Goal: Task Accomplishment & Management: Manage account settings

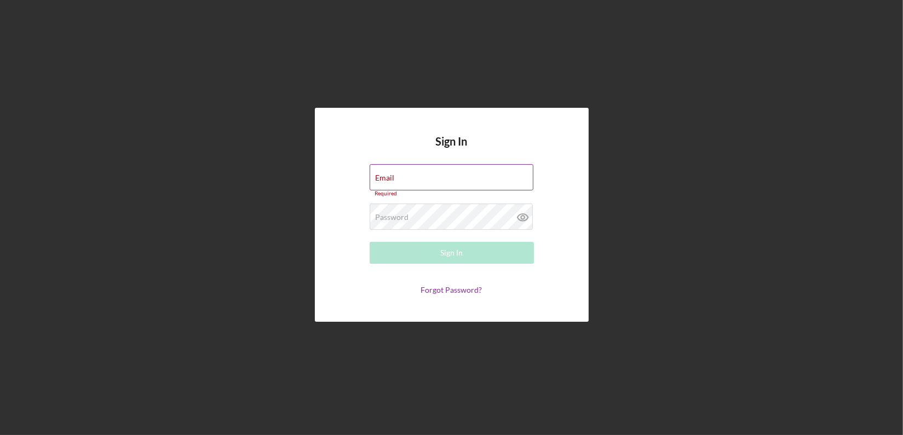
click at [402, 178] on div "Email Required" at bounding box center [452, 180] width 164 height 33
click at [396, 180] on input "Email" at bounding box center [452, 177] width 164 height 26
type input "[EMAIL_ADDRESS][DOMAIN_NAME]"
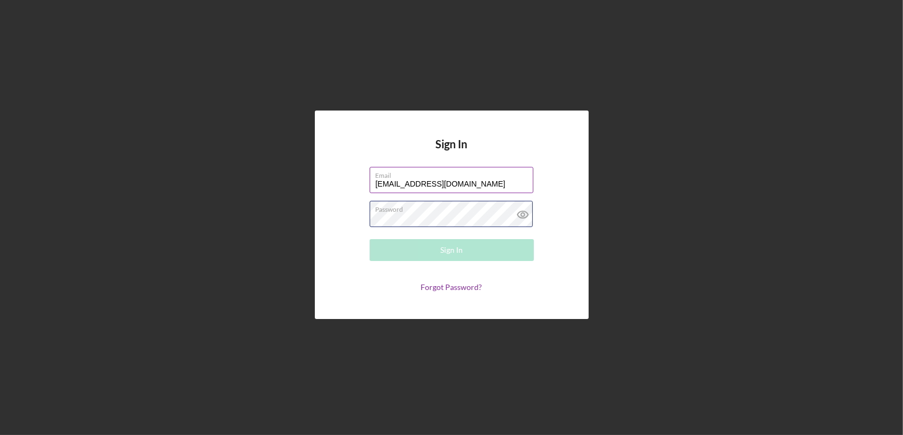
click at [413, 210] on div "Password Required" at bounding box center [452, 214] width 164 height 27
click at [370, 239] on button "Sign In" at bounding box center [452, 250] width 164 height 22
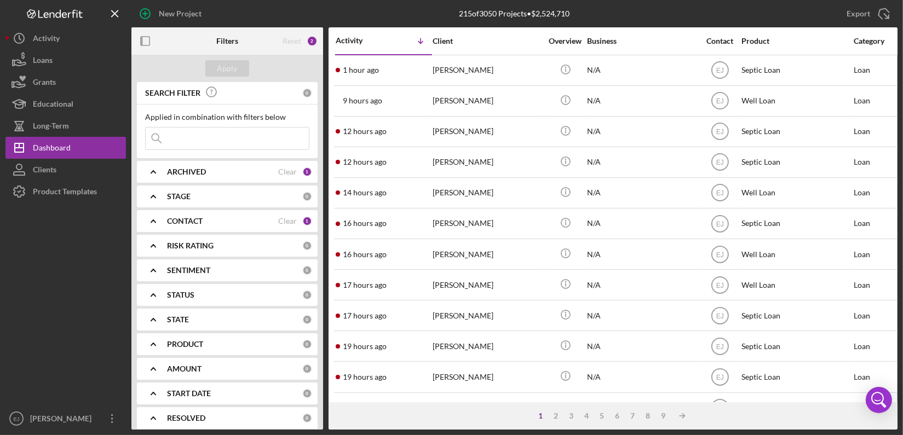
click at [219, 141] on input at bounding box center [227, 139] width 163 height 22
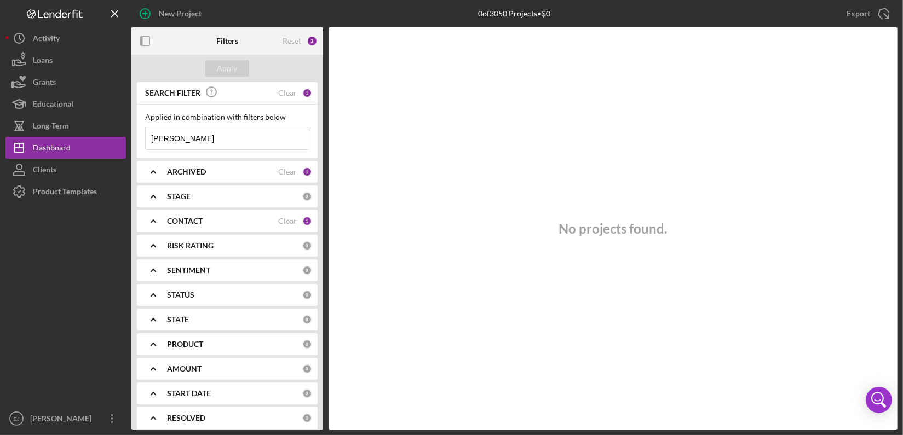
type input "Ashton"
click at [306, 42] on div "Reset 3" at bounding box center [300, 40] width 35 height 27
click at [292, 44] on div "Reset" at bounding box center [292, 41] width 19 height 9
click at [149, 174] on icon "Icon/Expander" at bounding box center [153, 171] width 27 height 27
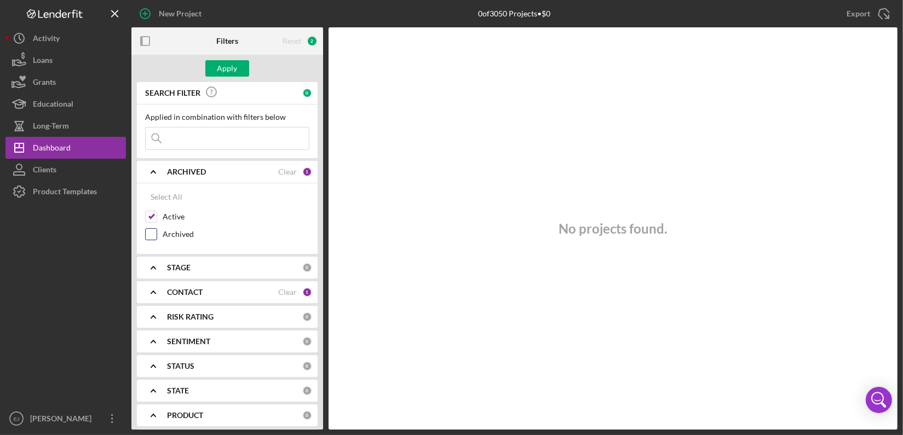
click at [153, 232] on input "Archived" at bounding box center [151, 234] width 11 height 11
checkbox input "true"
click at [114, 179] on button "Clients" at bounding box center [65, 170] width 120 height 22
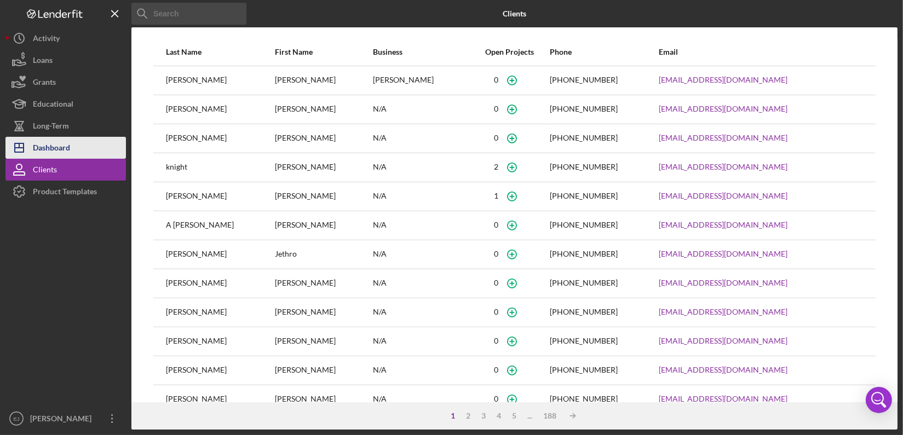
click at [103, 145] on button "Icon/Dashboard Dashboard" at bounding box center [65, 148] width 120 height 22
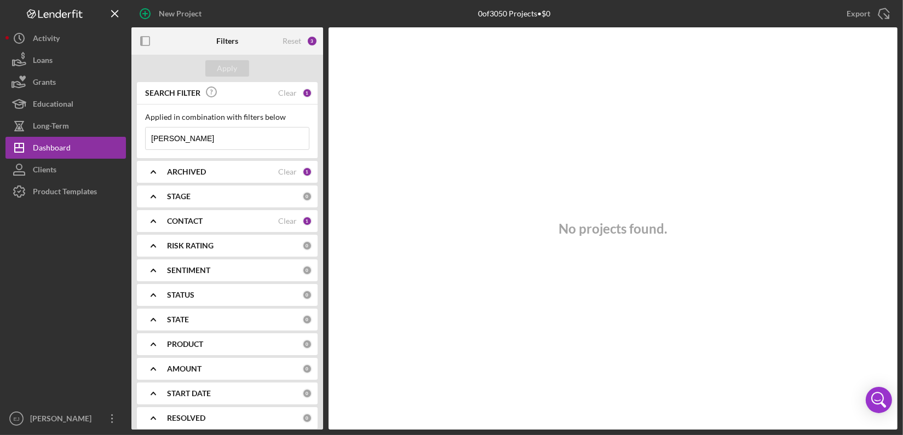
click at [162, 198] on icon "Icon/Expander" at bounding box center [153, 196] width 27 height 27
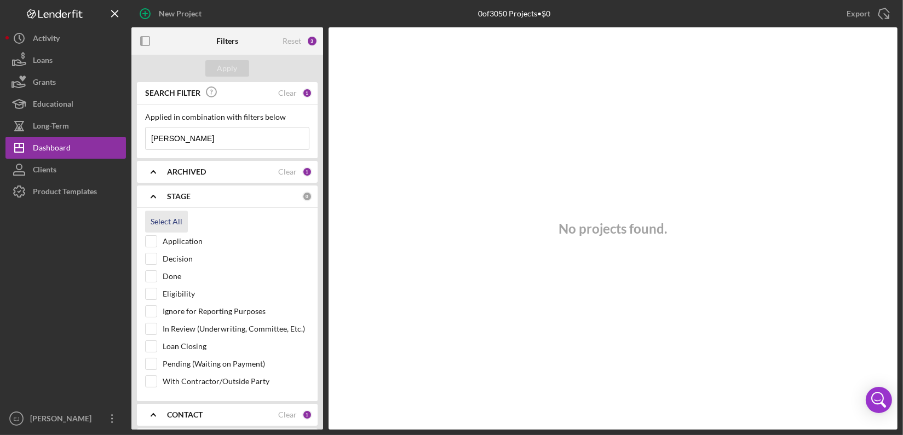
click at [153, 220] on div "Select All" at bounding box center [167, 222] width 32 height 22
checkbox input "true"
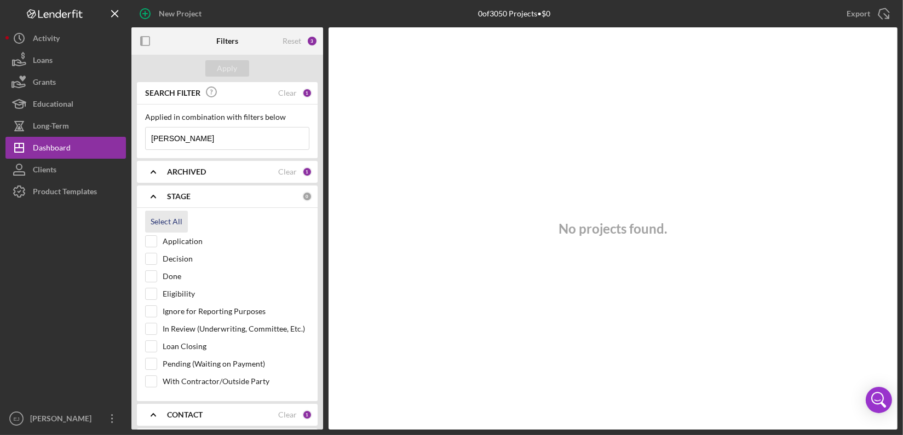
checkbox input "true"
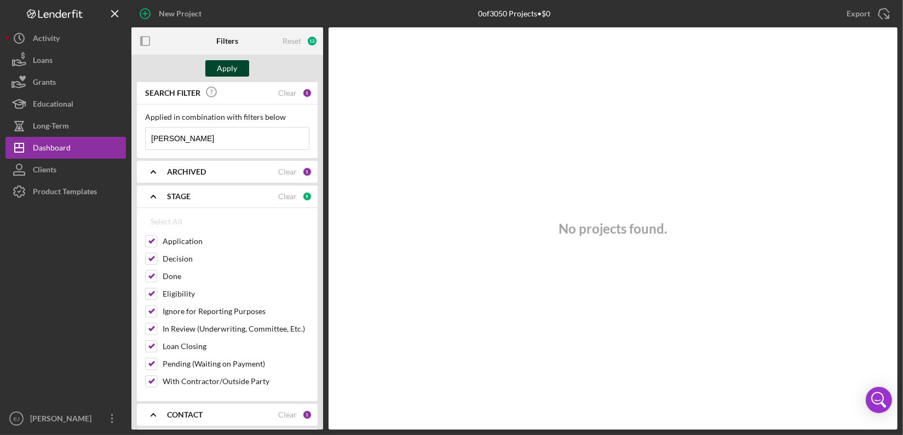
click at [227, 71] on div "Apply" at bounding box center [227, 68] width 20 height 16
click at [153, 410] on icon "Icon/Expander" at bounding box center [153, 414] width 27 height 27
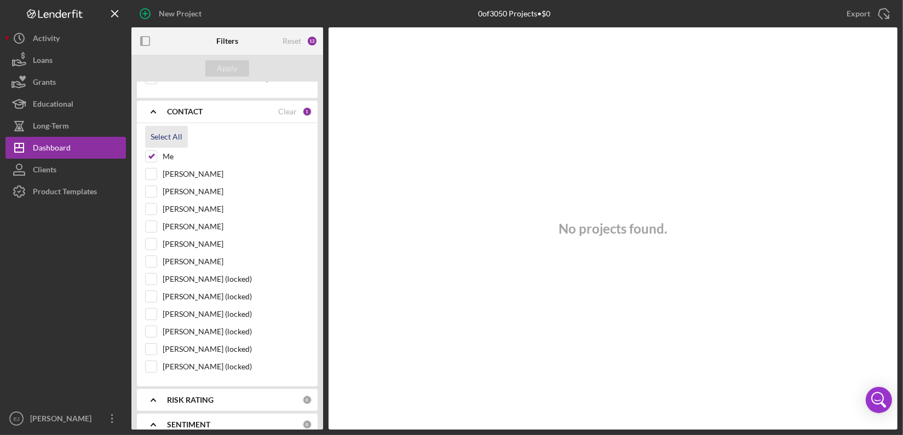
click at [156, 131] on div "Select All" at bounding box center [167, 137] width 32 height 22
checkbox input "true"
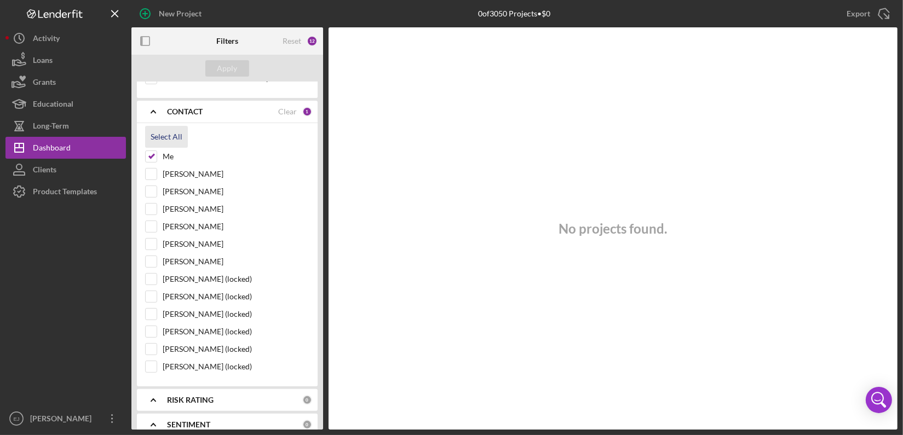
checkbox input "true"
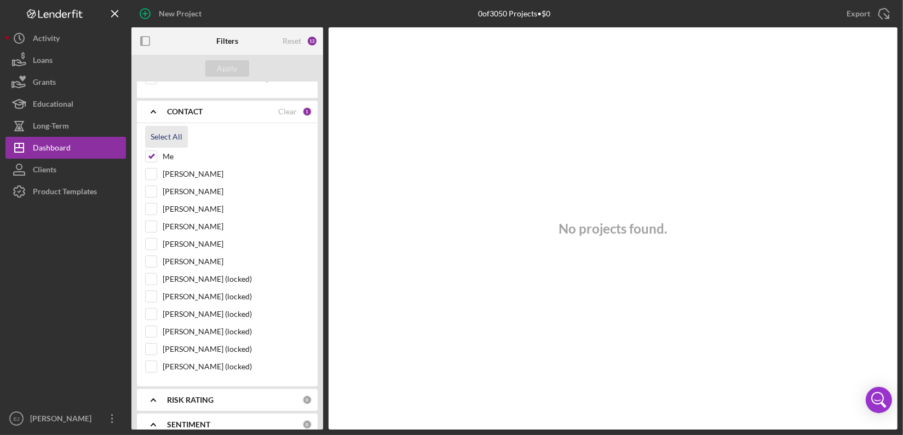
checkbox input "true"
click at [235, 61] on div "Apply" at bounding box center [227, 68] width 20 height 16
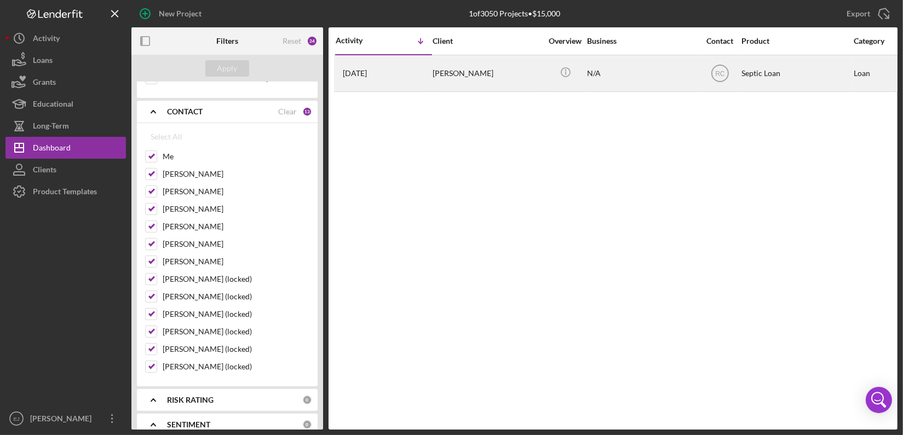
click at [438, 77] on div "Dawn Ashton" at bounding box center [488, 73] width 110 height 35
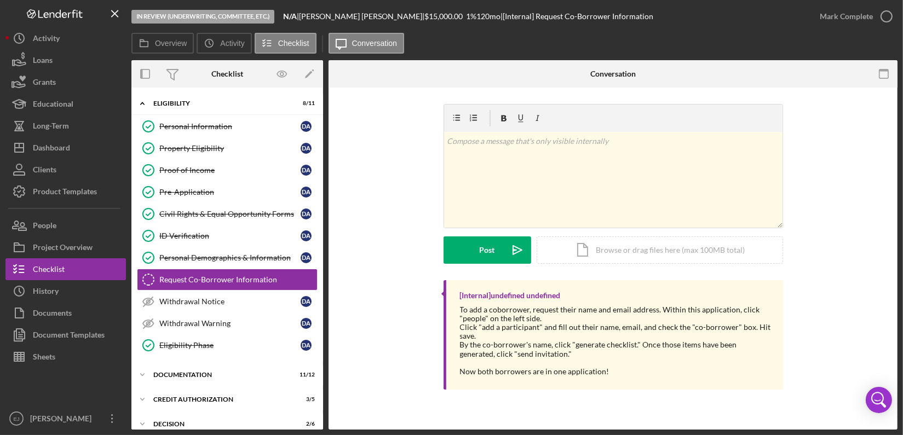
scroll to position [20, 0]
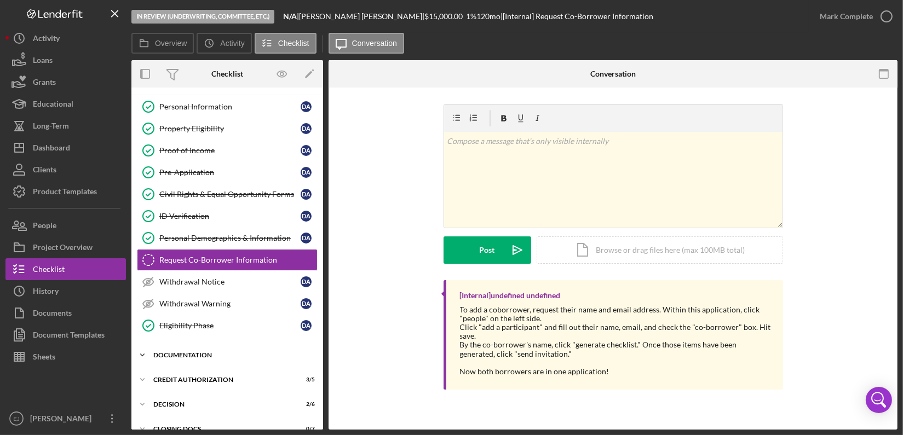
click at [159, 358] on div "Icon/Expander Documentation 11 / 12" at bounding box center [227, 355] width 192 height 22
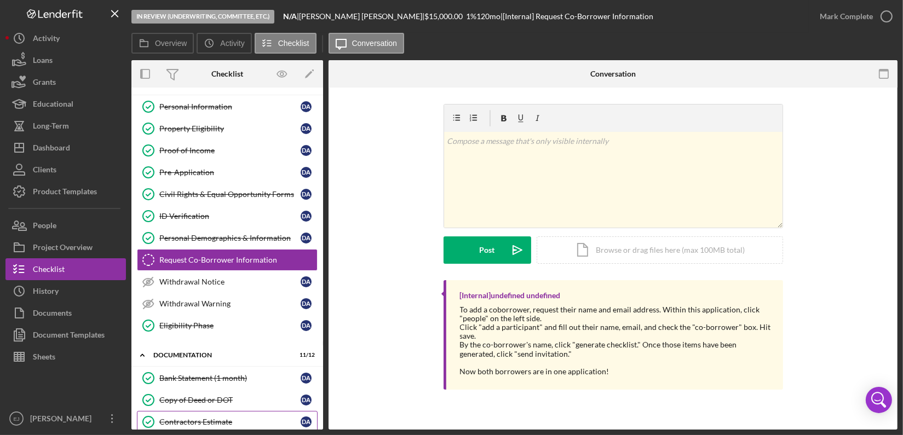
click at [220, 418] on div "Contractors Estimate" at bounding box center [229, 422] width 141 height 9
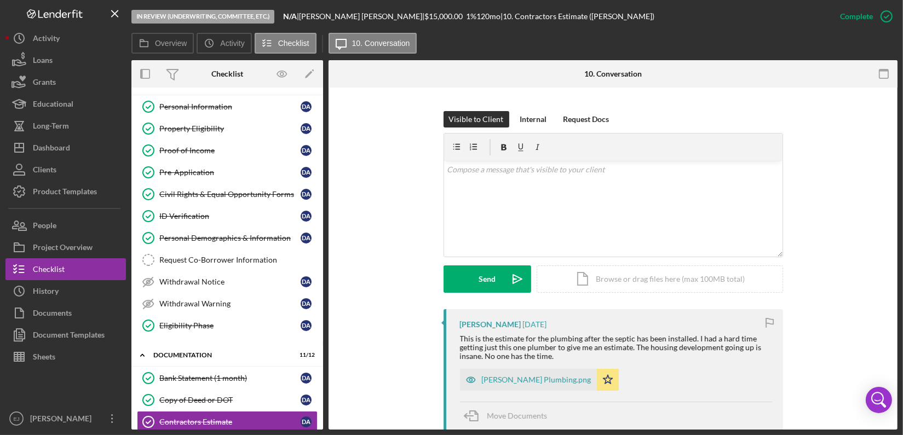
scroll to position [169, 0]
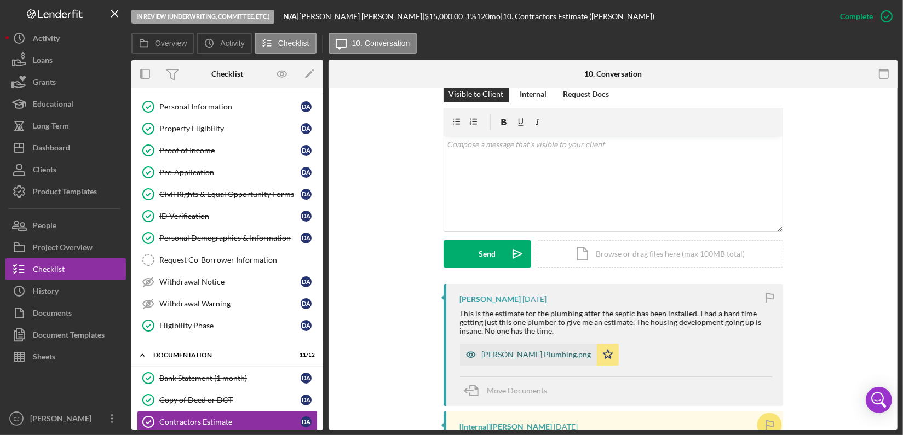
click at [512, 361] on div "Jerry Holden Plumbing.png" at bounding box center [528, 355] width 137 height 22
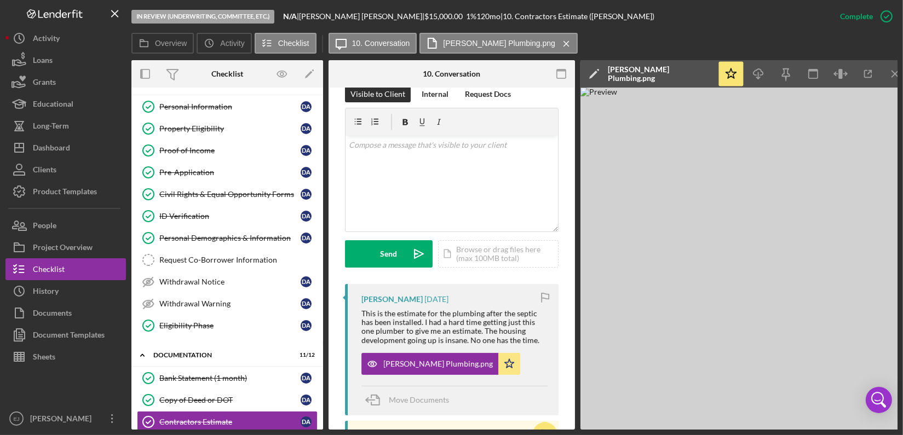
scroll to position [317, 0]
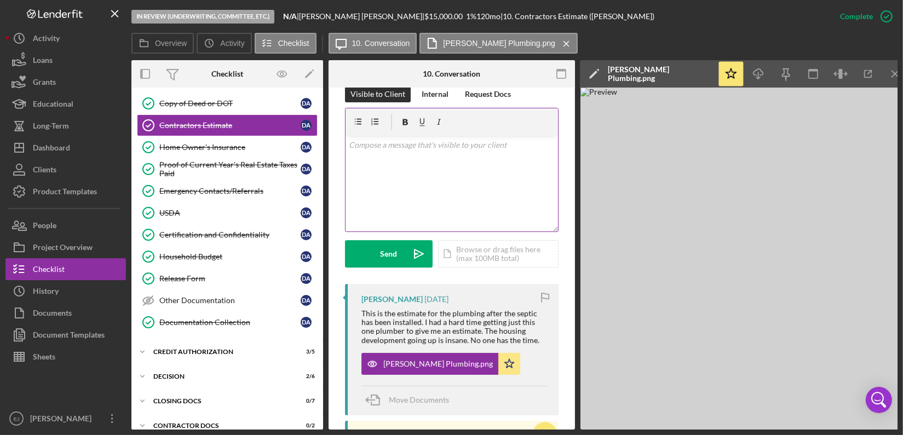
click at [379, 153] on div "v Color teal Color pink Remove color Add row above Add row below Add column bef…" at bounding box center [452, 184] width 212 height 96
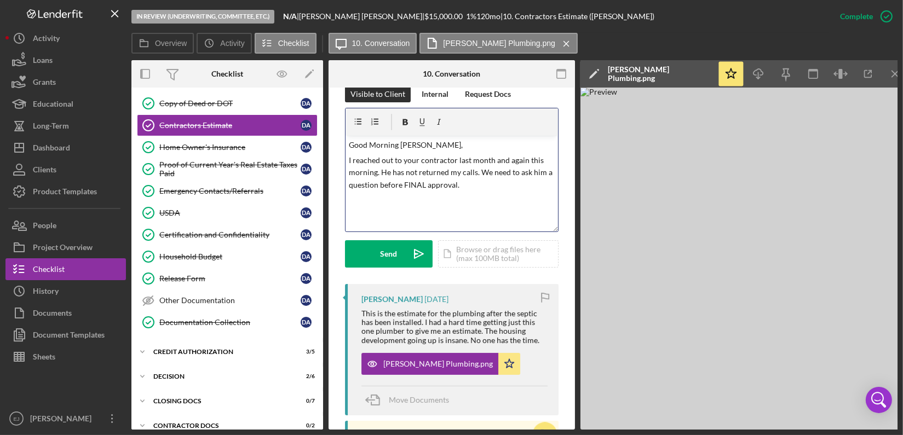
click at [432, 183] on p "I reached out to your contractor last month and again this morning. He has not …" at bounding box center [452, 172] width 206 height 37
click at [455, 183] on p "I reached out to your contractor last month and again this morning. He has not …" at bounding box center [452, 172] width 206 height 37
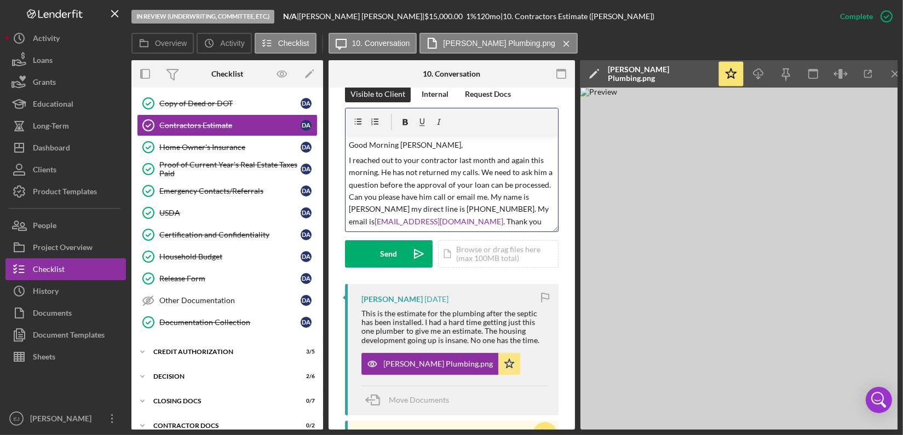
click at [378, 176] on p "I reached out to your contractor last month and again this morning. He has not …" at bounding box center [452, 190] width 206 height 73
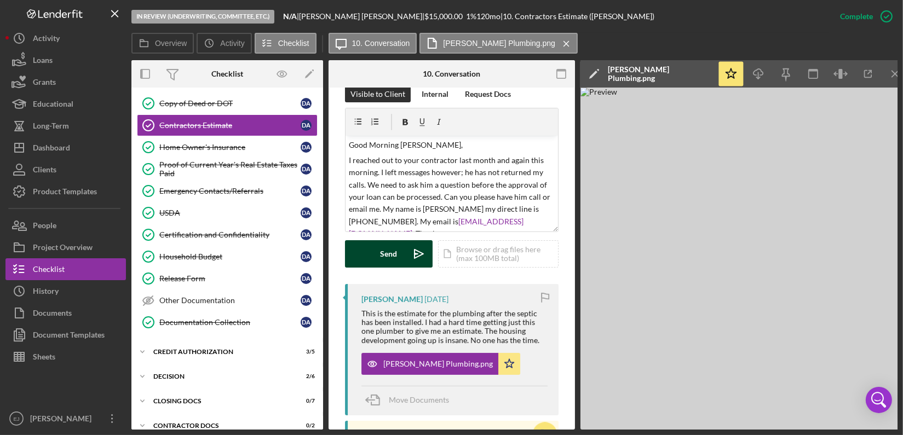
click at [391, 252] on div "Send" at bounding box center [389, 253] width 17 height 27
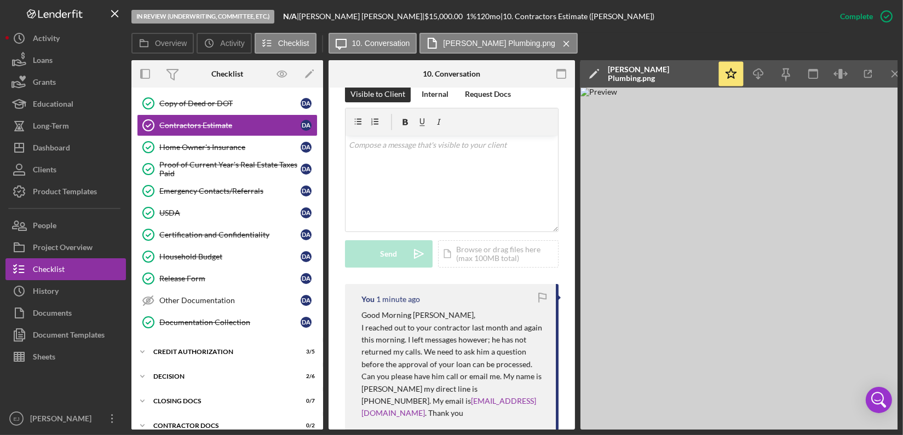
scroll to position [20, 0]
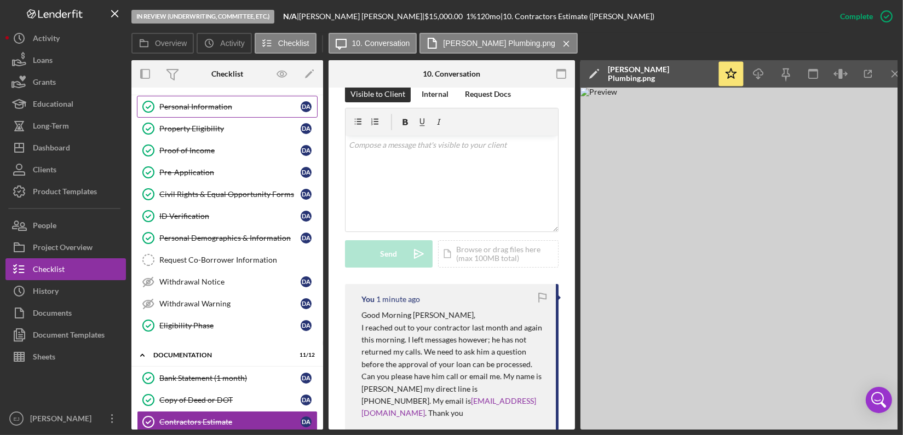
click at [196, 108] on div "Personal Information" at bounding box center [229, 106] width 141 height 9
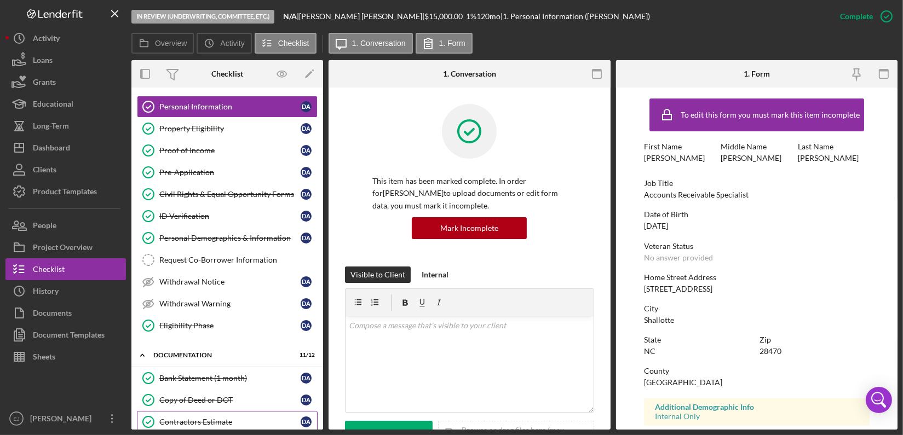
click at [194, 418] on div "Contractors Estimate" at bounding box center [229, 422] width 141 height 9
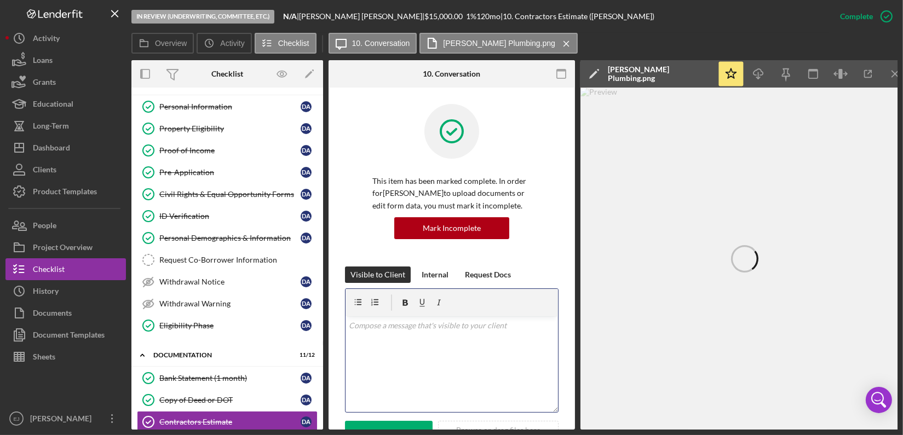
click at [387, 331] on p at bounding box center [452, 326] width 206 height 12
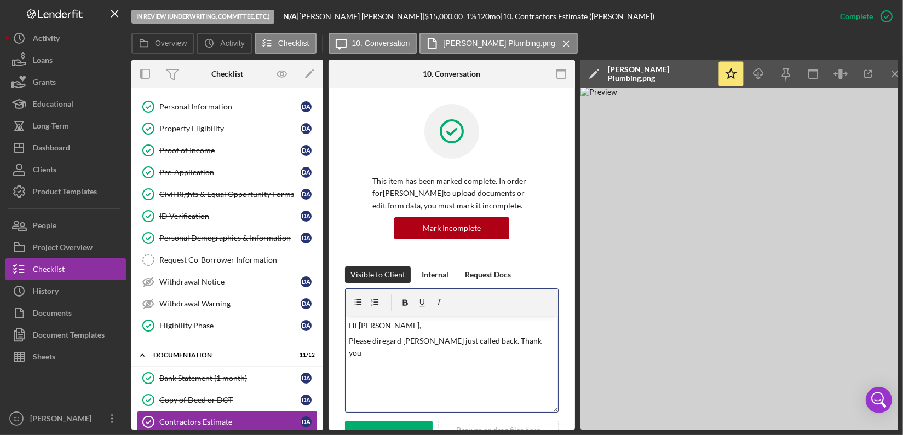
click at [402, 342] on p "Please diregard Jerry just called back. Thank you" at bounding box center [452, 347] width 206 height 25
click at [376, 418] on button "Send Icon/icon-invite-send" at bounding box center [389, 434] width 88 height 27
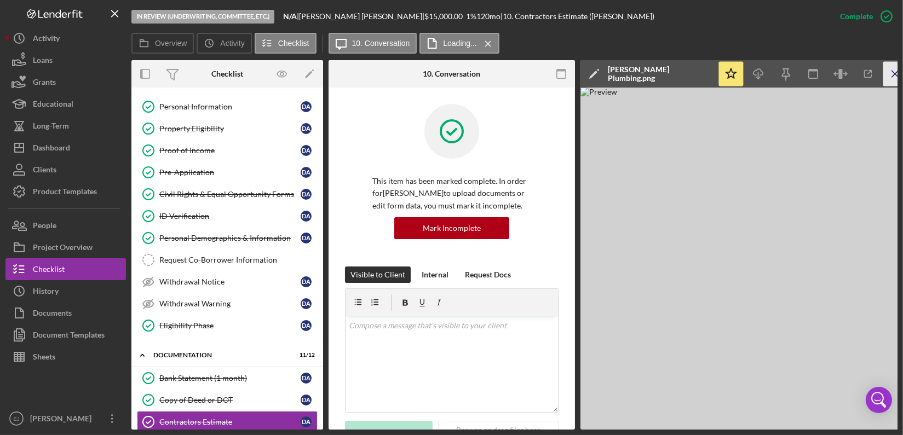
click at [893, 72] on line "button" at bounding box center [895, 74] width 6 height 6
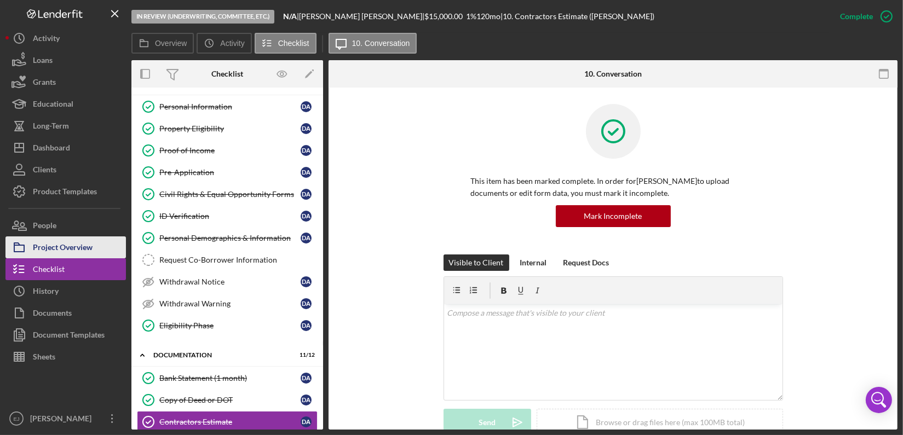
click at [102, 249] on button "Project Overview" at bounding box center [65, 248] width 120 height 22
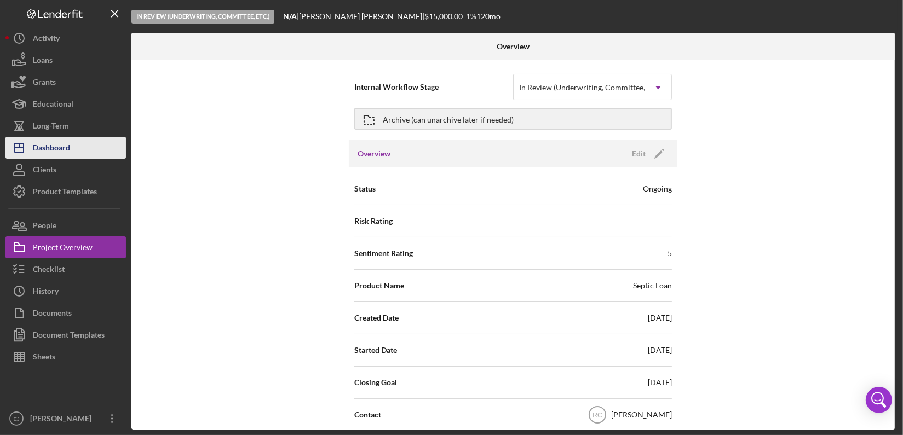
click at [88, 149] on button "Icon/Dashboard Dashboard" at bounding box center [65, 148] width 120 height 22
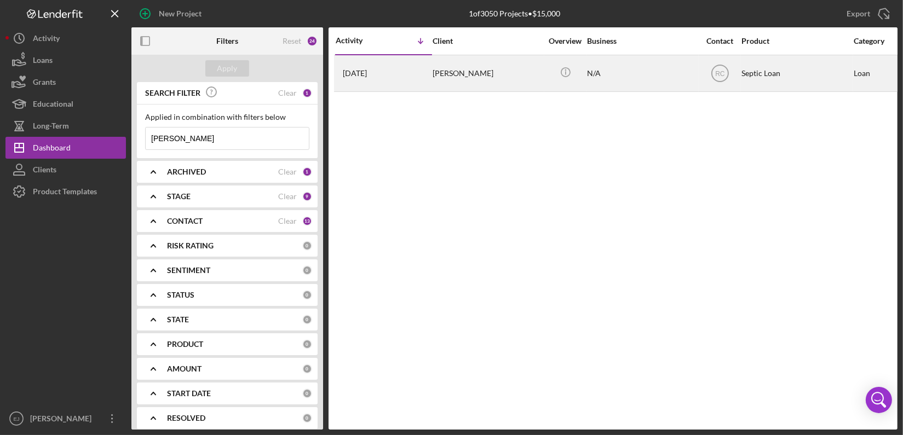
click at [472, 78] on div "Dawn Ashton" at bounding box center [488, 73] width 110 height 35
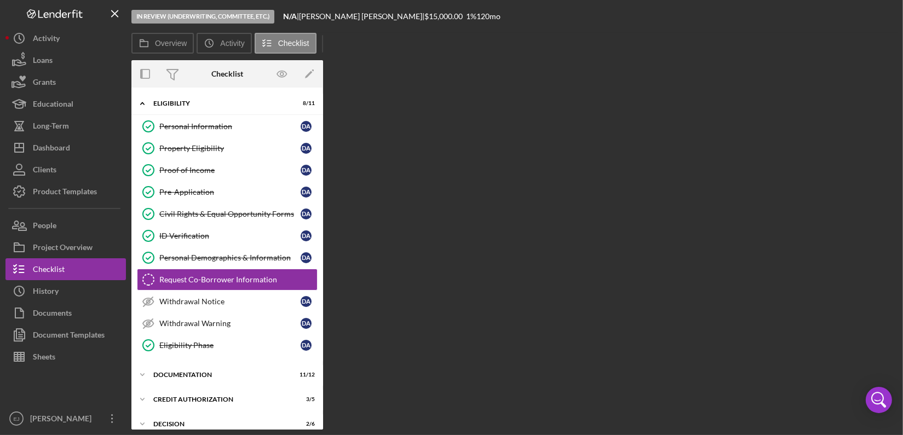
scroll to position [20, 0]
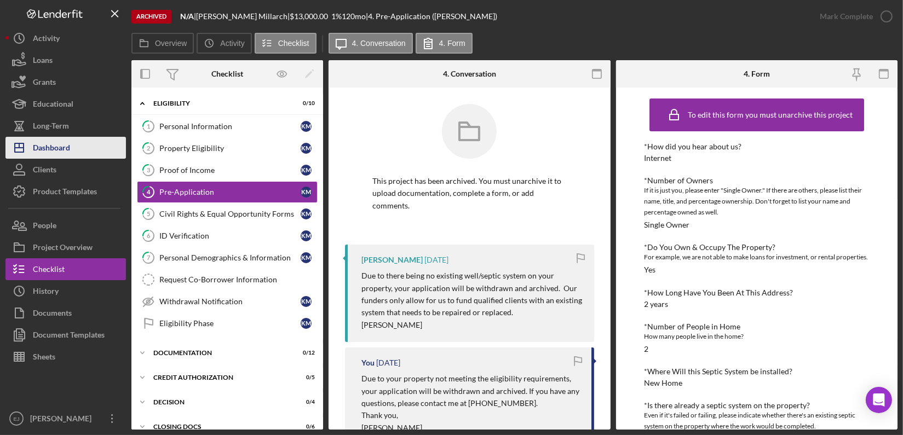
click at [36, 147] on div "Dashboard" at bounding box center [51, 149] width 37 height 25
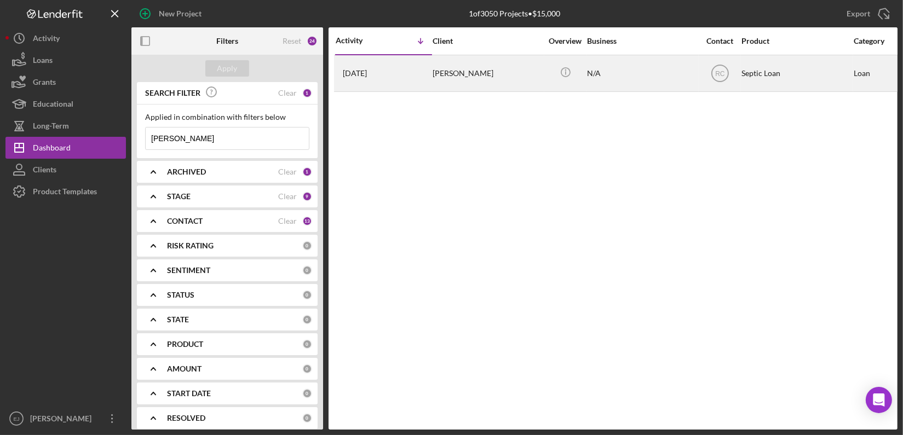
click at [480, 74] on div "Dawn Ashton" at bounding box center [488, 73] width 110 height 35
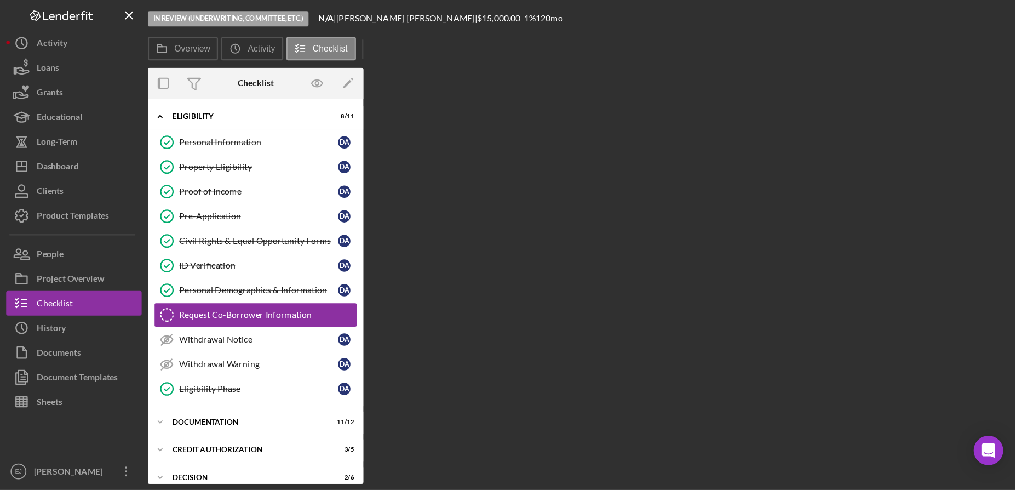
scroll to position [20, 0]
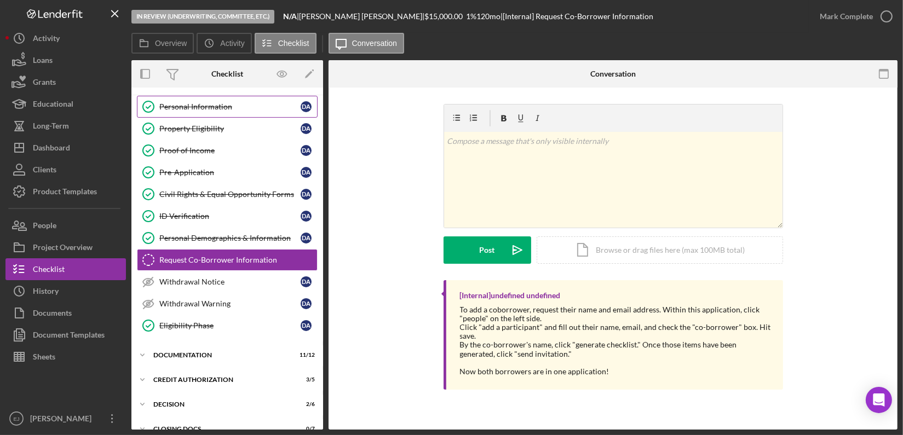
click at [241, 109] on div "Personal Information" at bounding box center [229, 106] width 141 height 9
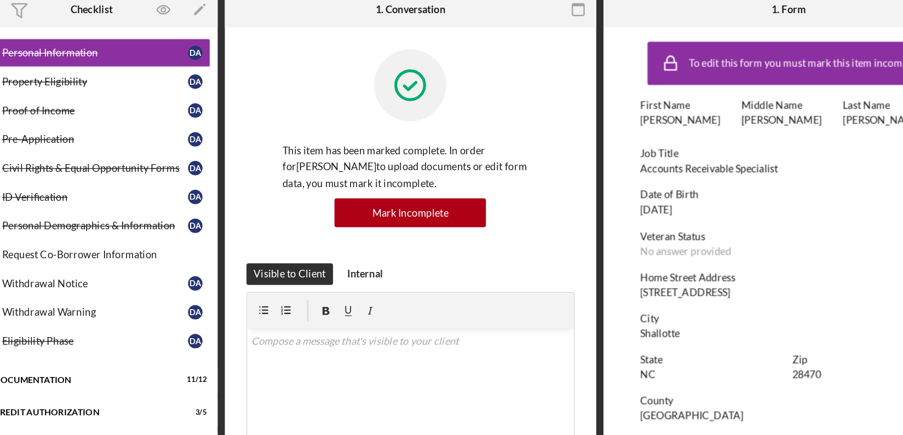
click at [648, 291] on div "1274 Gray Bridge Road Southwest" at bounding box center [678, 289] width 68 height 9
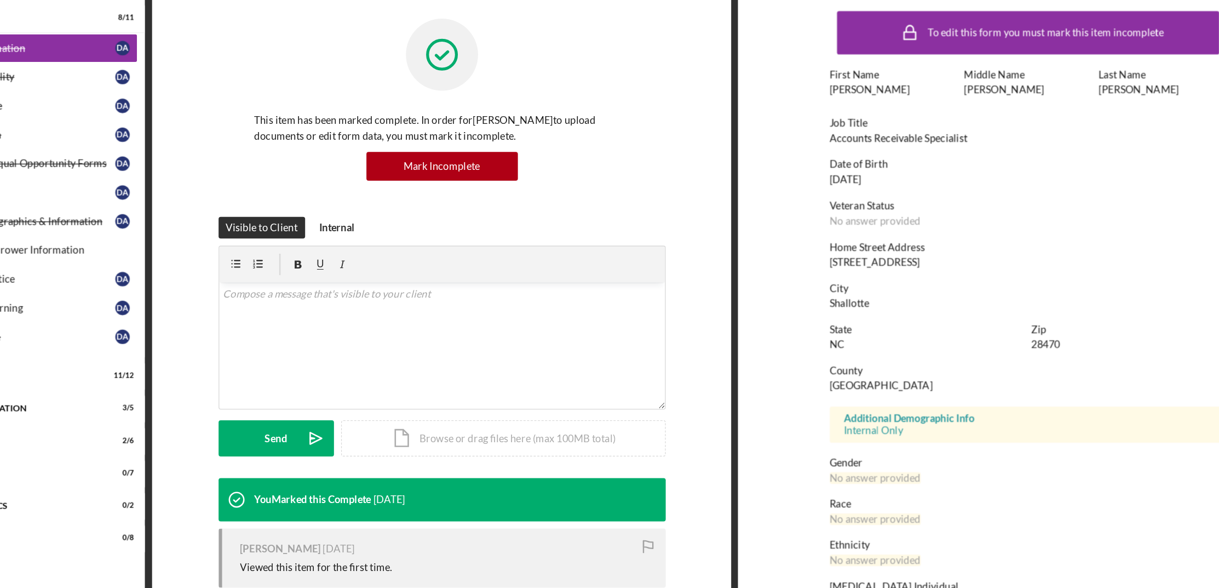
drag, startPoint x: 834, startPoint y: 288, endPoint x: 961, endPoint y: 283, distance: 126.6
click at [902, 283] on form "To edit this form you must mark this item incomplete First Name Dawn Middle Nam…" at bounding box center [994, 335] width 440 height 495
copy div "1274 Gray Bridge Road Southwest"
click at [292, 418] on div "Icon/Expander Eligibility 8 / 11 Personal Information Personal Information D A …" at bounding box center [227, 335] width 192 height 484
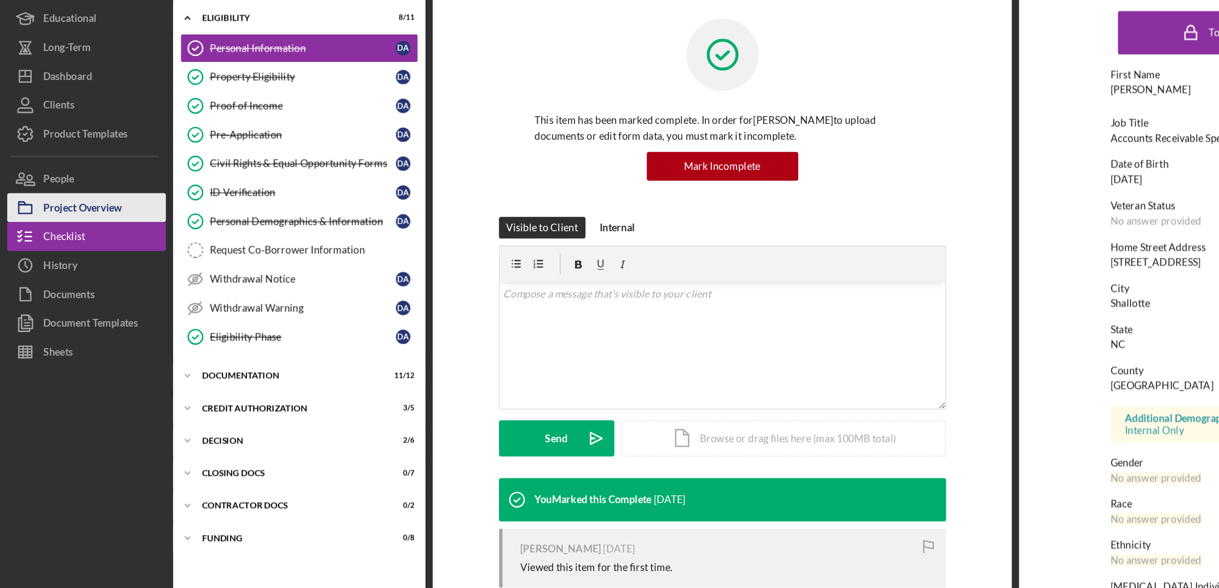
click at [60, 254] on div "Project Overview" at bounding box center [63, 249] width 60 height 25
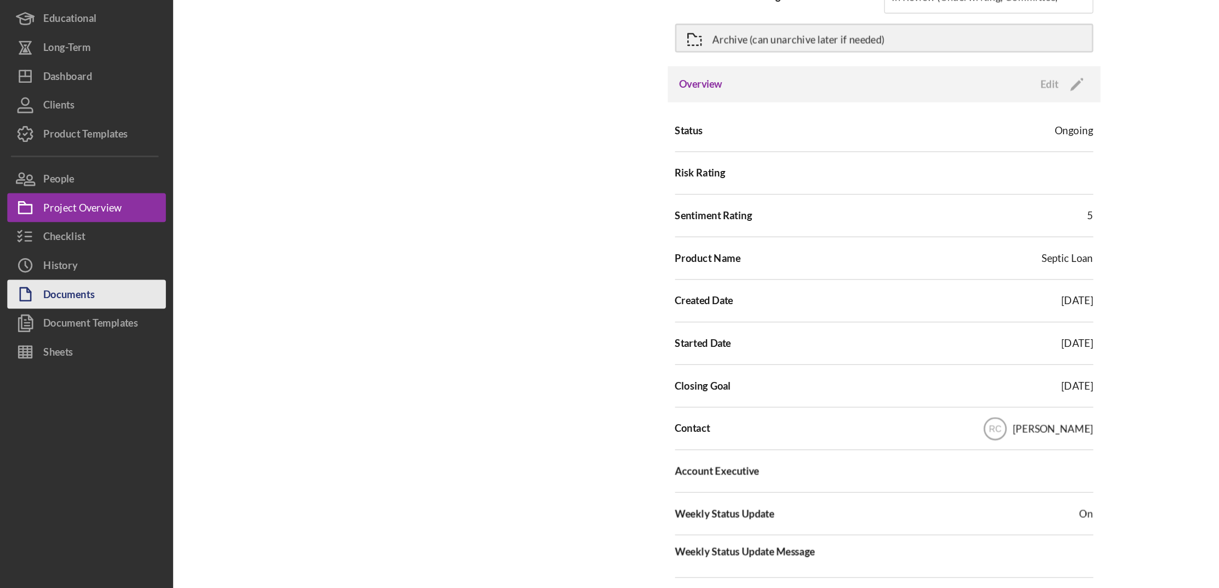
click at [55, 303] on div "Documents" at bounding box center [52, 314] width 39 height 25
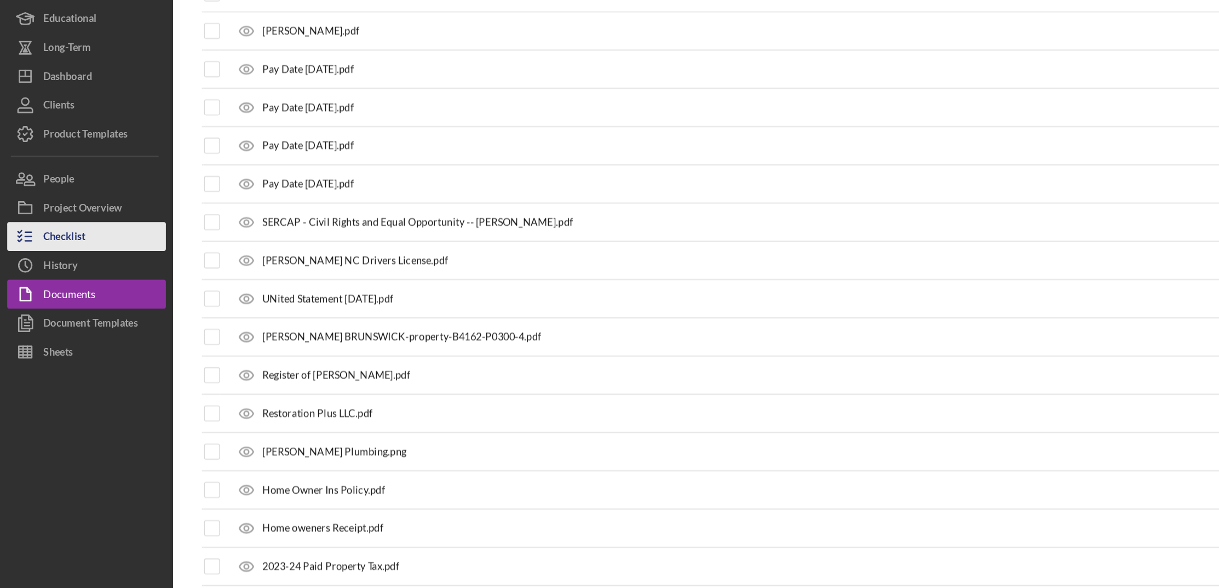
click at [45, 270] on div "Checklist" at bounding box center [49, 270] width 32 height 25
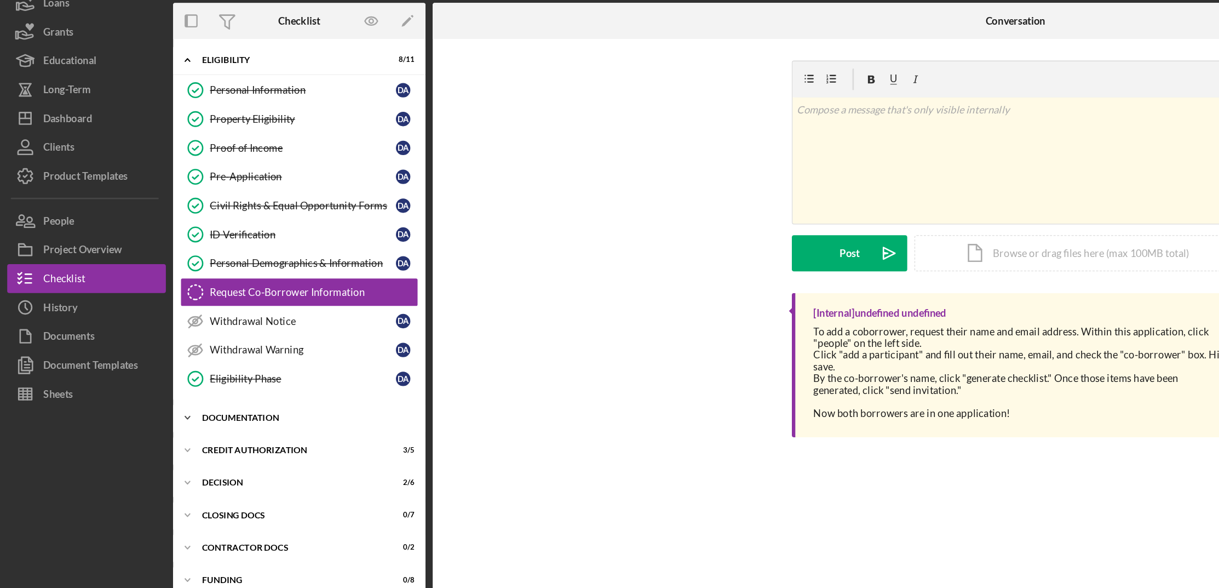
click at [146, 377] on icon "Icon/Expander" at bounding box center [142, 375] width 22 height 22
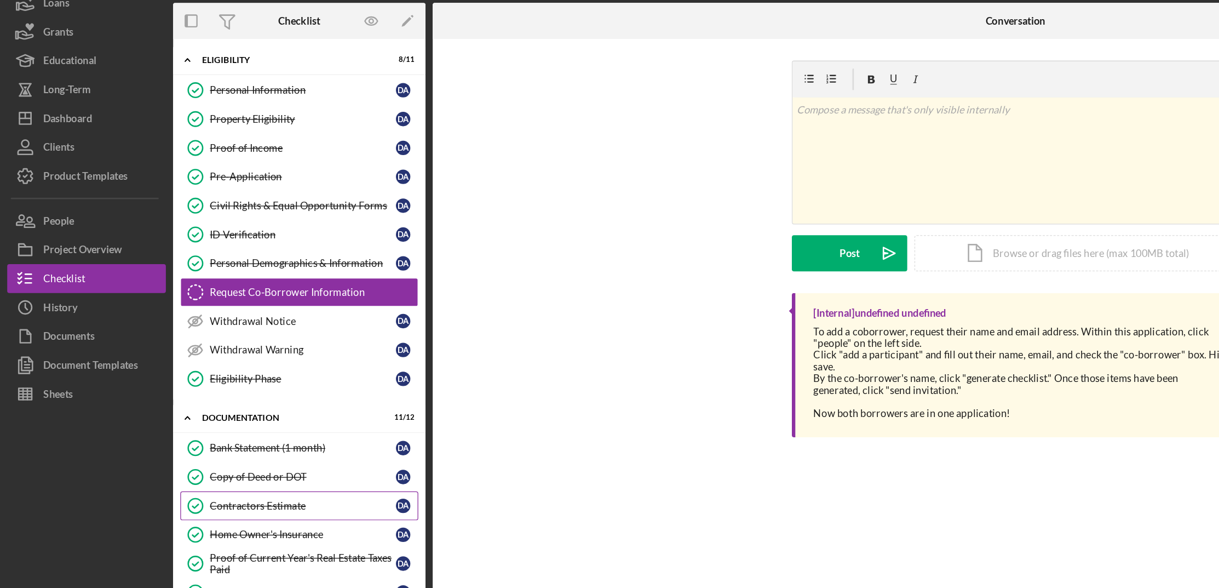
click at [216, 418] on div "Contractors Estimate" at bounding box center [229, 442] width 141 height 9
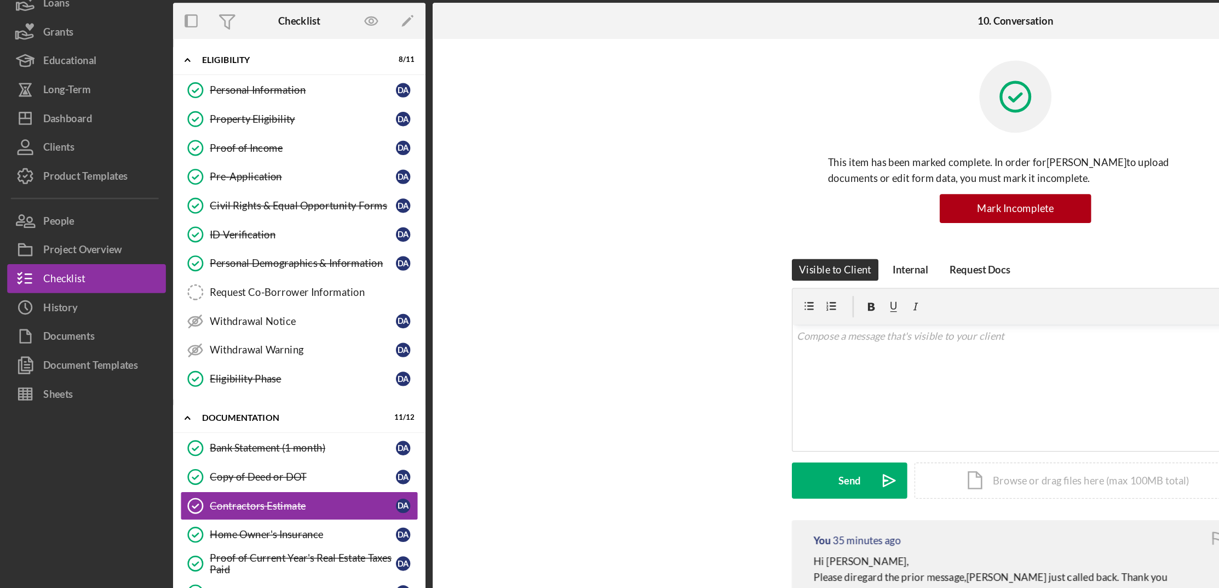
click at [704, 418] on div "You 35 minutes ago Hi Dawn, Please diregard the prior message,Jerry just called…" at bounding box center [771, 483] width 340 height 61
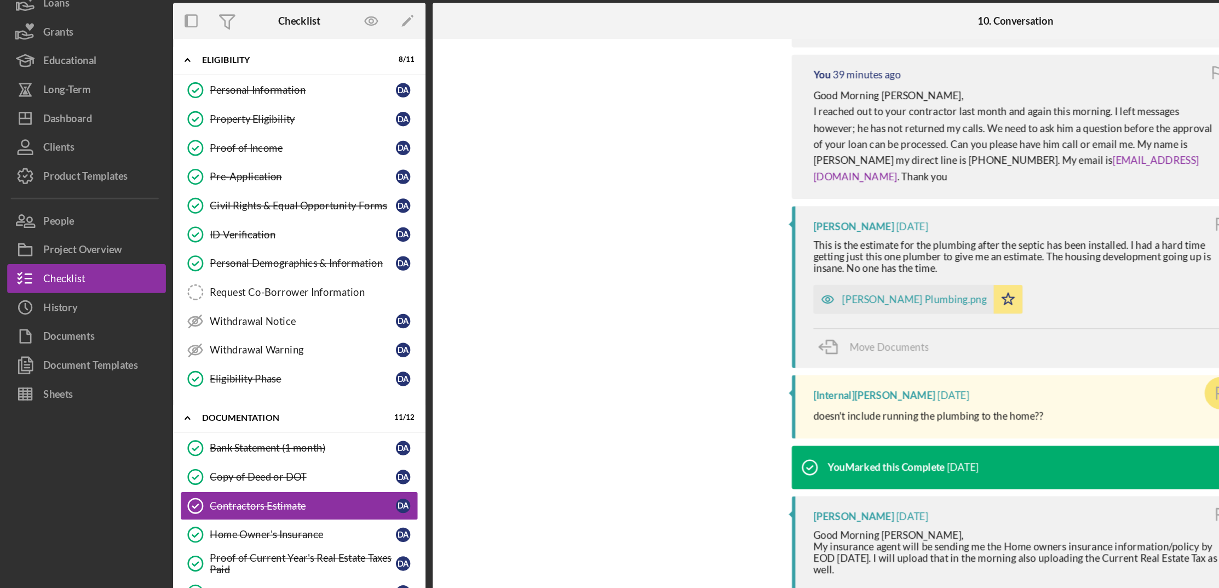
scroll to position [455, 0]
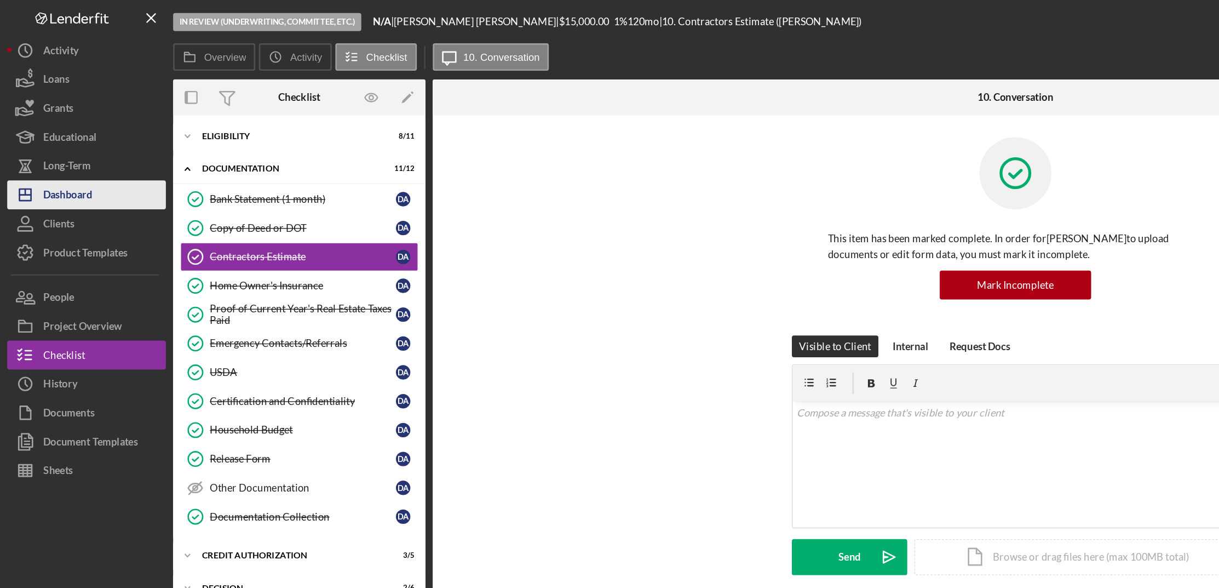
click at [77, 137] on button "Icon/Dashboard Dashboard" at bounding box center [65, 148] width 120 height 22
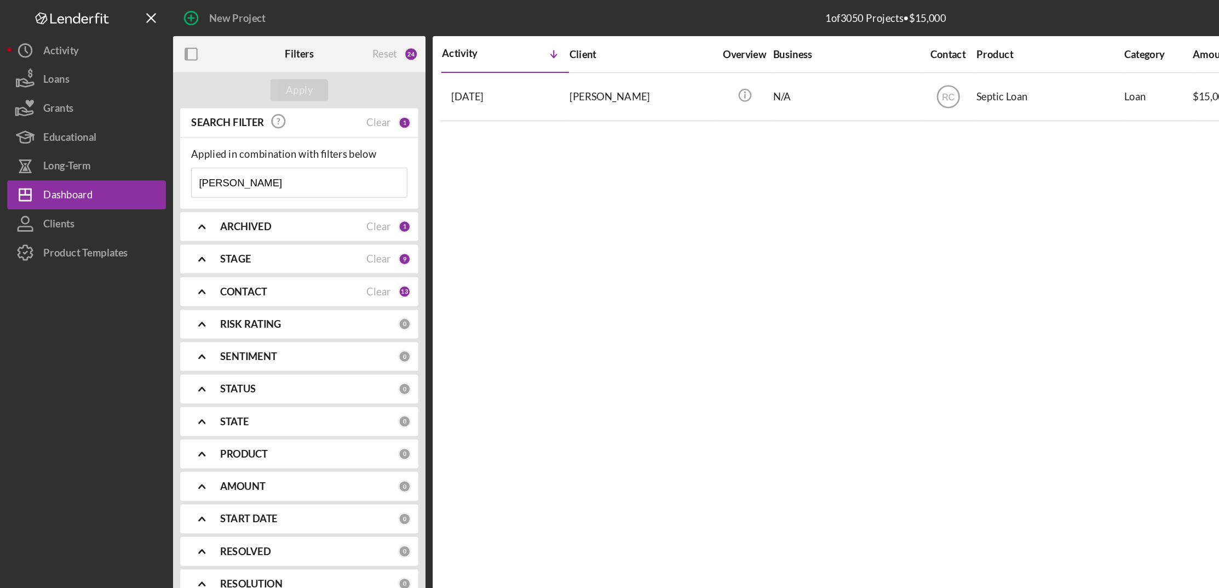
click at [231, 142] on input "[PERSON_NAME]" at bounding box center [227, 139] width 163 height 22
type input "A"
click at [231, 142] on input at bounding box center [227, 139] width 163 height 22
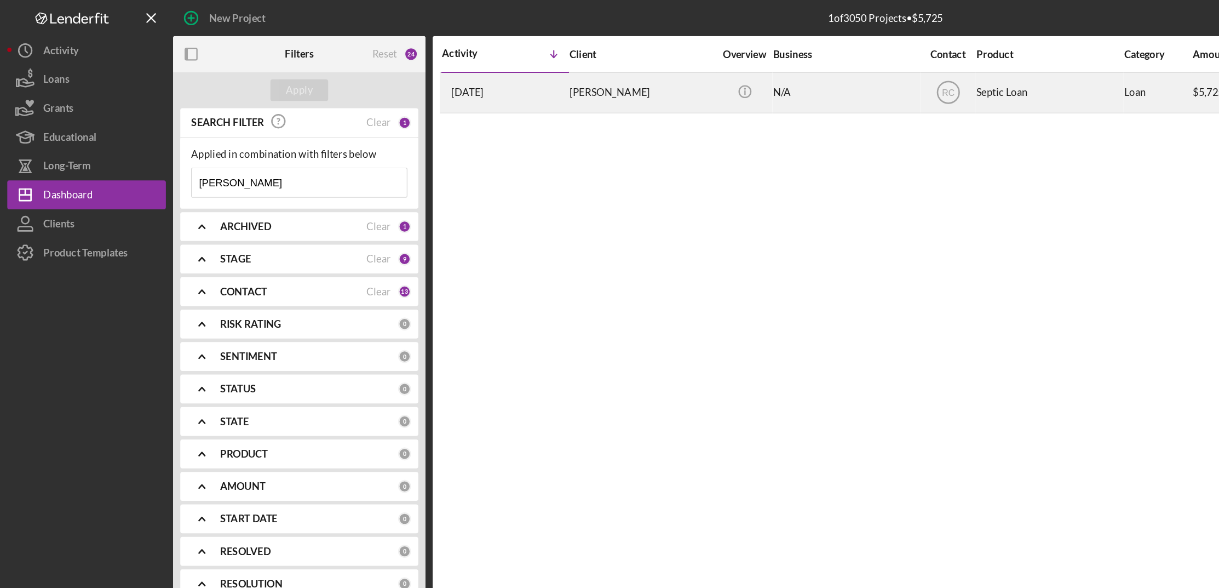
type input "[PERSON_NAME]"
click at [456, 73] on div "[PERSON_NAME]" at bounding box center [488, 70] width 110 height 29
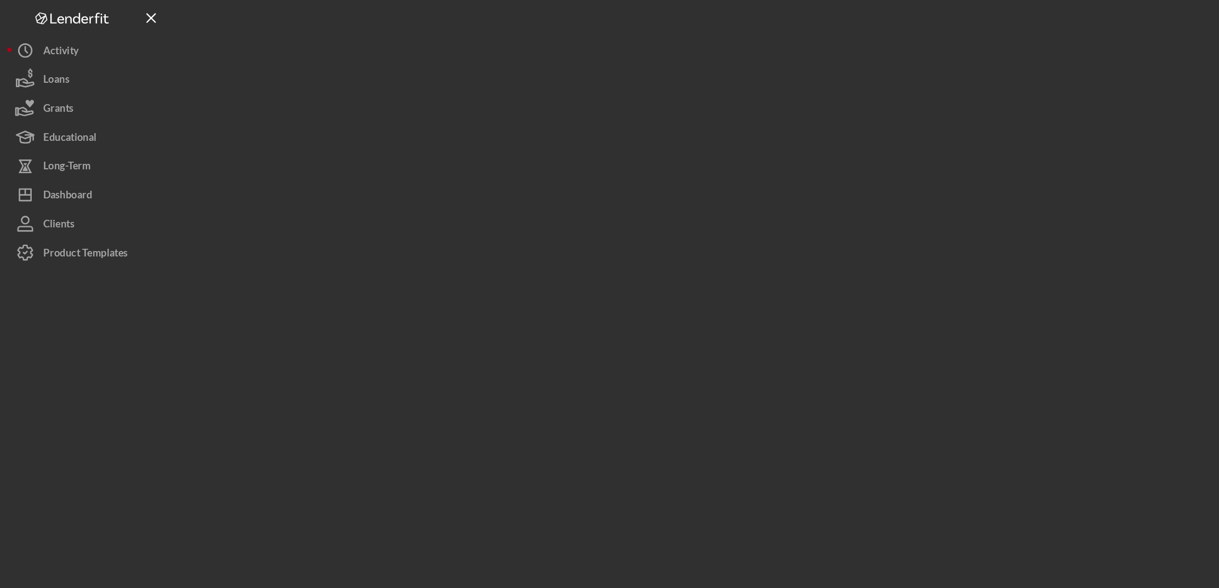
click at [456, 73] on div at bounding box center [672, 291] width 1082 height 582
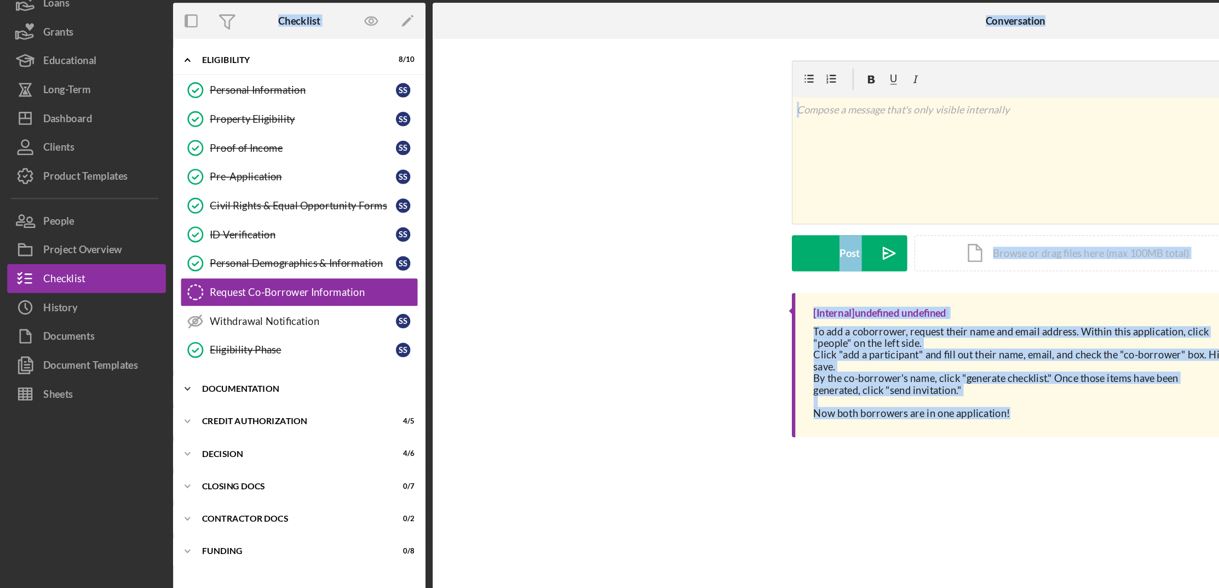
click at [143, 352] on icon "Icon/Expander" at bounding box center [142, 353] width 22 height 22
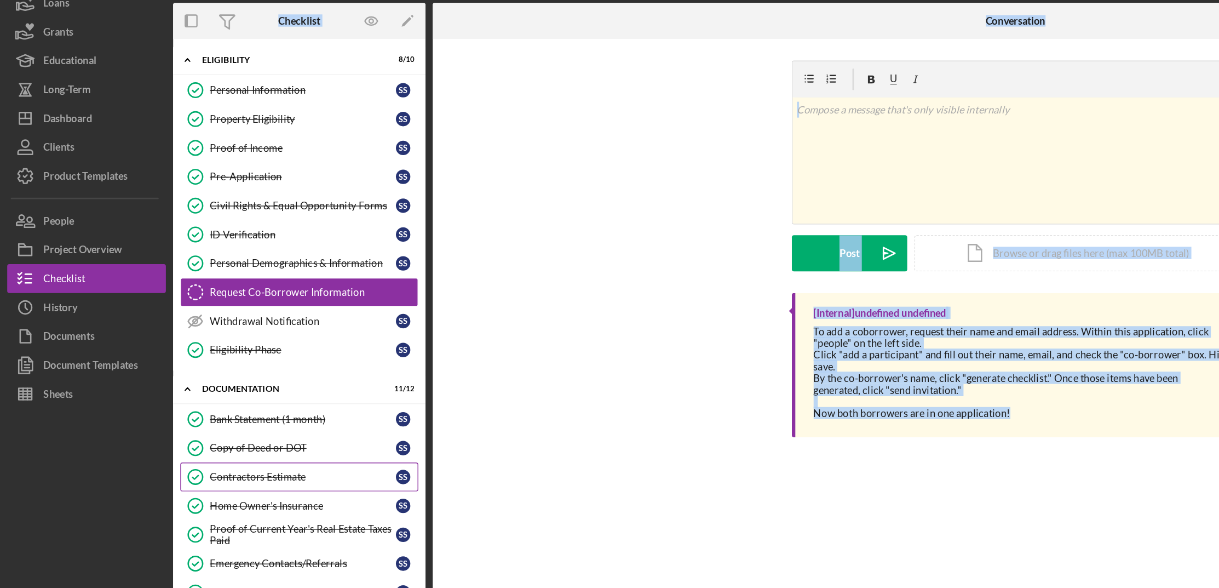
click at [188, 423] on div "Contractors Estimate" at bounding box center [229, 420] width 141 height 9
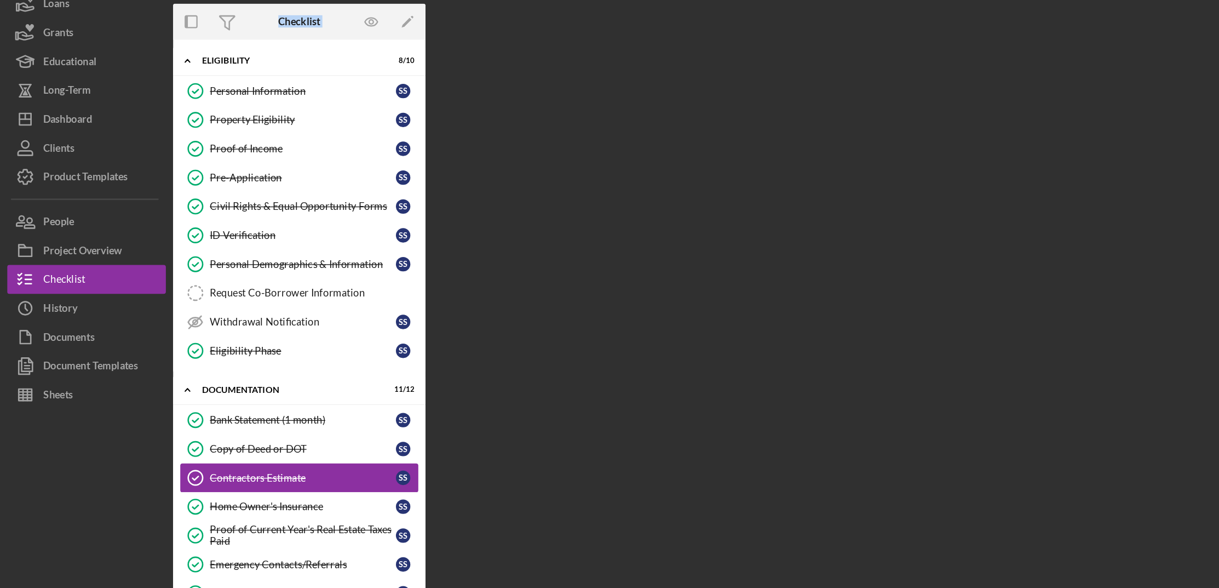
click at [188, 423] on div "Contractors Estimate" at bounding box center [229, 420] width 141 height 9
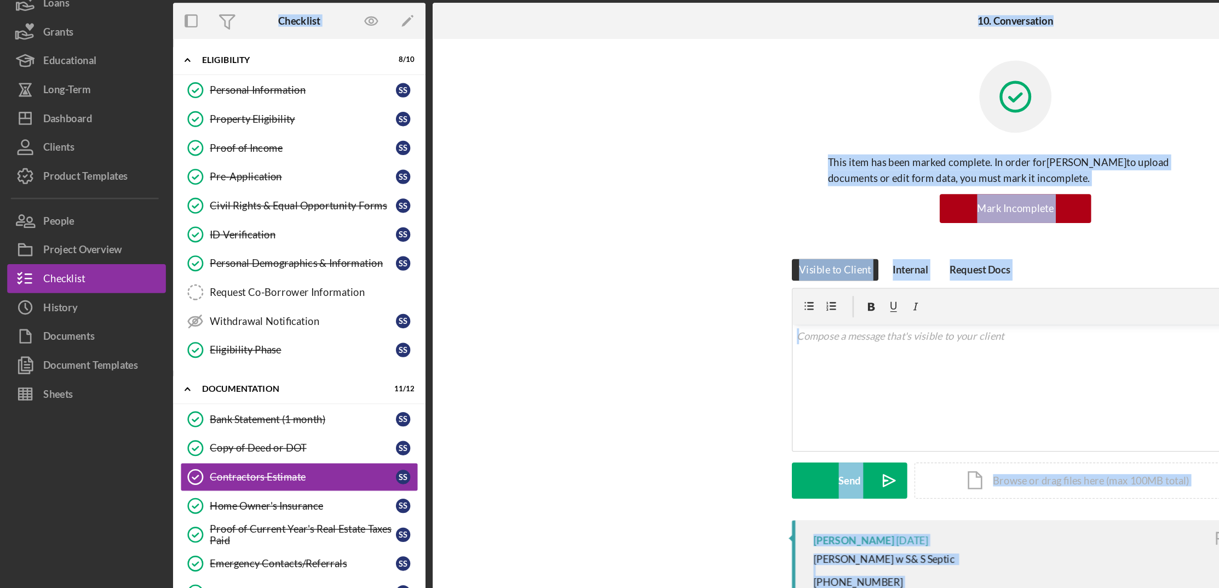
click at [484, 368] on div "Visible to Client Internal Request Docs v Color teal Color pink Remove color Ad…" at bounding box center [771, 354] width 852 height 198
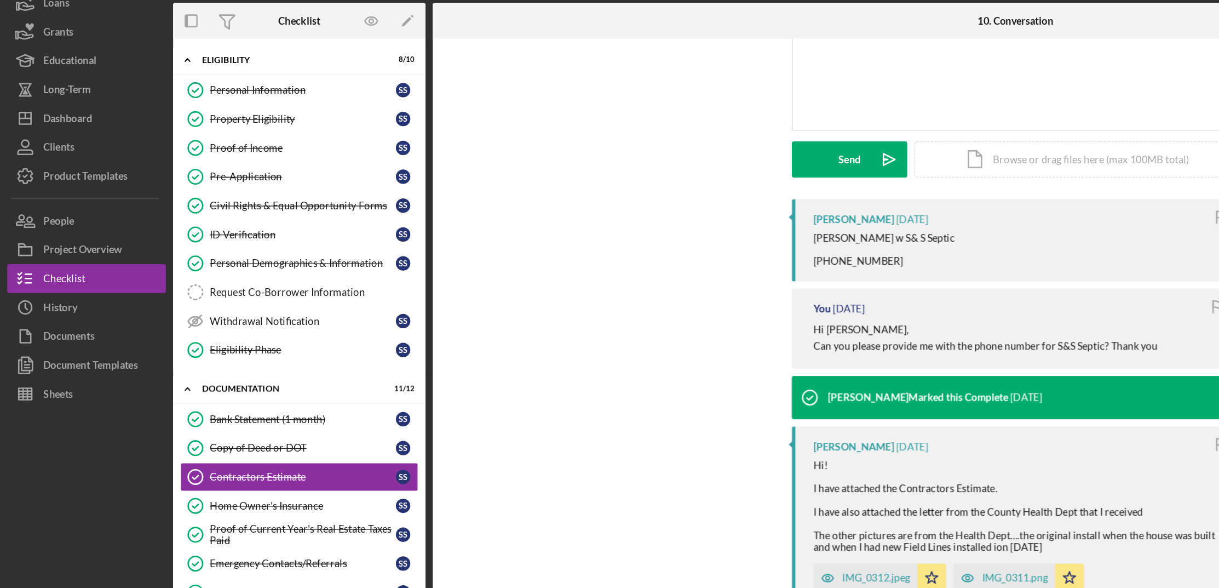
scroll to position [260, 0]
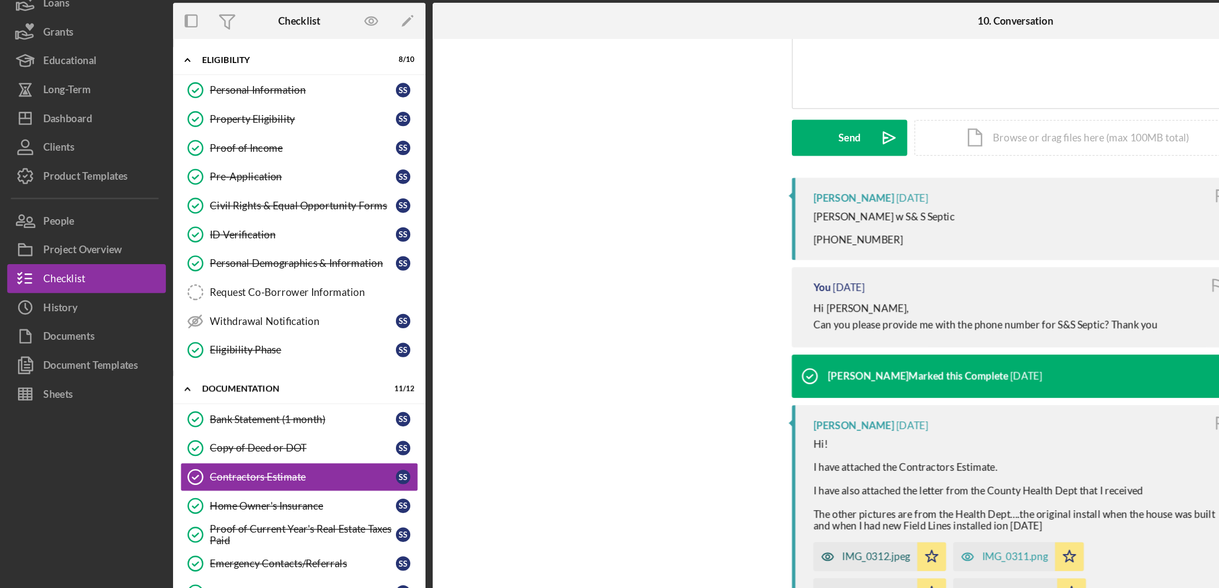
click at [666, 491] on div "IMG_0312.jpeg" at bounding box center [657, 480] width 79 height 22
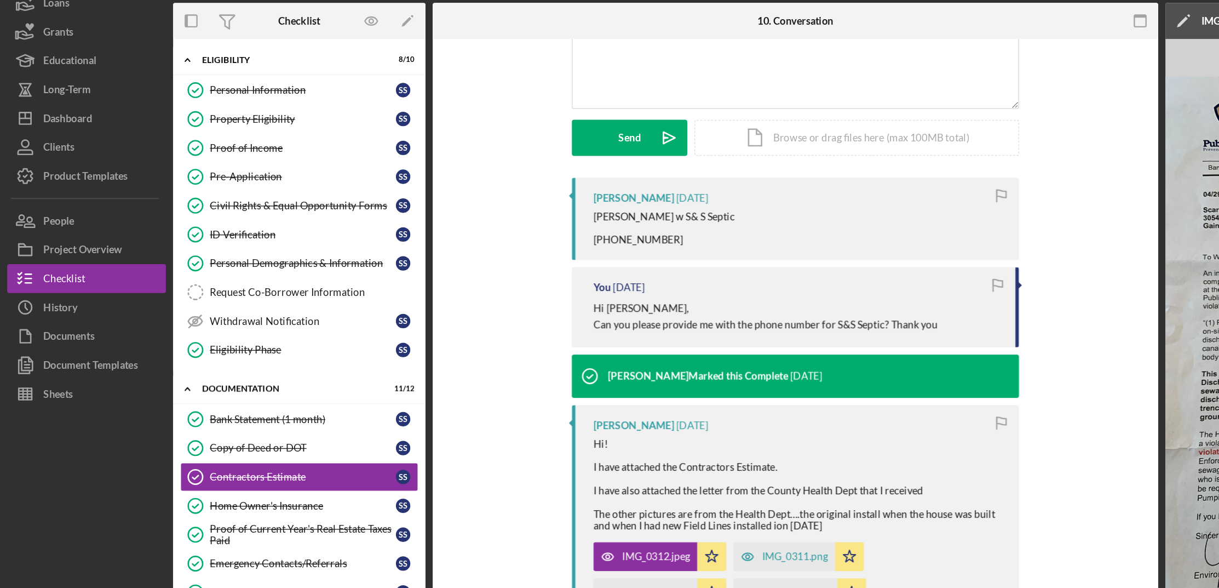
click at [89, 146] on button "Icon/Dashboard Dashboard" at bounding box center [65, 148] width 120 height 22
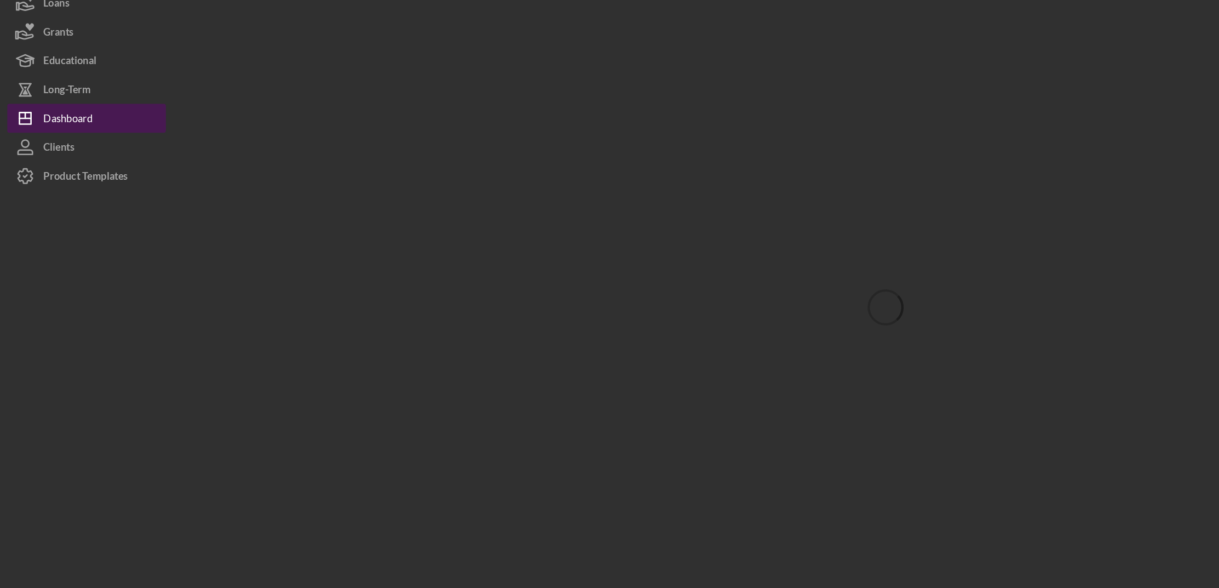
click at [62, 150] on div "Dashboard" at bounding box center [52, 149] width 38 height 25
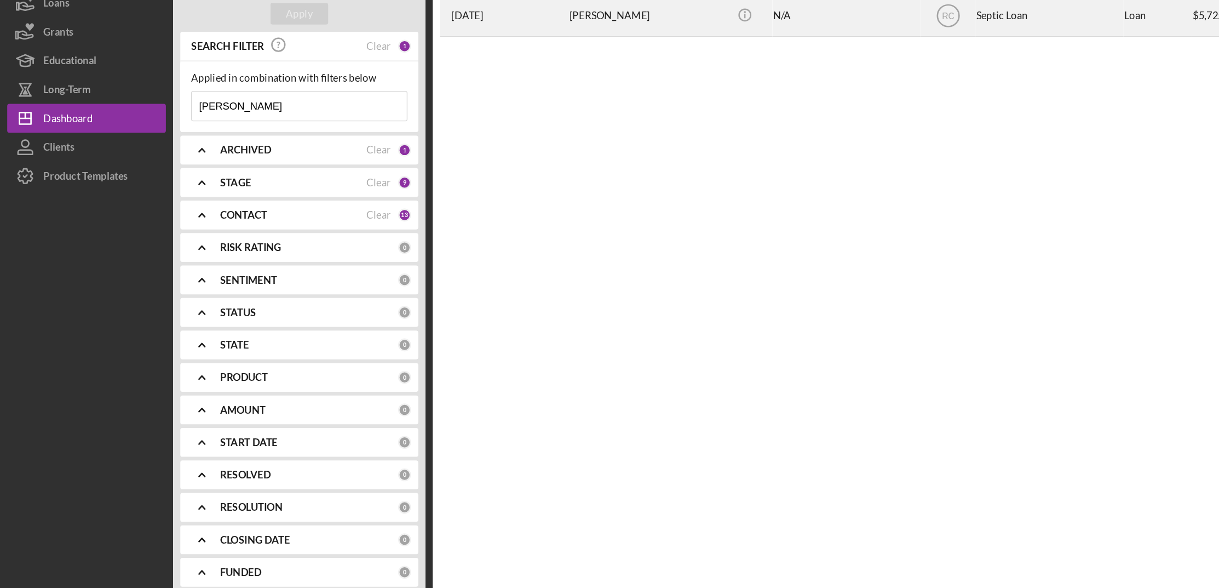
click at [414, 70] on div "2 weeks ago Scarlett Skinner" at bounding box center [384, 70] width 96 height 29
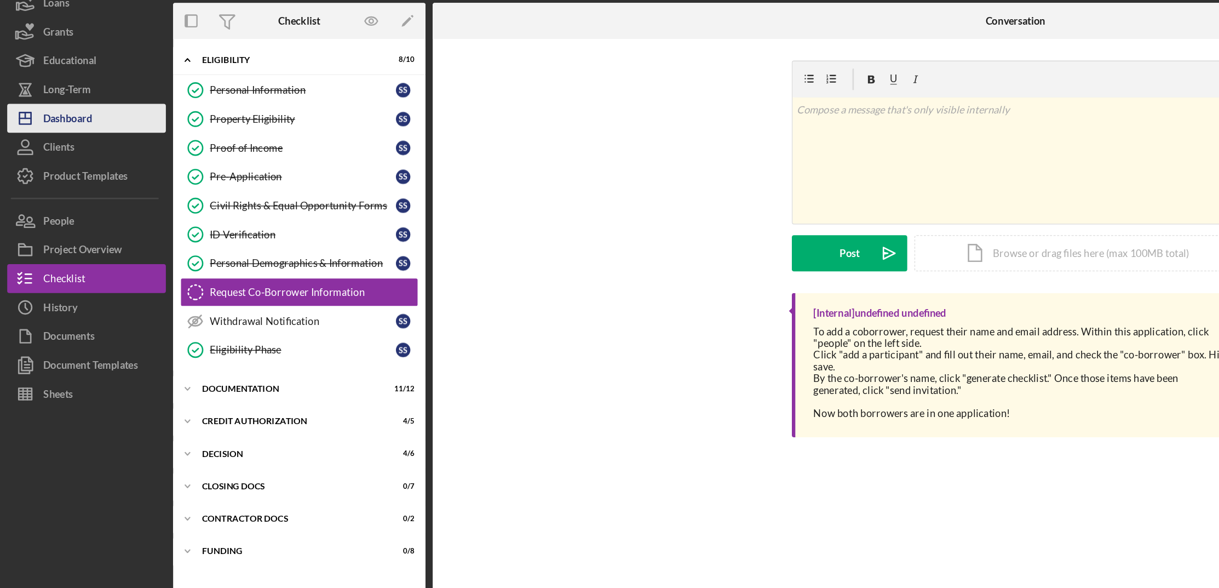
click at [98, 145] on button "Icon/Dashboard Dashboard" at bounding box center [65, 148] width 120 height 22
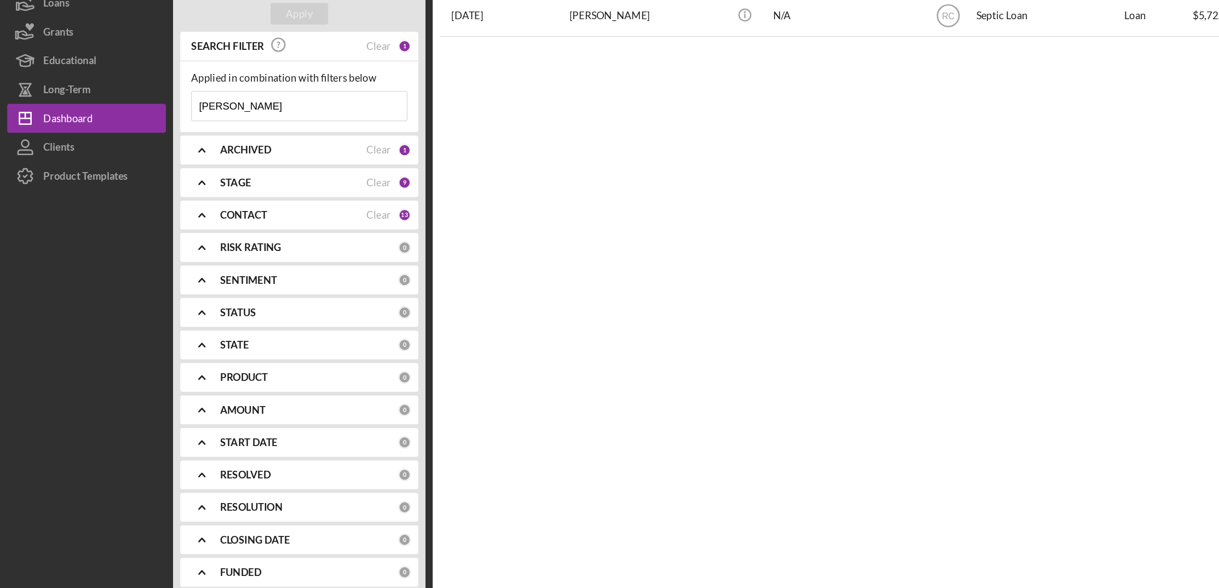
click at [198, 139] on input "[PERSON_NAME]" at bounding box center [227, 139] width 163 height 22
type input "s"
type input "[PERSON_NAME]"
click at [226, 65] on div "Apply" at bounding box center [227, 68] width 20 height 16
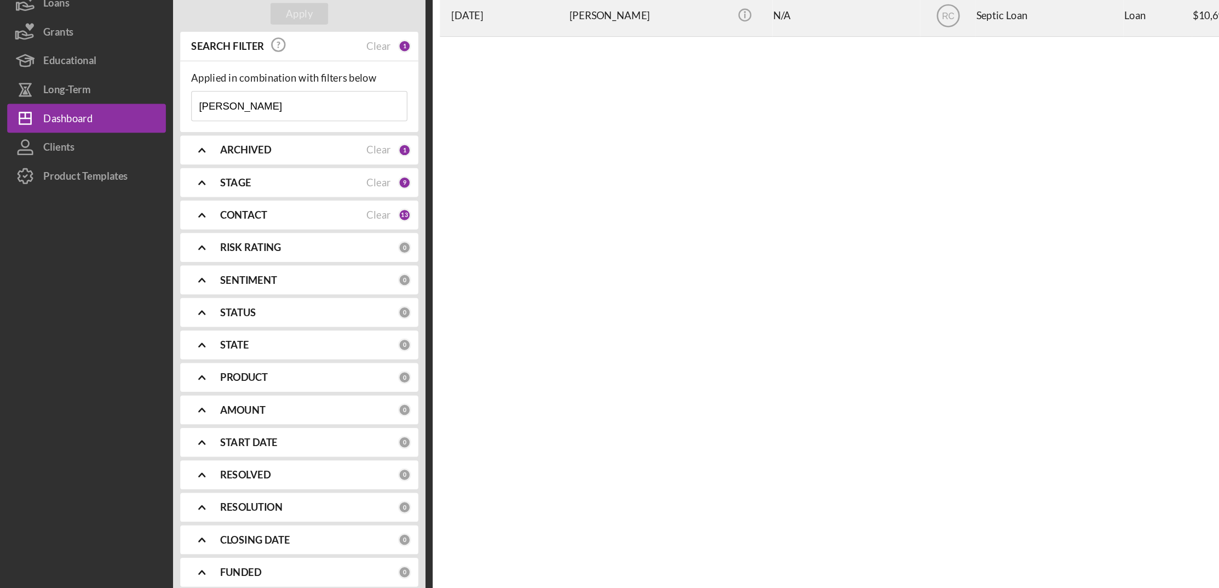
click at [447, 76] on div "[PERSON_NAME]" at bounding box center [488, 70] width 110 height 29
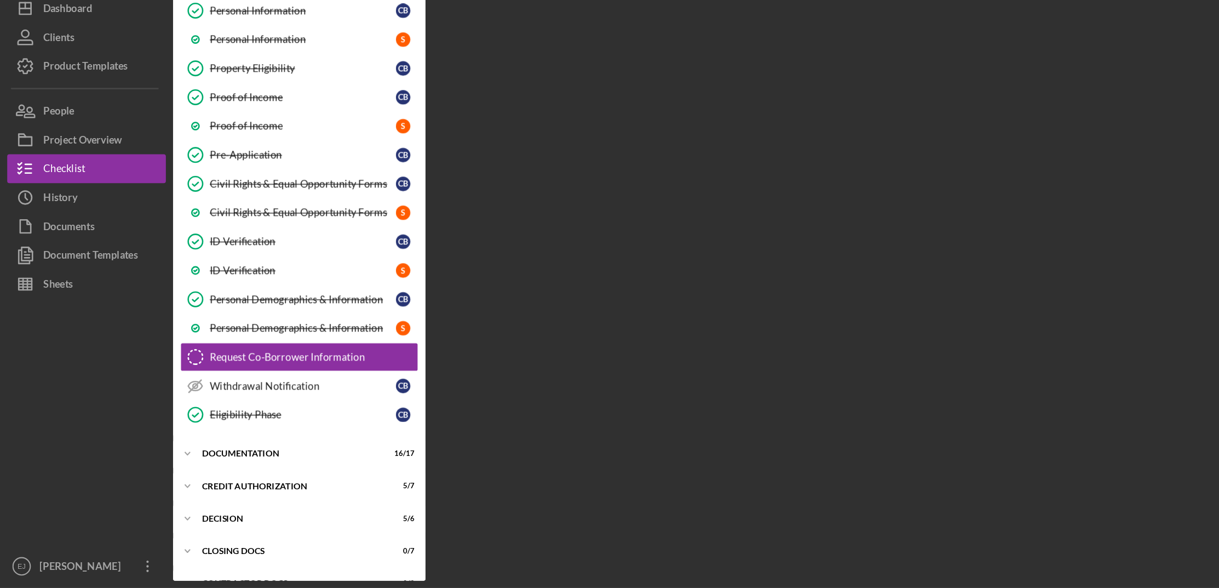
scroll to position [47, 0]
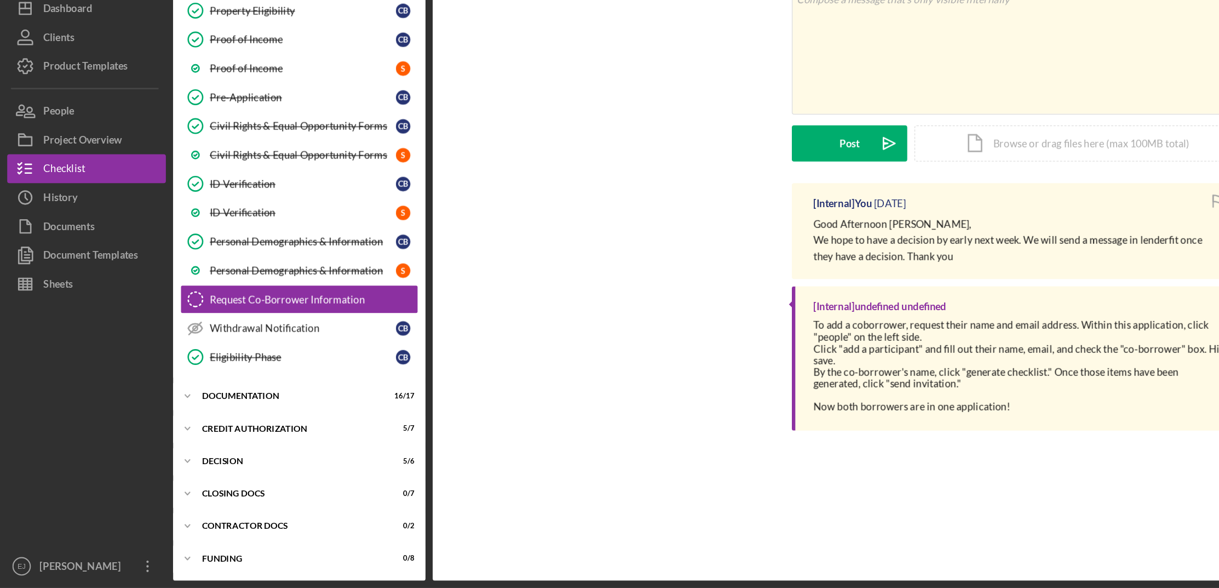
click at [317, 162] on div "Personal Information Personal Information C B Personal Information S Property E…" at bounding box center [227, 262] width 192 height 334
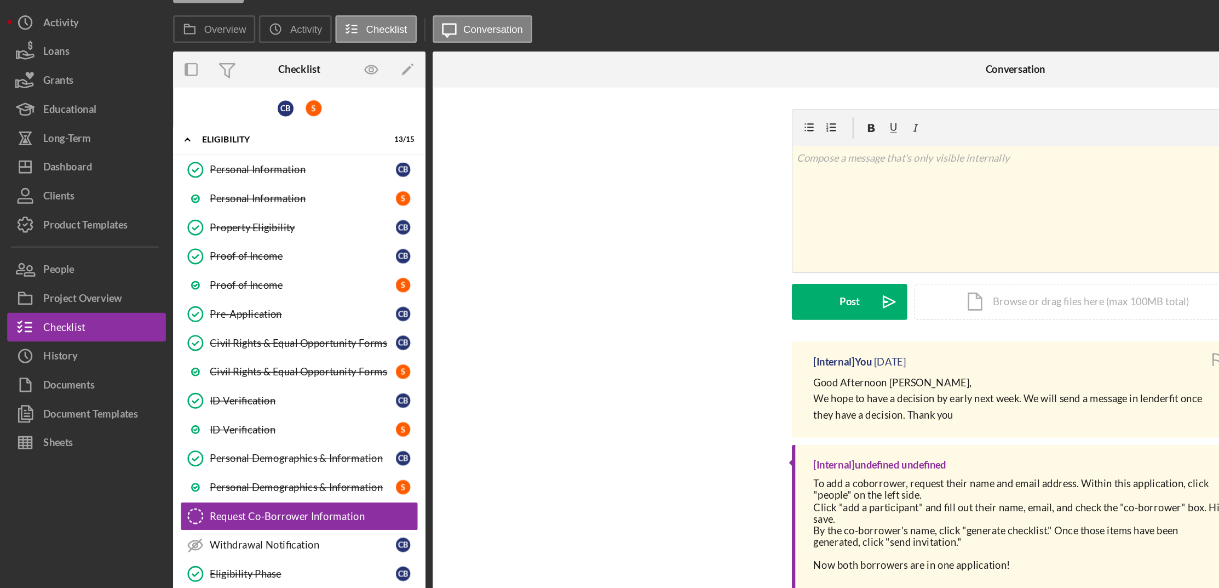
scroll to position [0, 0]
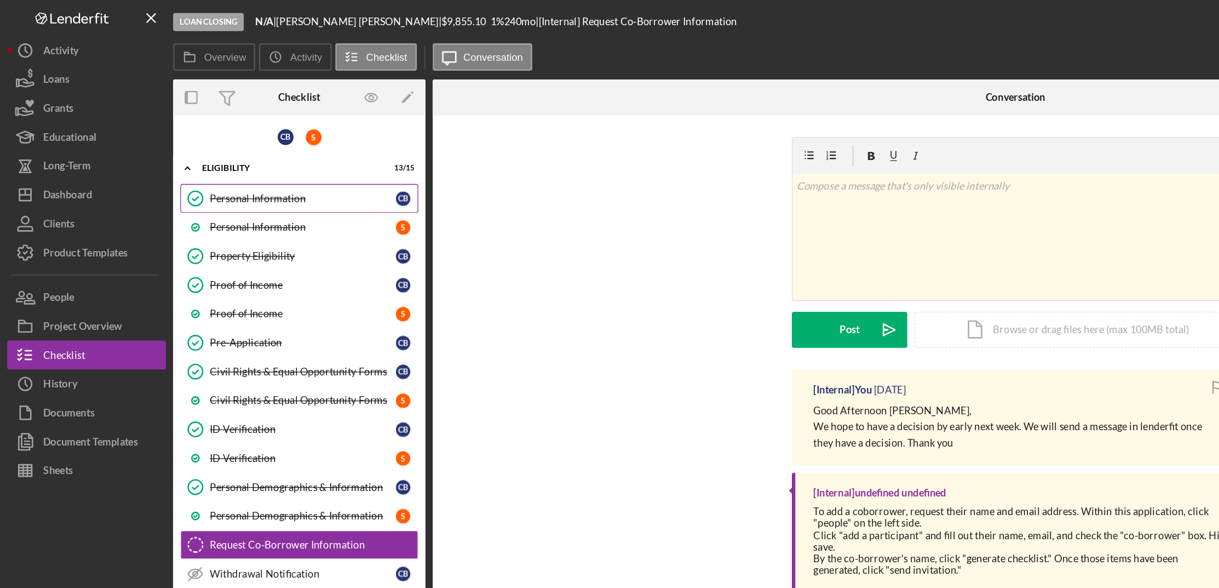
click at [193, 146] on div "Personal Information" at bounding box center [229, 150] width 141 height 9
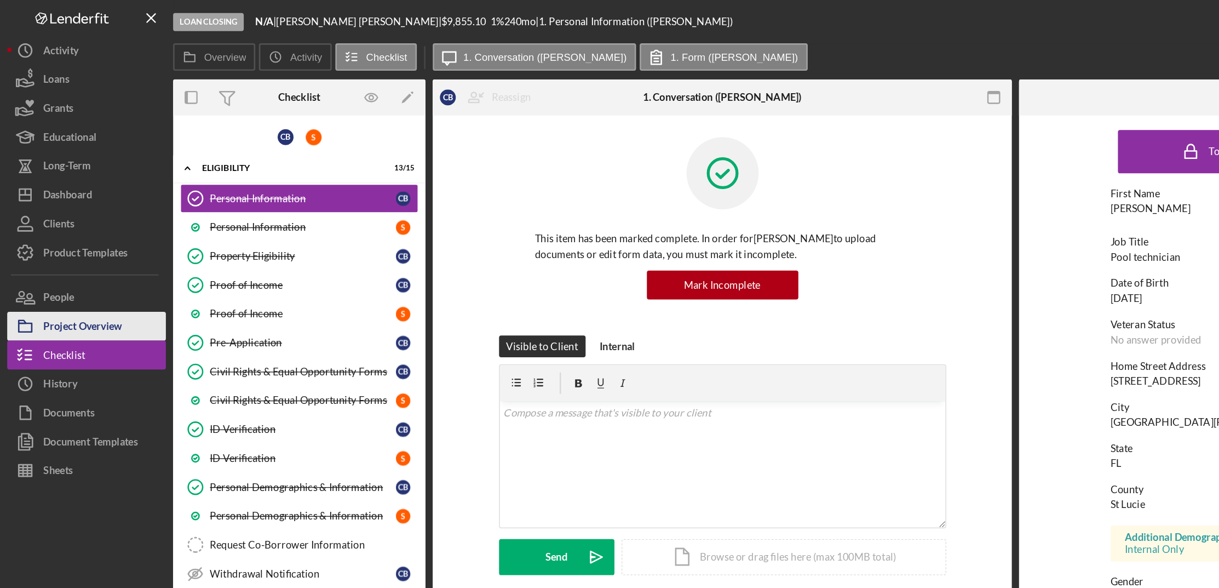
click at [44, 246] on div "Project Overview" at bounding box center [63, 249] width 60 height 25
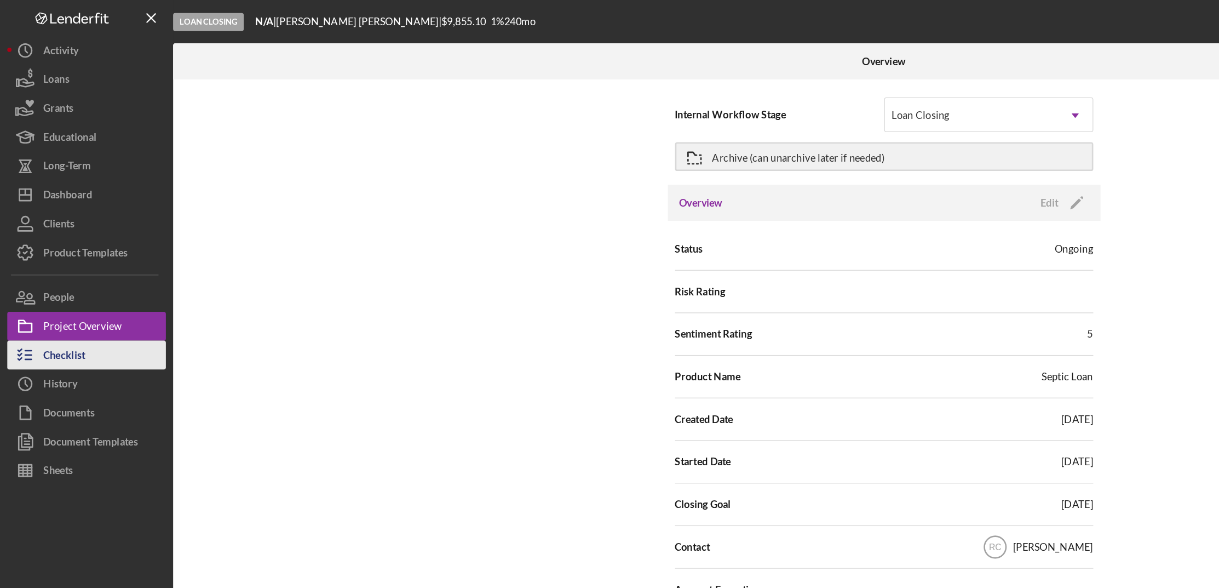
click at [45, 270] on div "Checklist" at bounding box center [49, 270] width 32 height 25
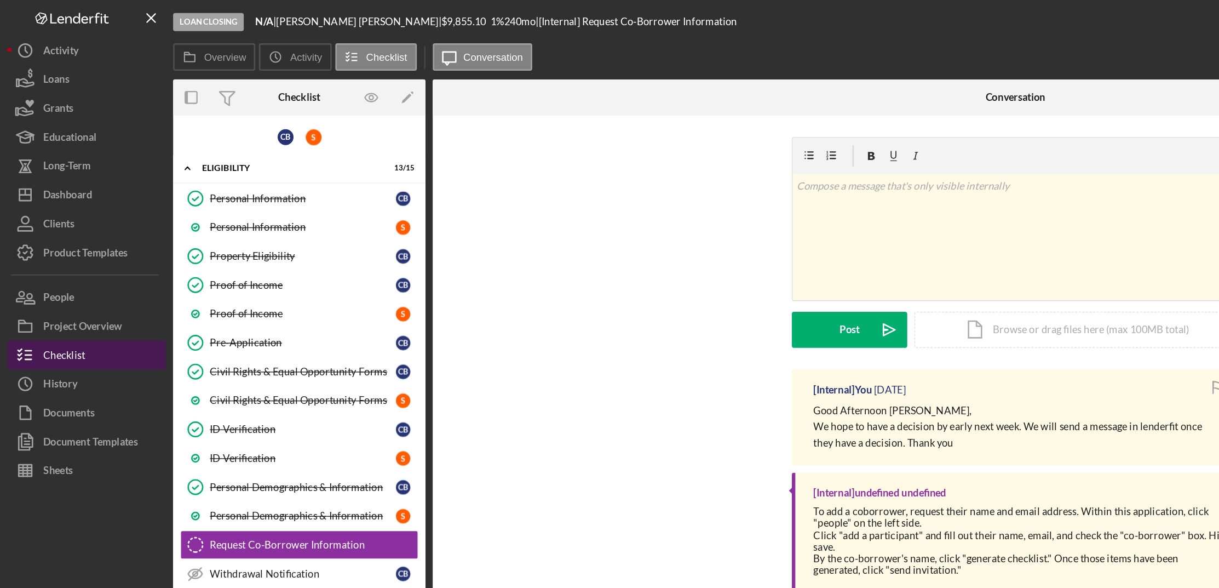
scroll to position [47, 0]
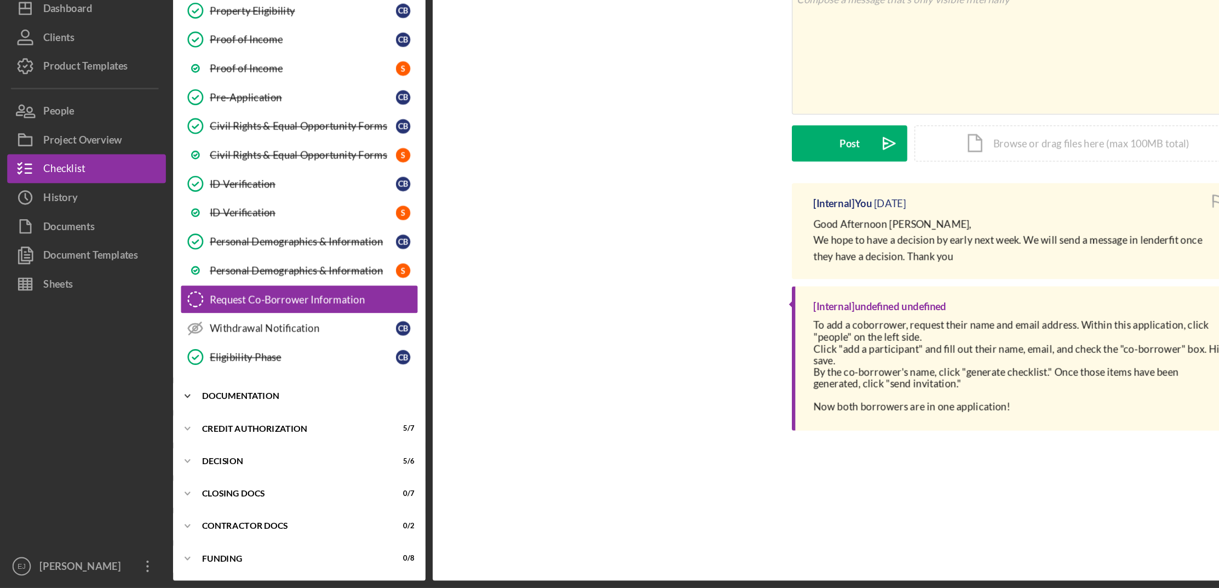
click at [145, 441] on icon "Icon/Expander" at bounding box center [142, 442] width 22 height 22
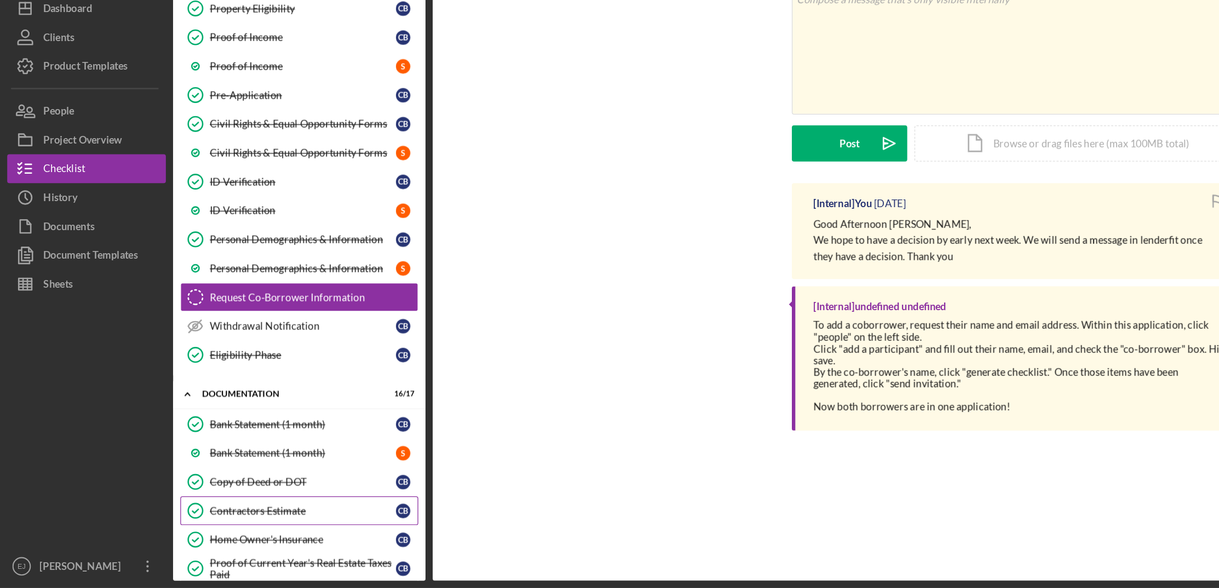
click at [185, 525] on link "Contractors Estimate Contractors Estimate C B" at bounding box center [227, 529] width 181 height 22
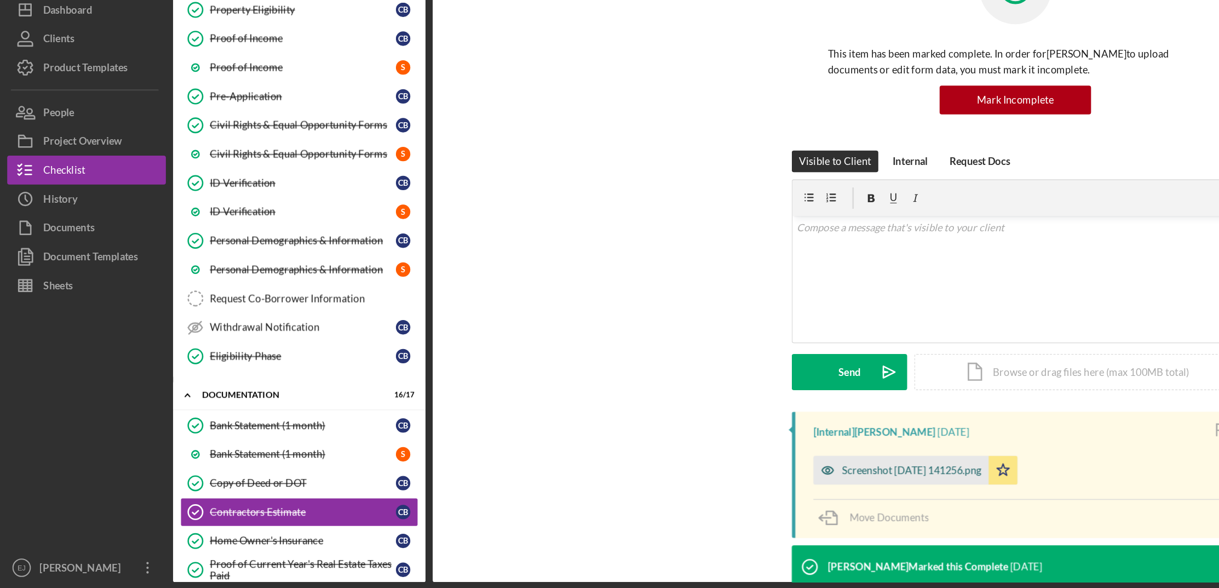
click at [653, 494] on div "Screenshot 2025-07-01 141256.png" at bounding box center [693, 497] width 106 height 9
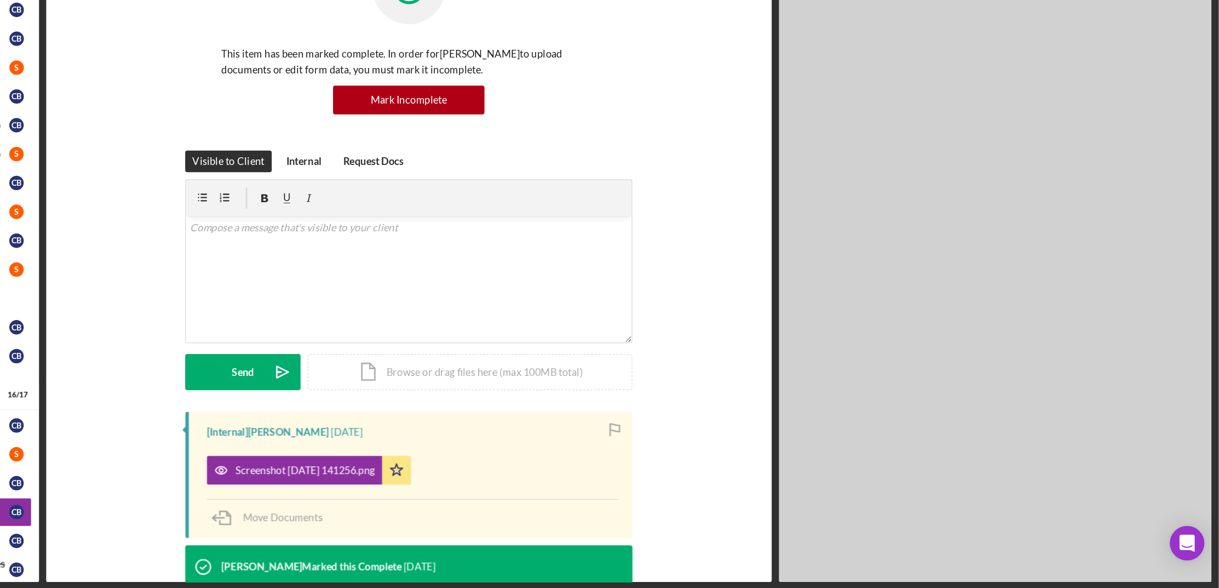
scroll to position [303, 0]
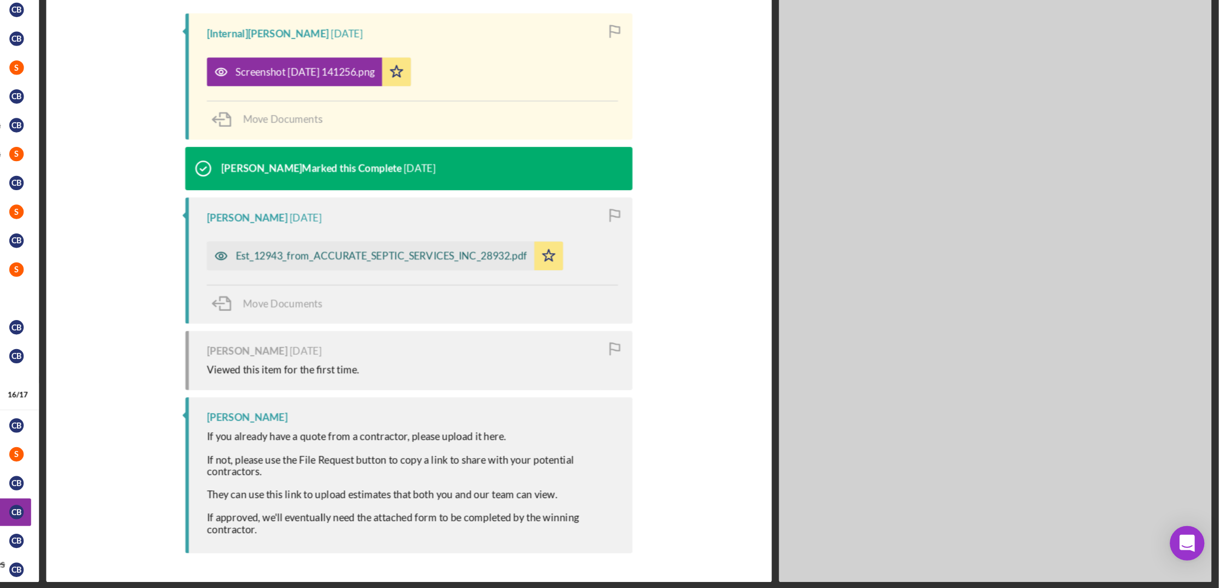
click at [645, 338] on div "Est_12943_from_ACCURATE_SEPTIC_SERVICES_INC_28932.pdf" at bounding box center [583, 334] width 221 height 9
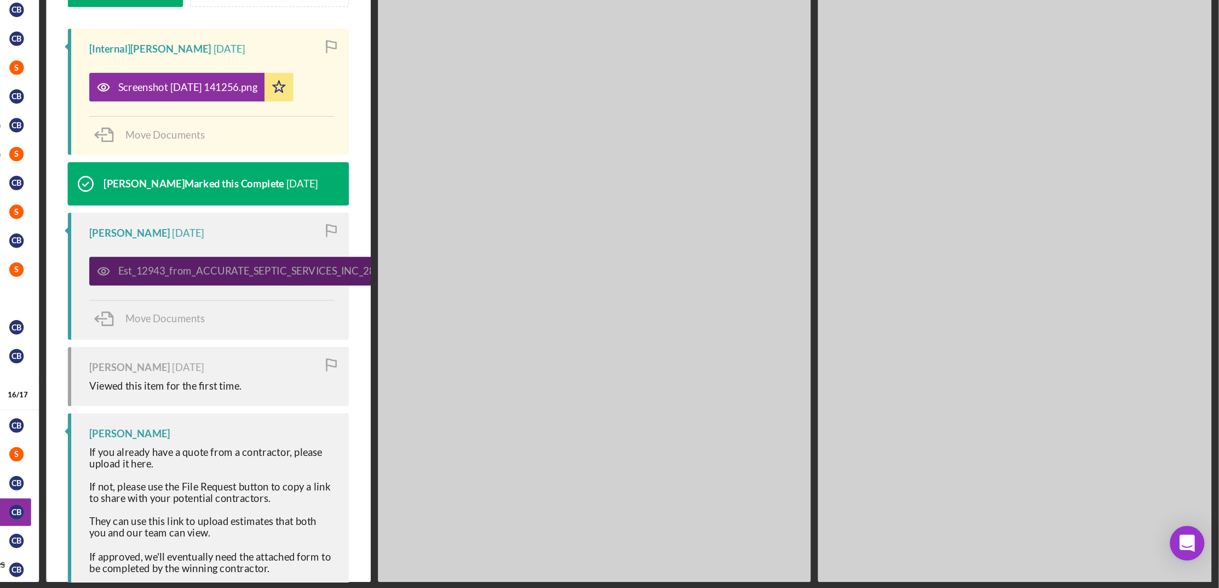
scroll to position [315, 0]
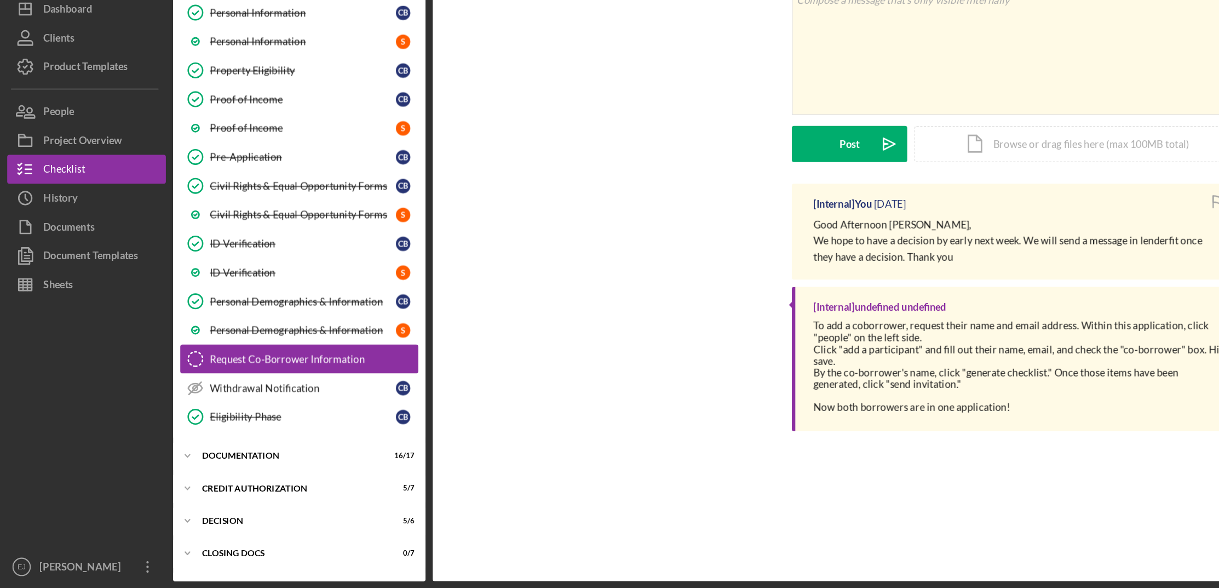
scroll to position [47, 0]
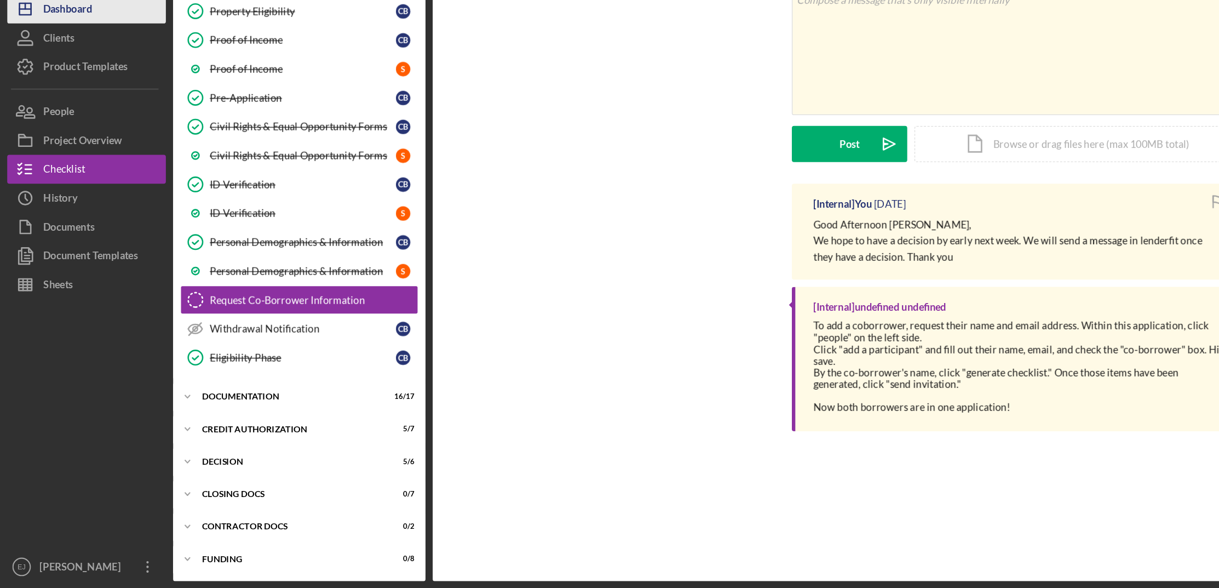
click at [100, 148] on button "Icon/Dashboard Dashboard" at bounding box center [65, 148] width 120 height 22
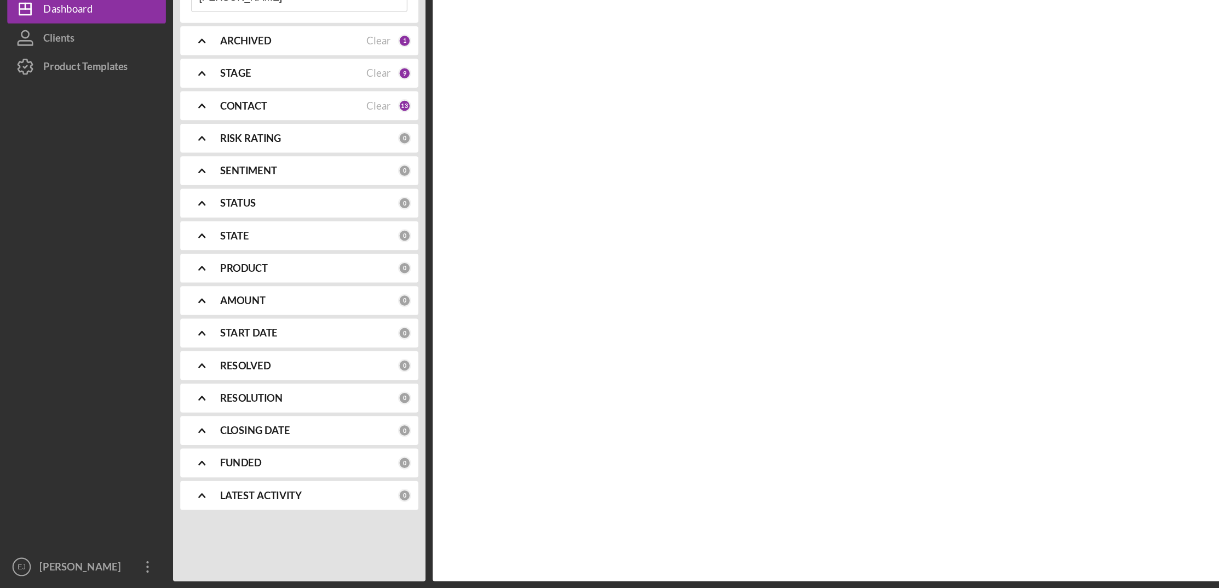
click at [289, 145] on icon "Icon/Menu Close" at bounding box center [298, 139] width 22 height 22
click at [250, 146] on input at bounding box center [227, 139] width 163 height 22
click at [234, 142] on input at bounding box center [227, 139] width 163 height 22
click at [927, 254] on div "Activity Icon/Table Sort Arrow Client Overview Business Contact Product Categor…" at bounding box center [771, 304] width 885 height 555
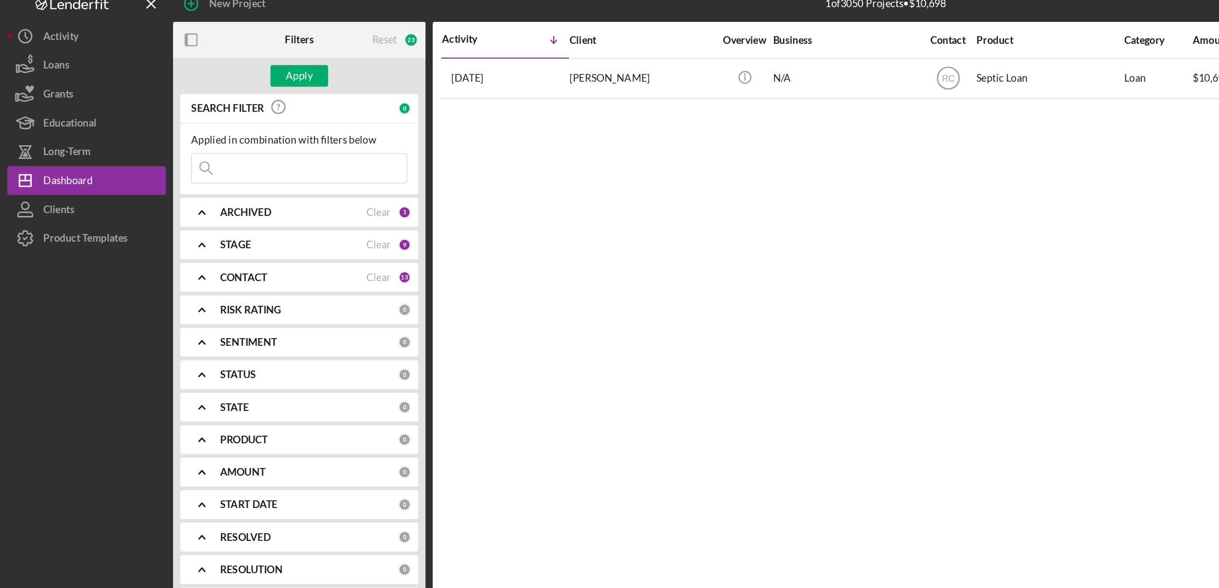
click at [286, 135] on input at bounding box center [227, 139] width 163 height 22
type input "[PERSON_NAME]"
click at [230, 68] on div "Apply" at bounding box center [227, 68] width 20 height 16
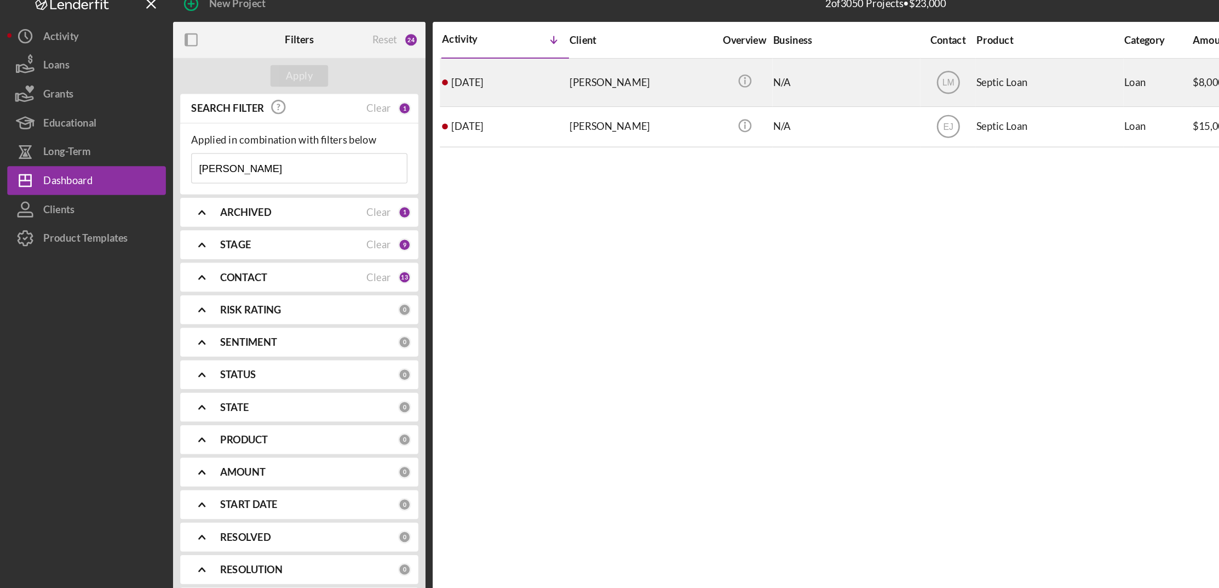
click at [446, 67] on div "[PERSON_NAME]" at bounding box center [488, 73] width 110 height 35
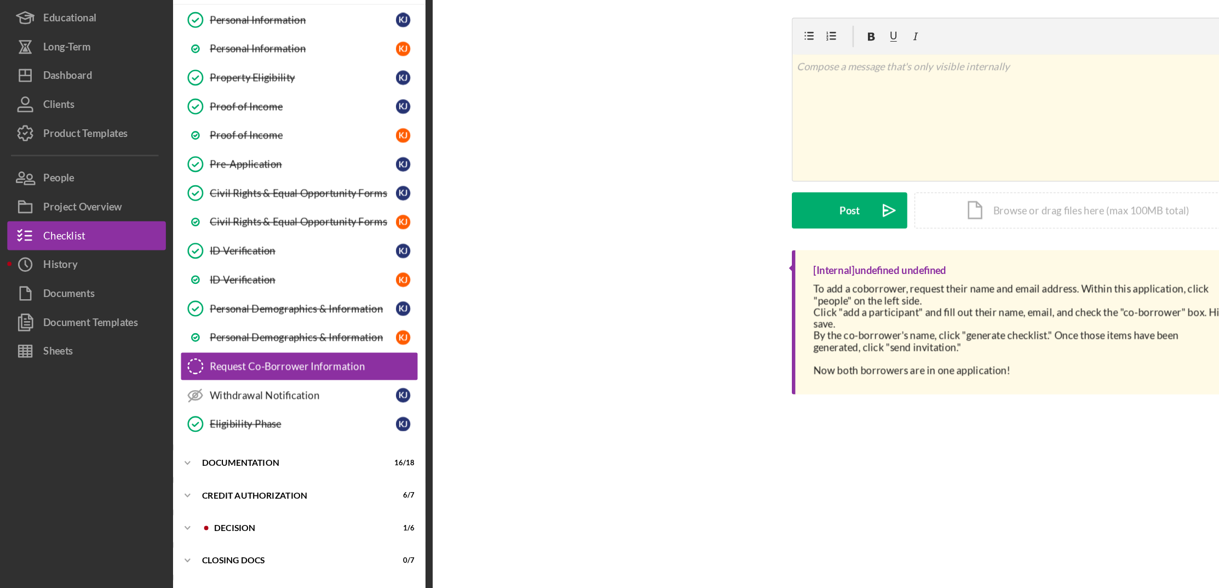
scroll to position [47, 0]
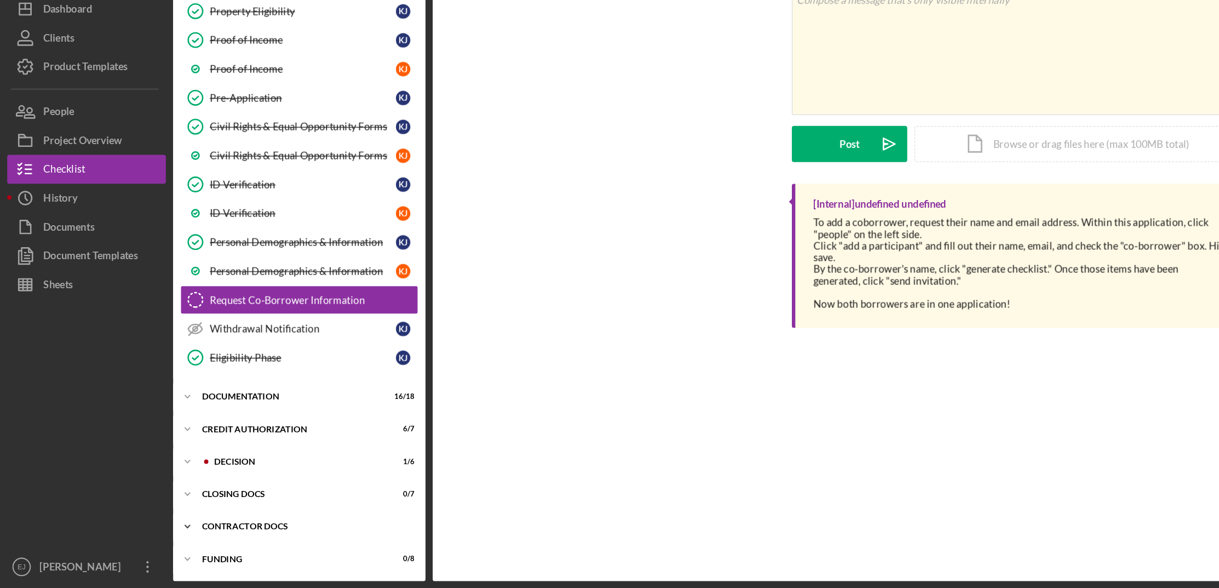
click at [158, 537] on div "Contractor Docs" at bounding box center [231, 540] width 156 height 7
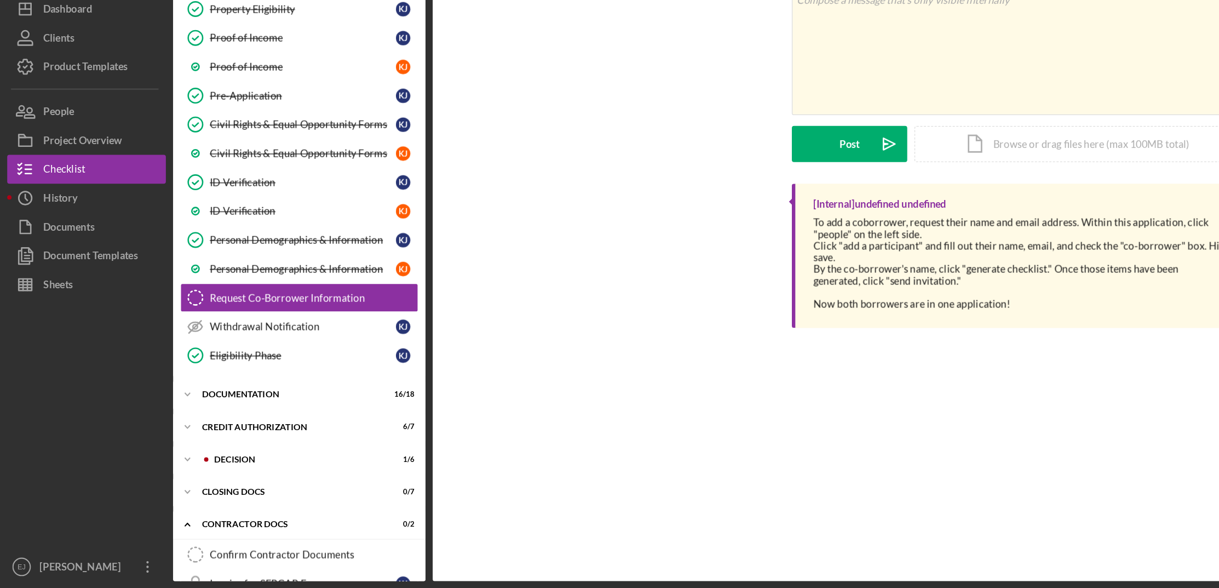
click at [324, 572] on div "Overview Internal Workflow Stage In Review (Underwriting, Committee, Etc.) Icon…" at bounding box center [672, 321] width 1082 height 522
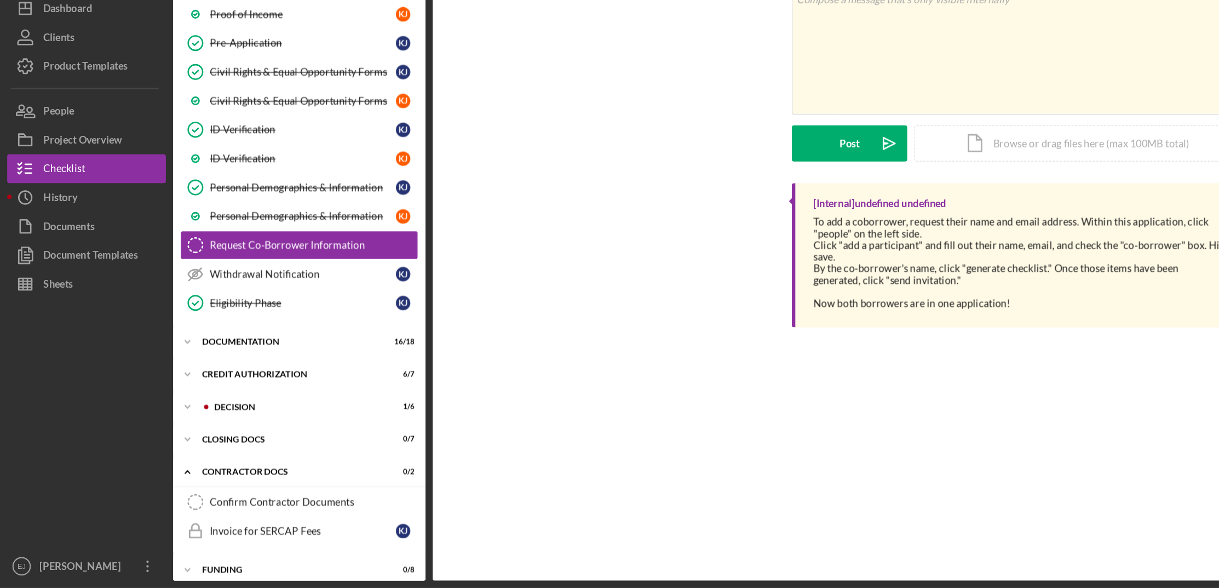
scroll to position [97, 0]
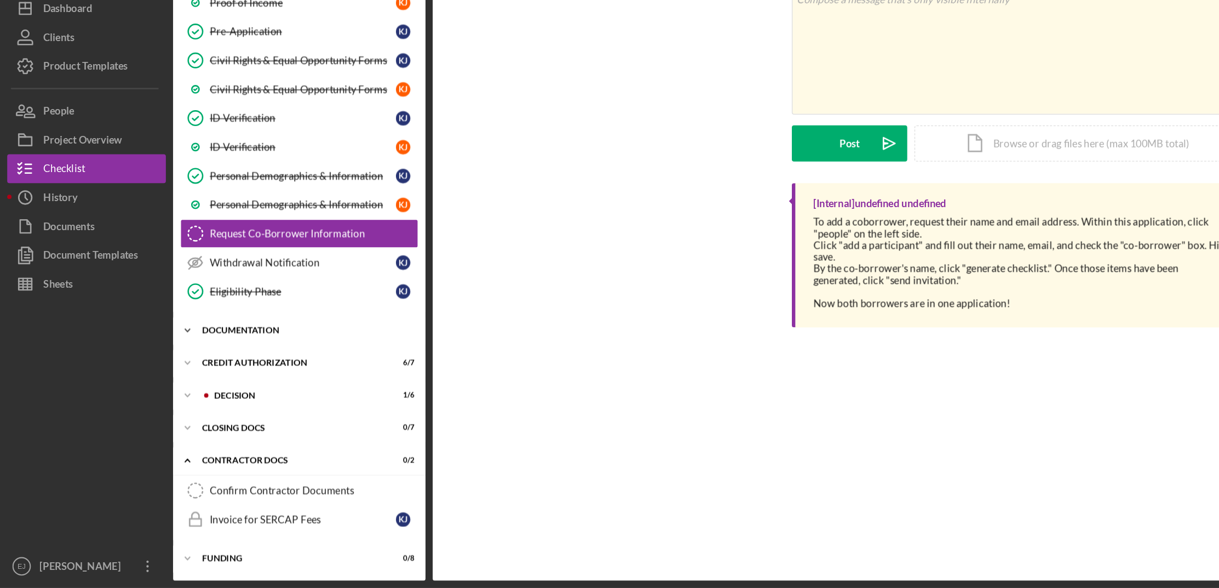
click at [150, 393] on icon "Icon/Expander" at bounding box center [142, 392] width 22 height 22
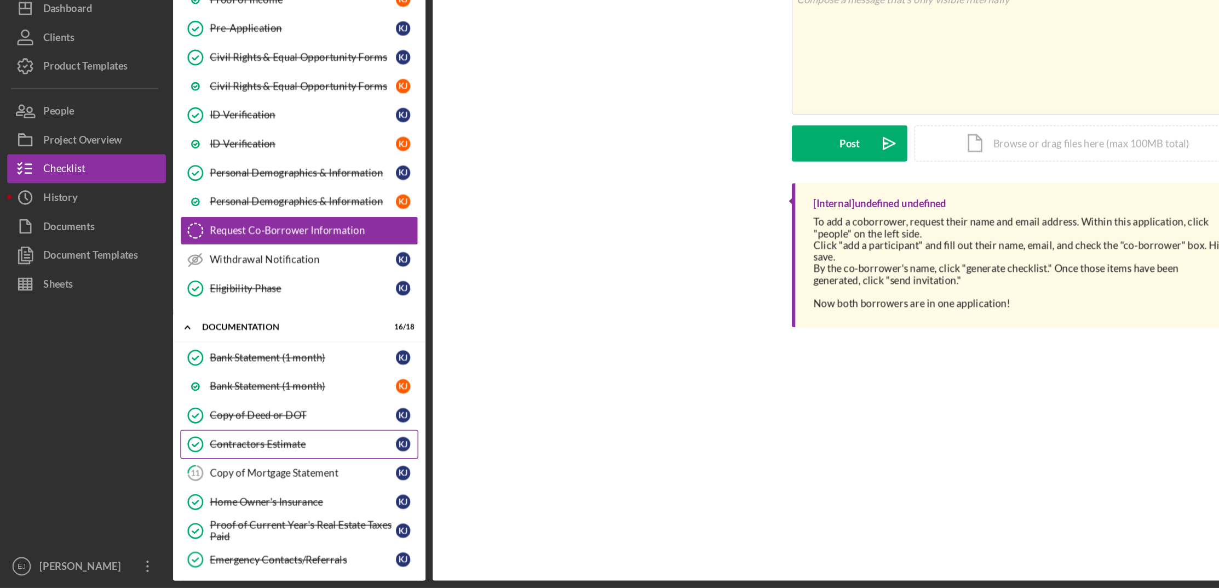
scroll to position [0, 0]
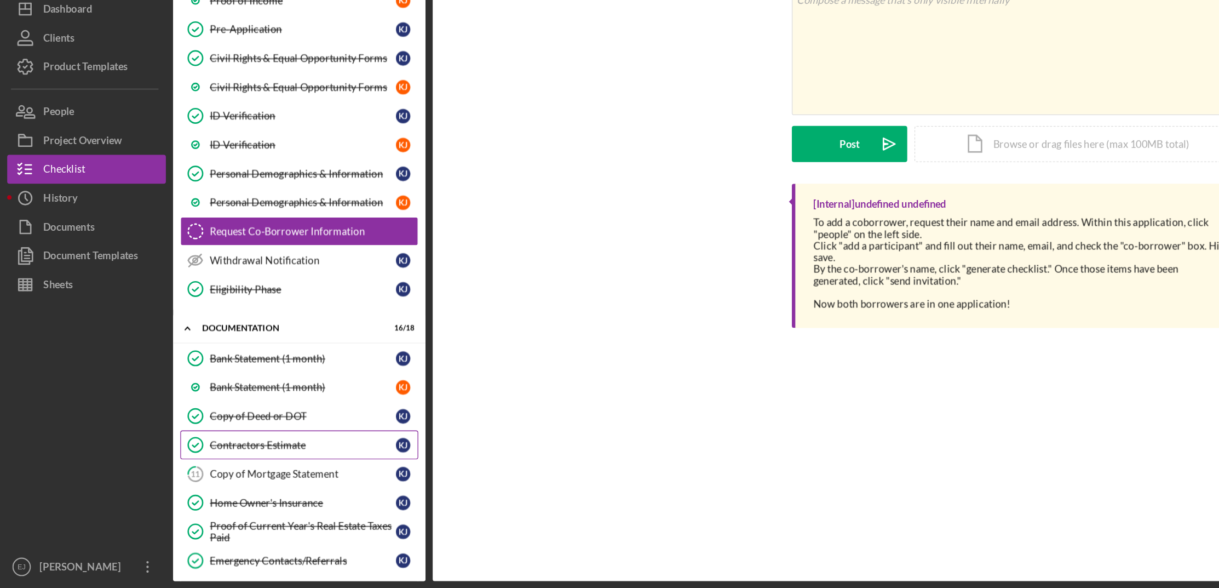
click at [196, 473] on link "Contractors Estimate Contractors Estimate K J" at bounding box center [227, 479] width 181 height 22
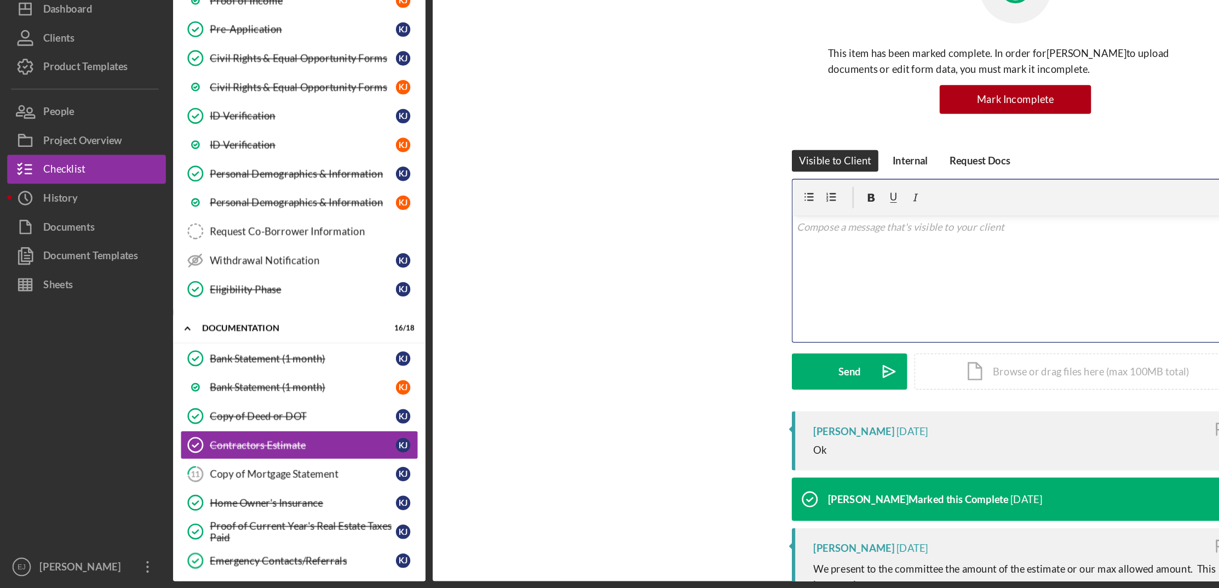
click at [629, 332] on div "v Color teal Color pink Remove color Add row above Add row below Add column bef…" at bounding box center [771, 352] width 338 height 96
click at [602, 331] on div "v Color teal Color pink Remove color Add row above Add row below Add column bef…" at bounding box center [771, 352] width 338 height 96
click at [725, 344] on p "We have tried to reach out to your contractor to confirm with you that their pr…" at bounding box center [771, 335] width 332 height 25
click at [602, 327] on div "v Color teal Color pink Remove color Add row above Add row below Add column bef…" at bounding box center [771, 352] width 338 height 96
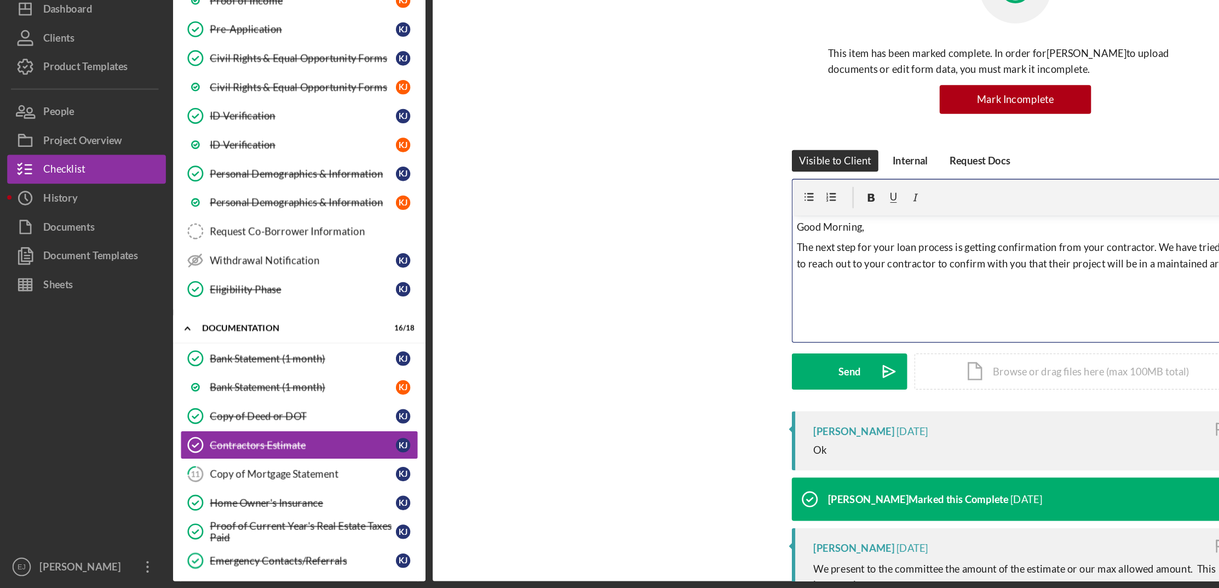
click at [922, 341] on p "The next step for your loan process is getting confirmation from your contracto…" at bounding box center [771, 335] width 332 height 25
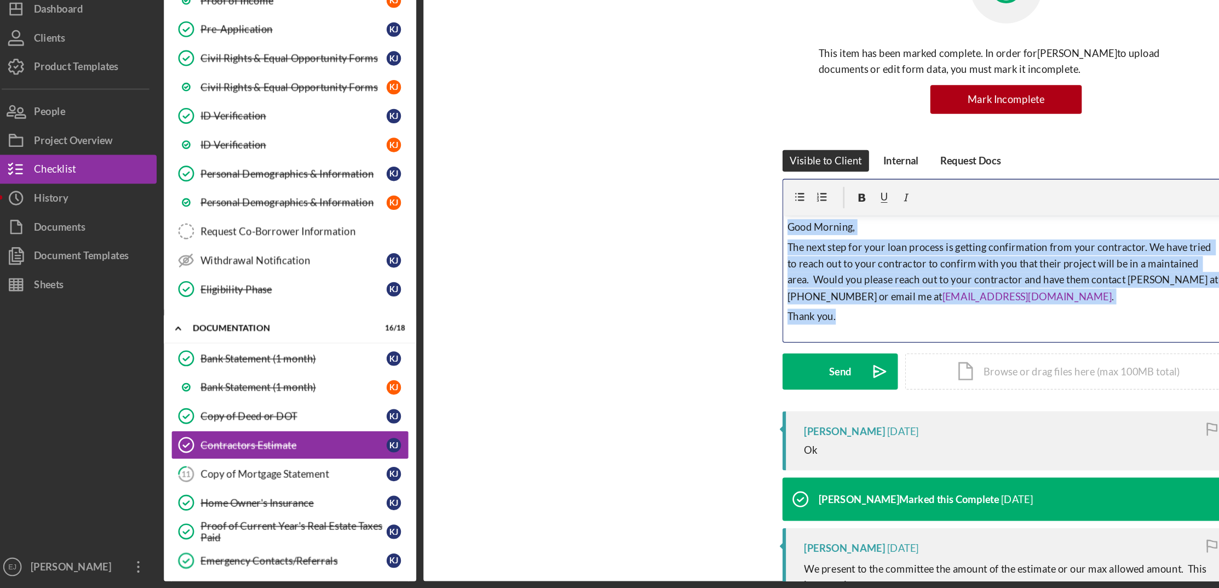
drag, startPoint x: 603, startPoint y: 312, endPoint x: 726, endPoint y: 382, distance: 141.1
click at [726, 382] on div "v Color teal Color pink Remove color Add row above Add row below Add column bef…" at bounding box center [771, 352] width 338 height 96
copy div "Good Morning, The next step for your loan process is getting confirmation from …"
click at [924, 339] on p "The next step for your loan process is getting confirmation from your contracto…" at bounding box center [771, 347] width 332 height 49
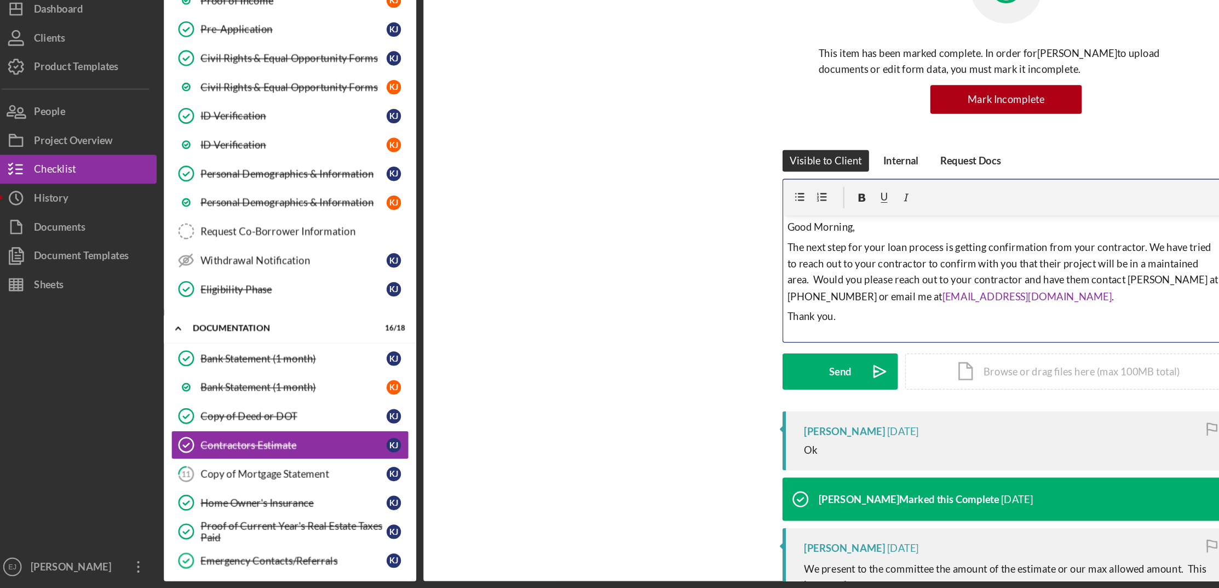
click at [924, 339] on p "The next step for your loan process is getting confirmation from your contracto…" at bounding box center [771, 347] width 332 height 49
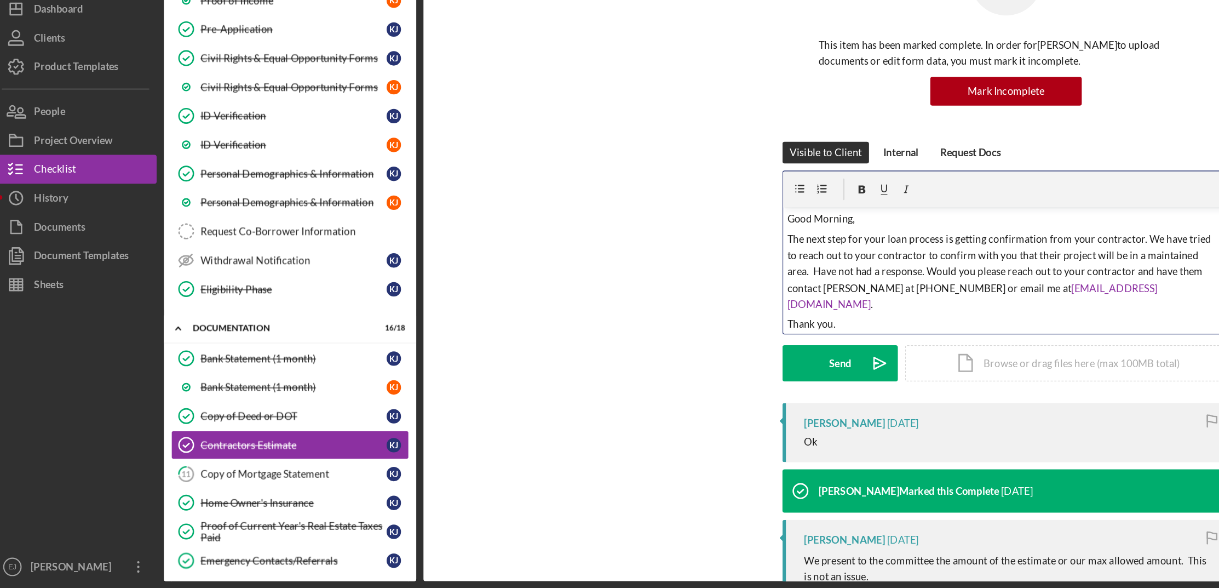
click at [591, 340] on div "Visible to Client Internal Request Docs v Color teal Color pink Remove color Ad…" at bounding box center [771, 348] width 852 height 198
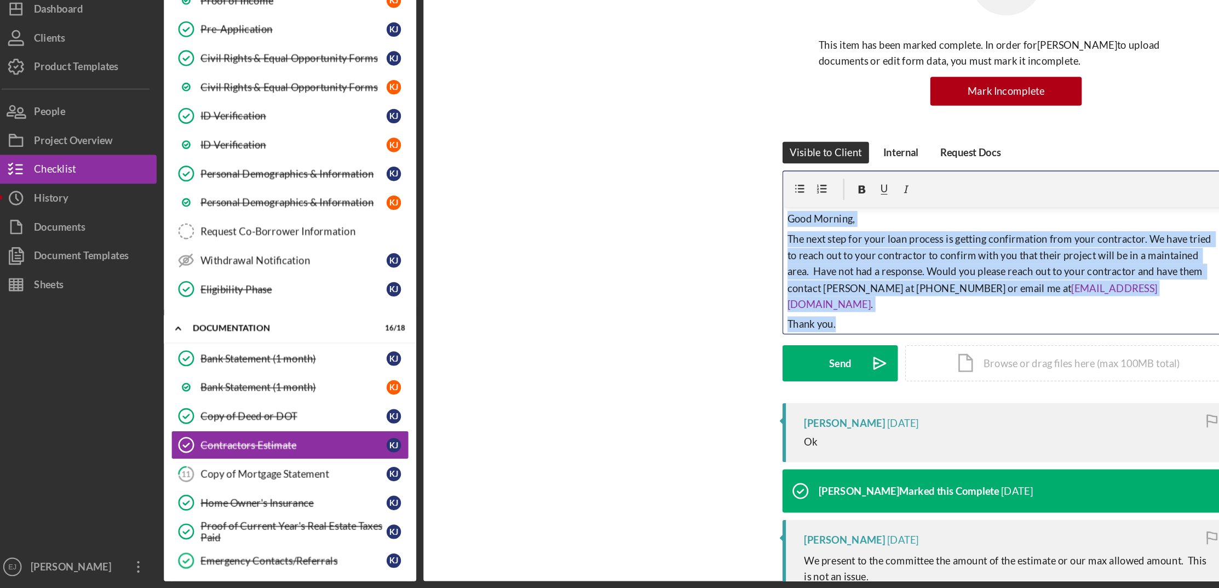
drag, startPoint x: 601, startPoint y: 311, endPoint x: 689, endPoint y: 376, distance: 109.6
click at [689, 376] on div "v Color teal Color pink Remove color Add row above Add row below Add column bef…" at bounding box center [771, 346] width 338 height 96
copy div "Good Morning, The next step for your loan process is getting confirmation from …"
click at [631, 418] on button "Send Icon/icon-invite-send" at bounding box center [645, 416] width 88 height 27
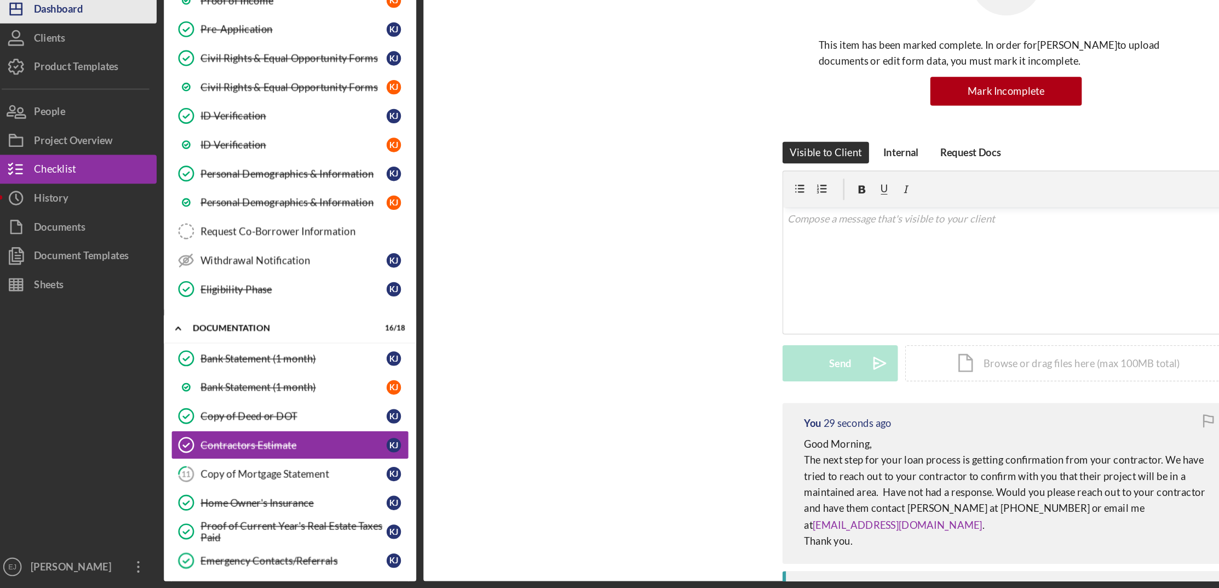
click at [90, 150] on button "Icon/Dashboard Dashboard" at bounding box center [65, 148] width 120 height 22
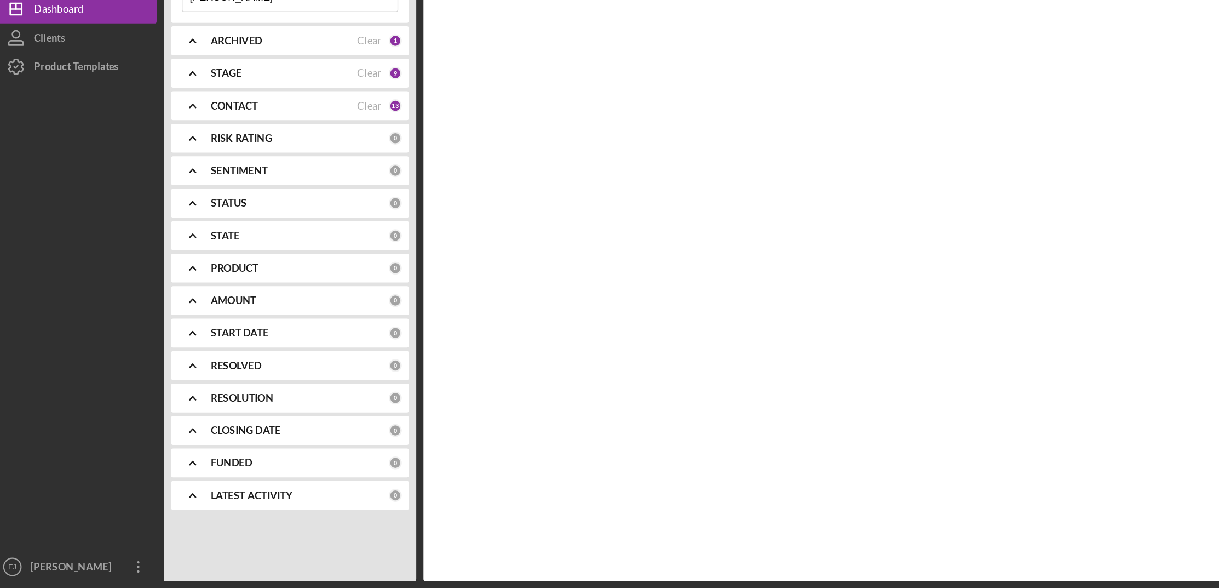
click at [204, 145] on input "[PERSON_NAME]" at bounding box center [227, 139] width 163 height 22
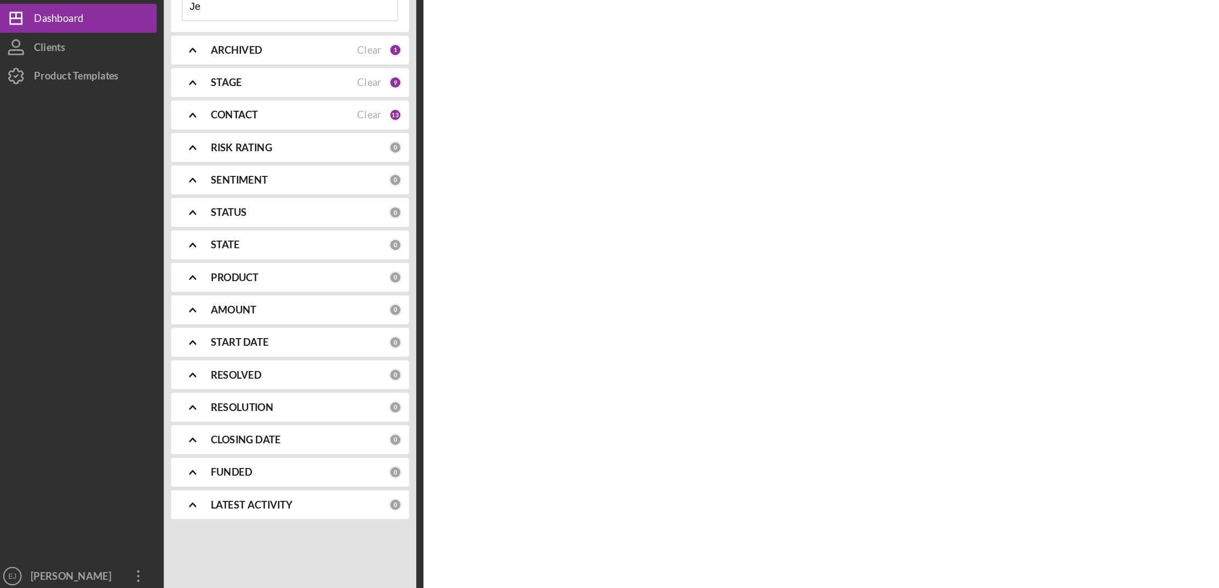
type input "J"
type input "[PERSON_NAME]"
click at [369, 154] on div "Activity Icon/Table Sort Arrow Client Overview Business Contact Product Categor…" at bounding box center [771, 304] width 885 height 555
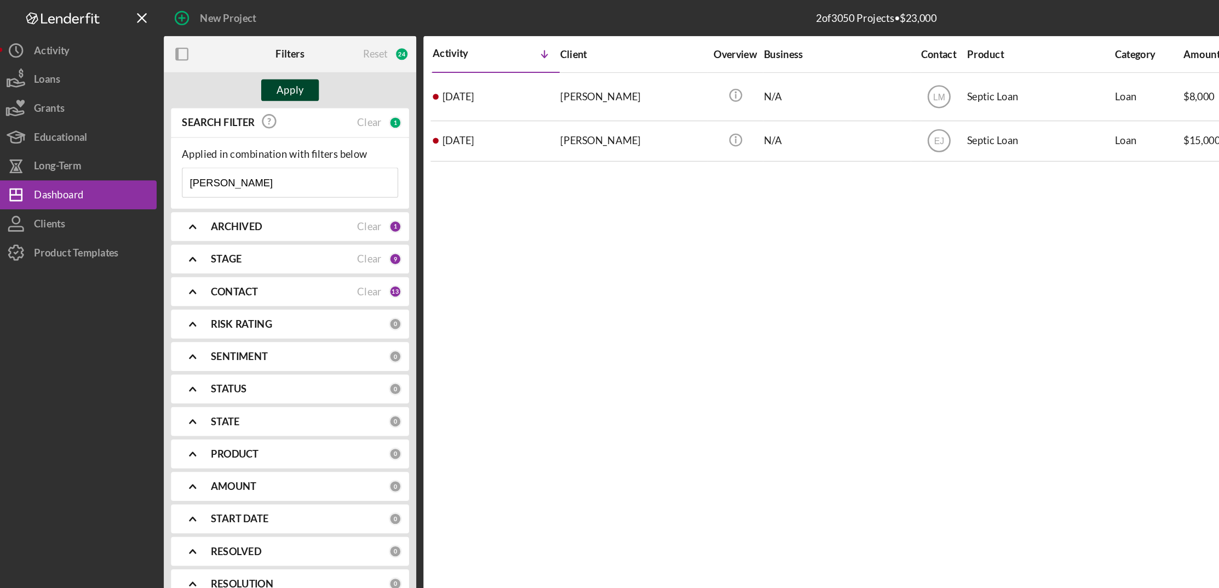
click at [227, 65] on div "Apply" at bounding box center [227, 68] width 20 height 16
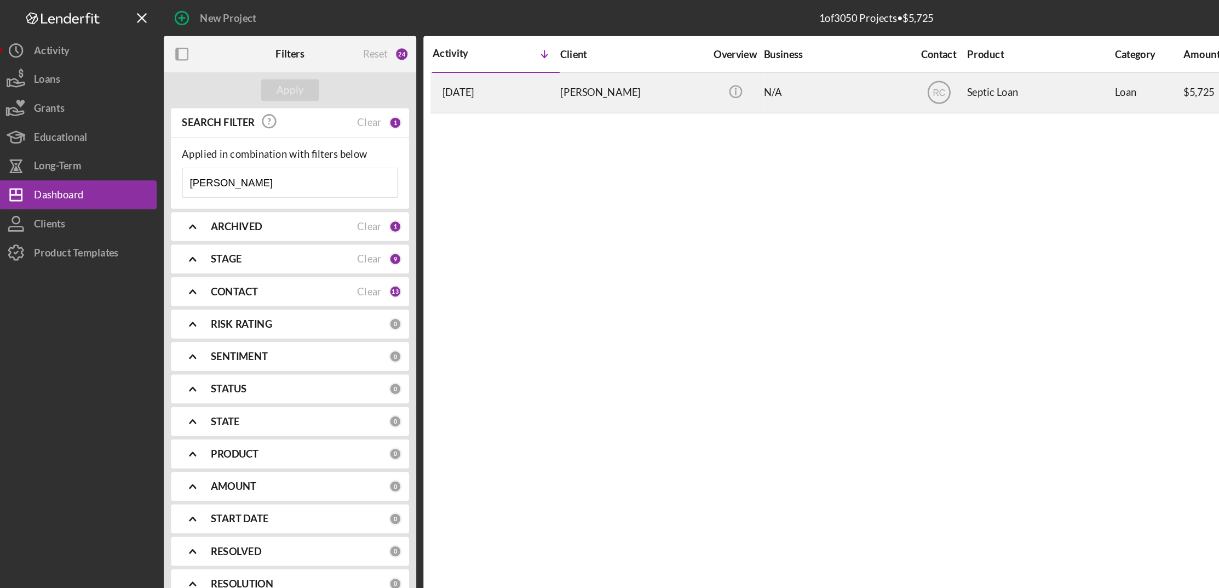
click at [475, 71] on div "[PERSON_NAME]" at bounding box center [488, 70] width 110 height 29
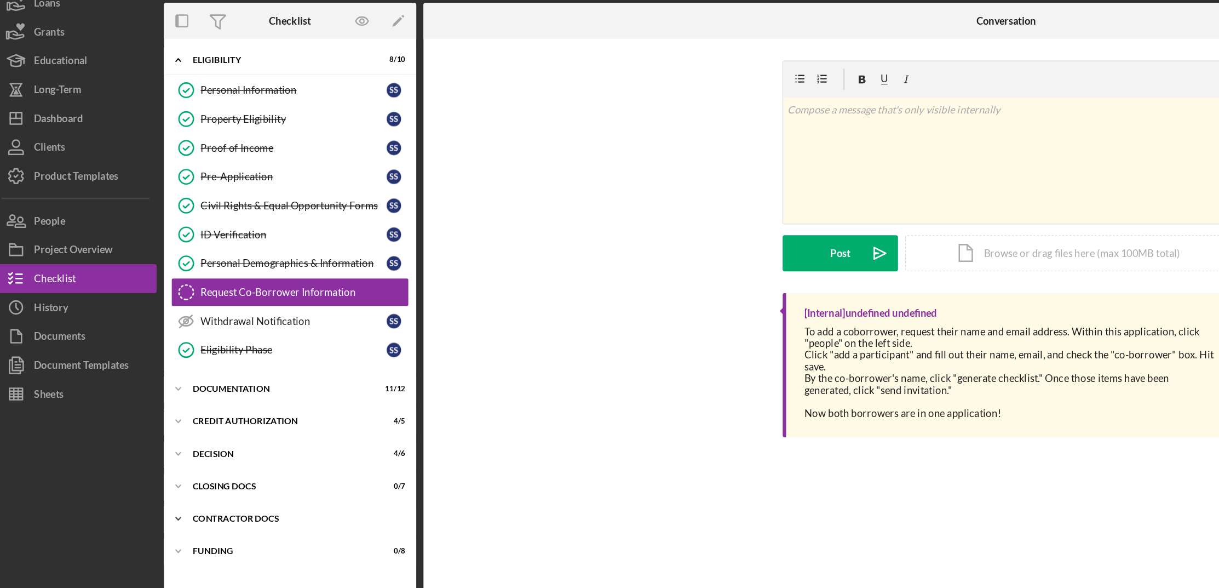
click at [187, 448] on div "Icon/Expander Contractor Docs 0 / 2" at bounding box center [227, 452] width 192 height 22
click at [189, 352] on div "Documentation" at bounding box center [231, 353] width 156 height 7
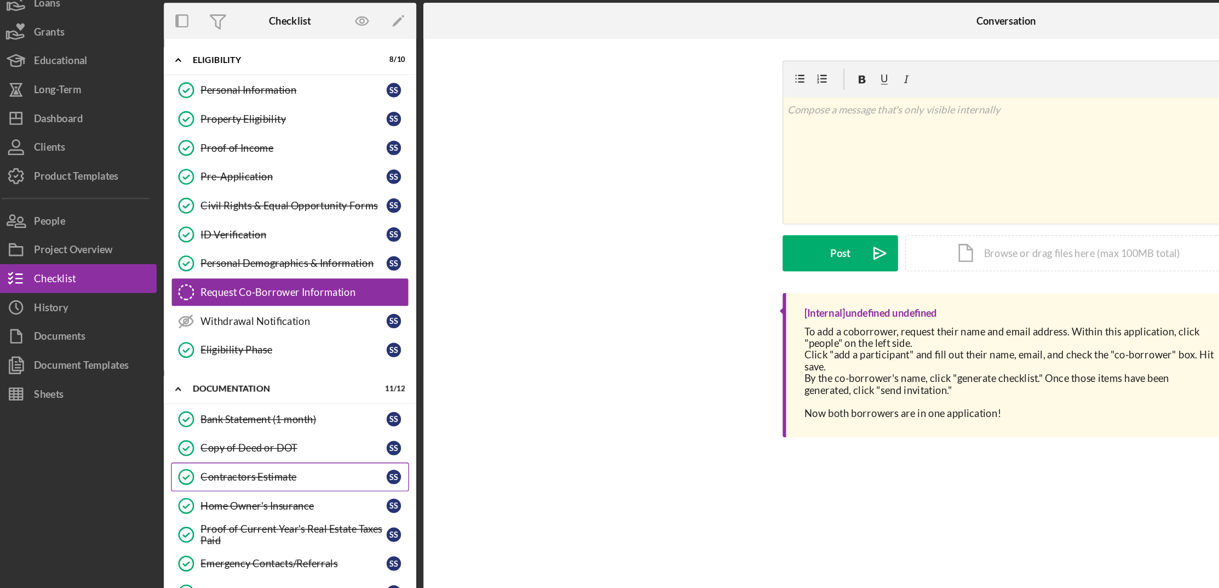
click at [197, 422] on div "Contractors Estimate" at bounding box center [229, 420] width 141 height 9
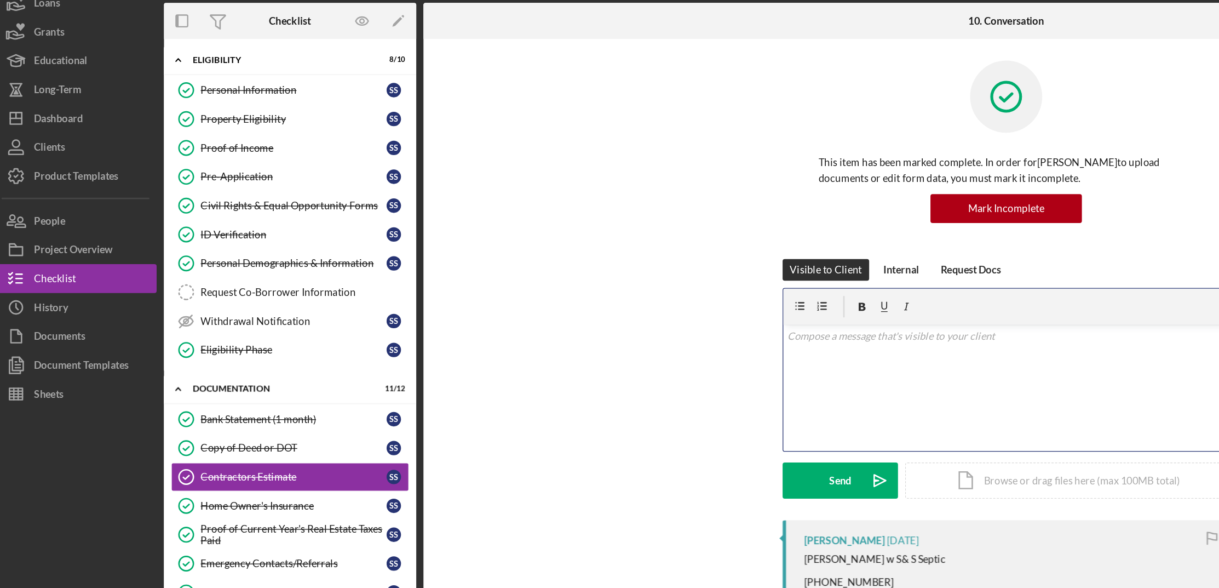
click at [636, 320] on div "v Color teal Color pink Remove color Add row above Add row below Add column bef…" at bounding box center [771, 352] width 338 height 96
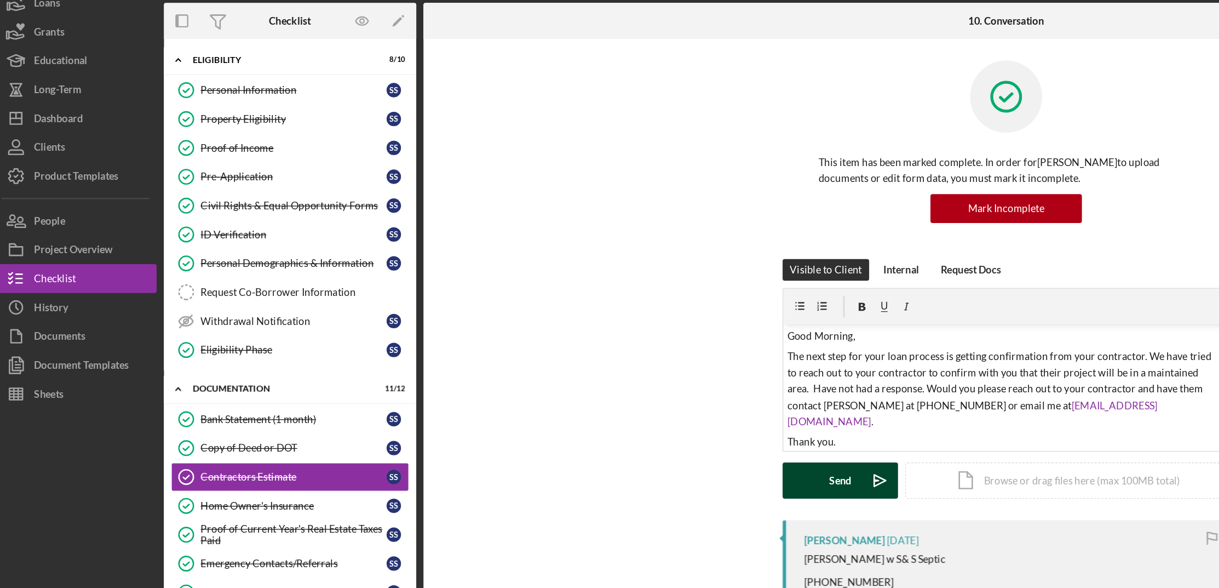
click at [641, 417] on div "Send" at bounding box center [645, 422] width 17 height 27
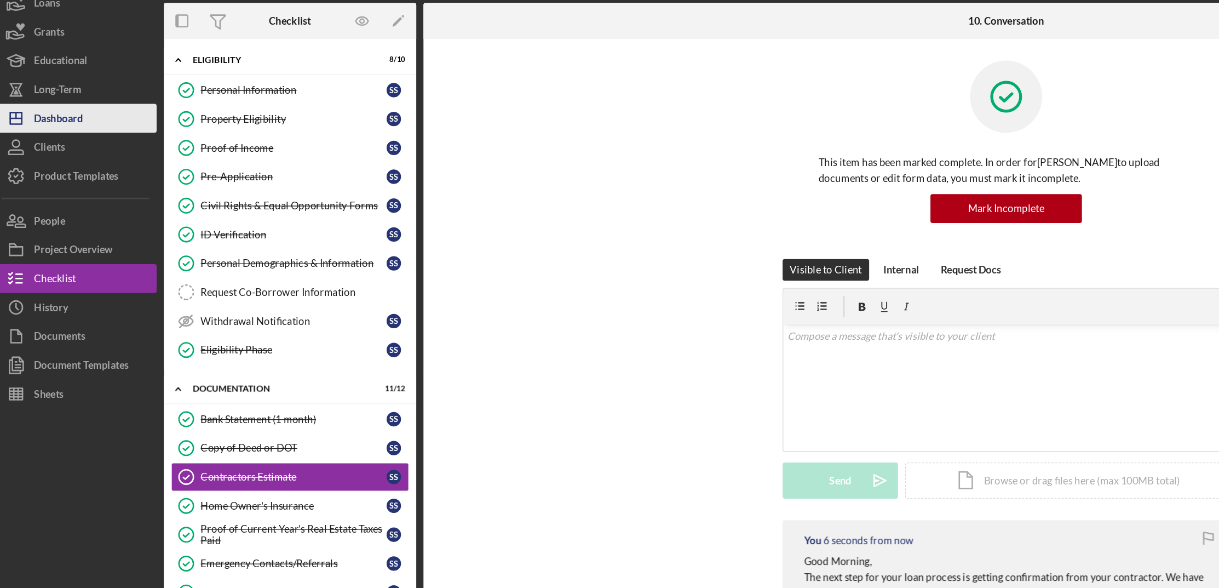
click at [74, 146] on button "Icon/Dashboard Dashboard" at bounding box center [65, 148] width 120 height 22
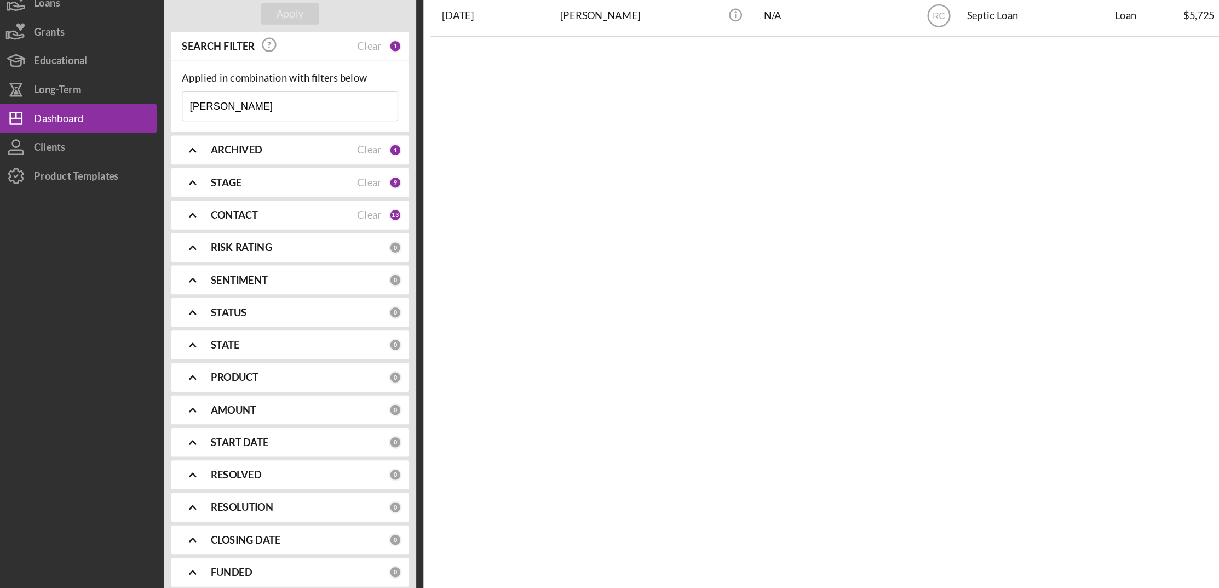
click at [215, 138] on input "[PERSON_NAME]" at bounding box center [227, 139] width 163 height 22
type input "s"
type input "Wood"
click at [232, 71] on div "Apply" at bounding box center [227, 68] width 20 height 16
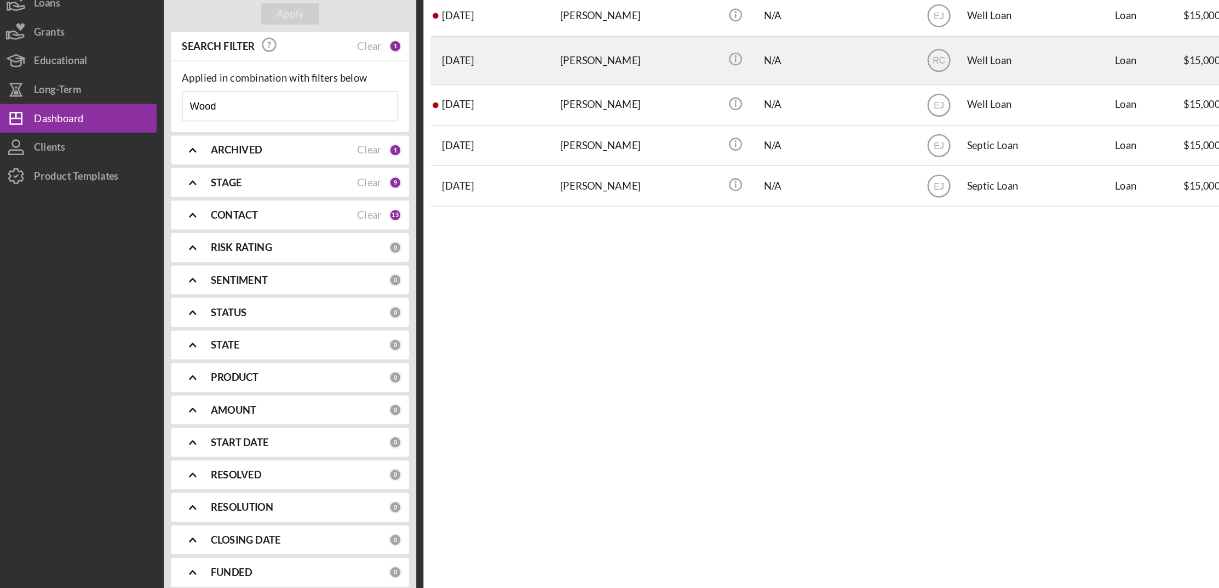
click at [463, 113] on div "[PERSON_NAME]" at bounding box center [488, 104] width 110 height 35
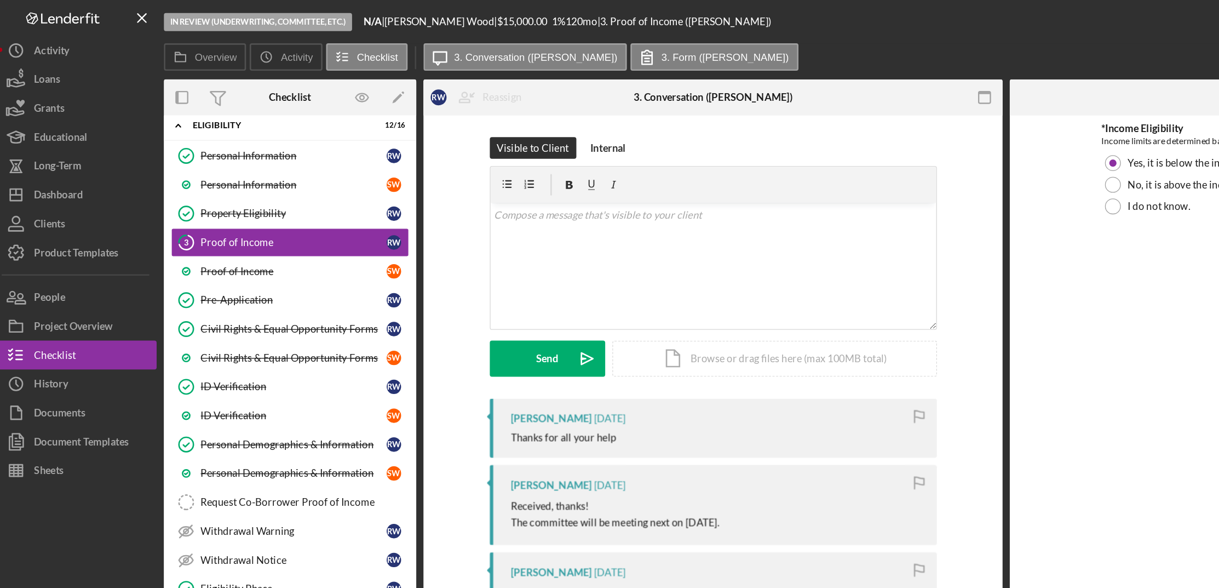
scroll to position [68, 0]
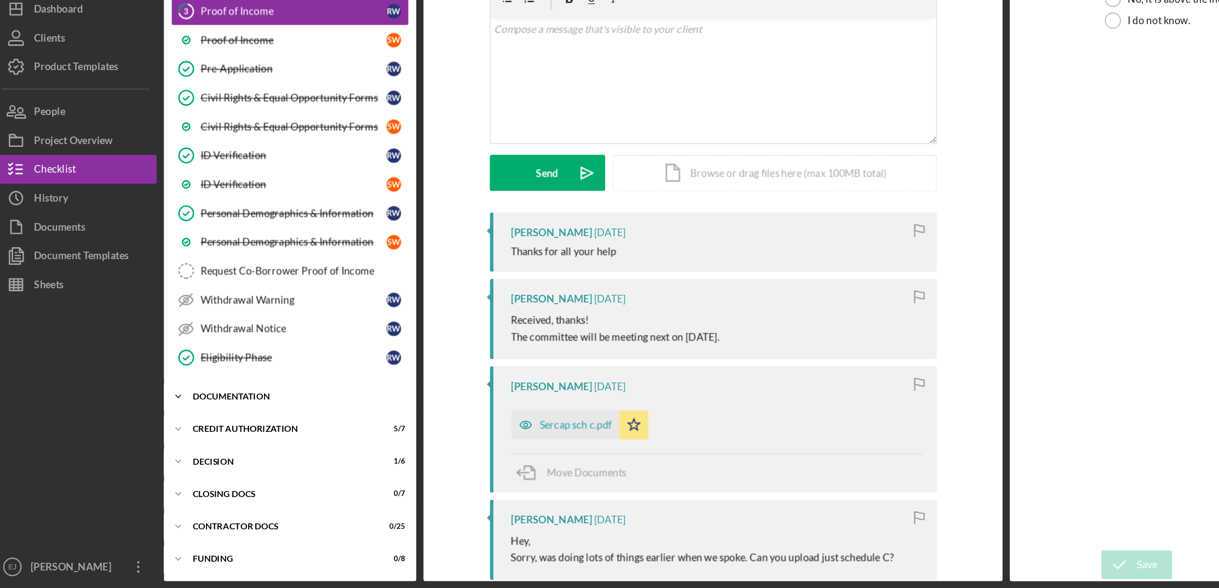
click at [200, 439] on div "Documentation" at bounding box center [231, 442] width 156 height 7
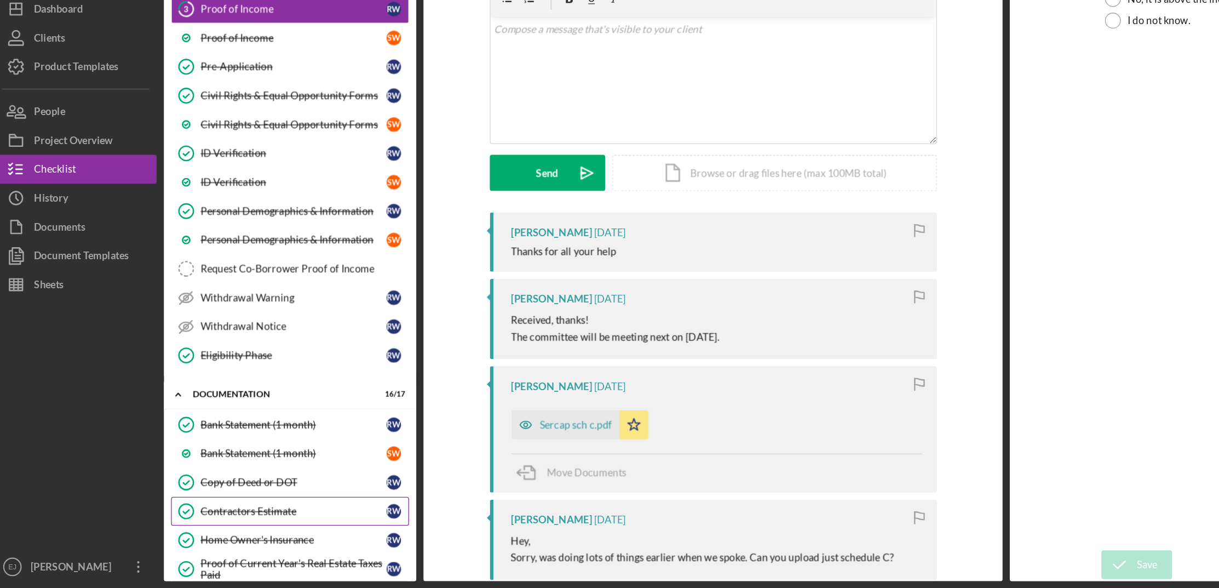
click at [208, 526] on link "Contractors Estimate Contractors Estimate R W" at bounding box center [227, 529] width 181 height 22
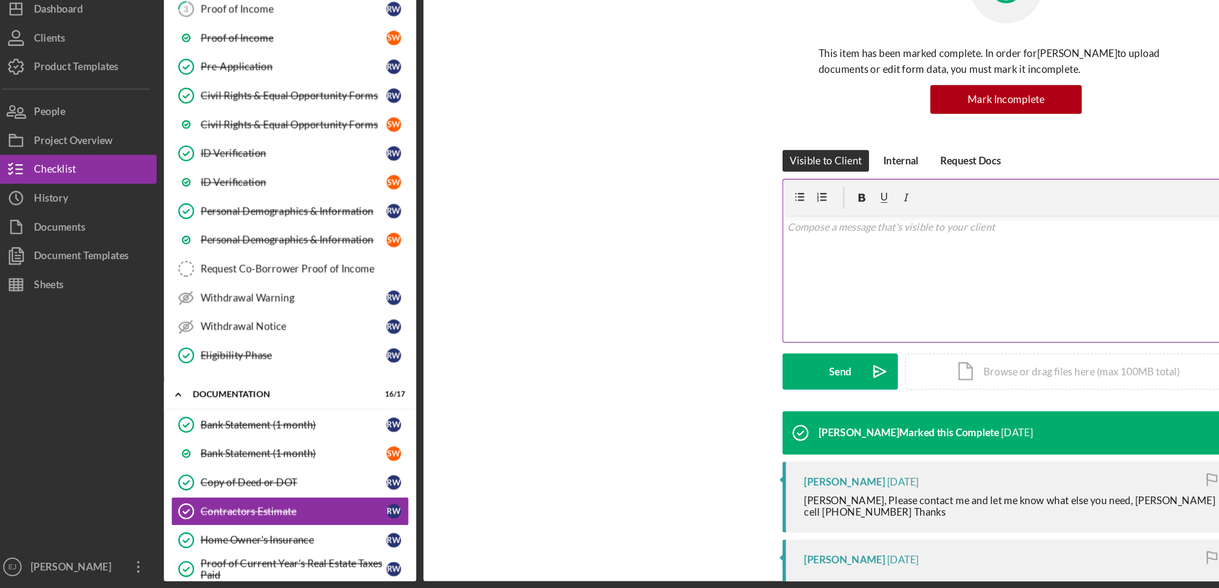
click at [663, 321] on div "v Color teal Color pink Remove color Add row above Add row below Add column bef…" at bounding box center [771, 352] width 338 height 96
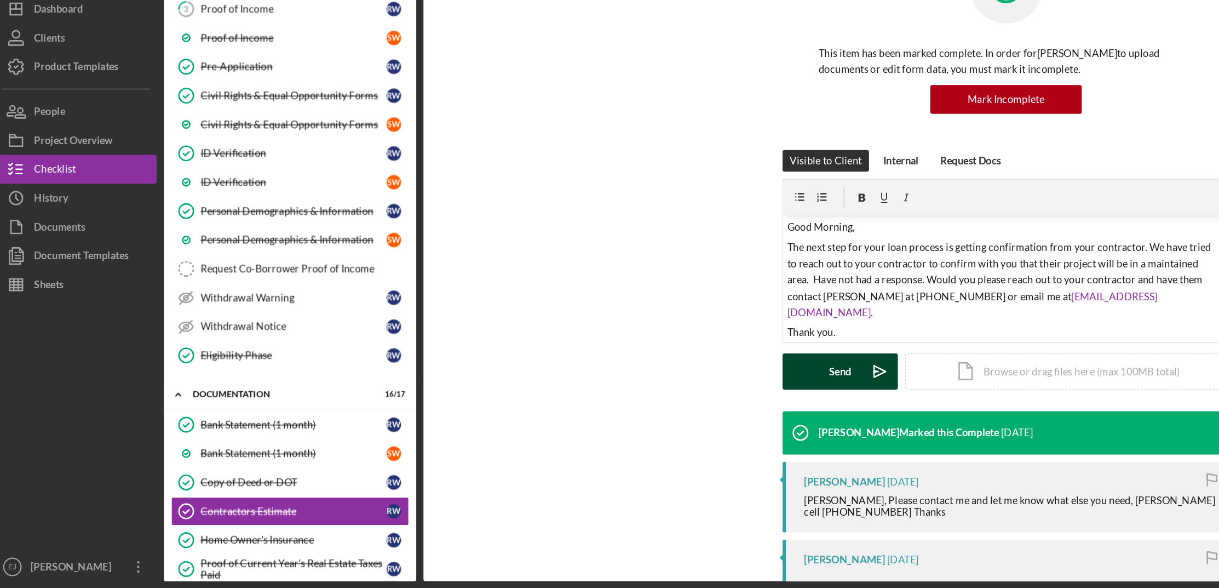
click at [656, 418] on button "Send Icon/icon-invite-send" at bounding box center [645, 422] width 88 height 27
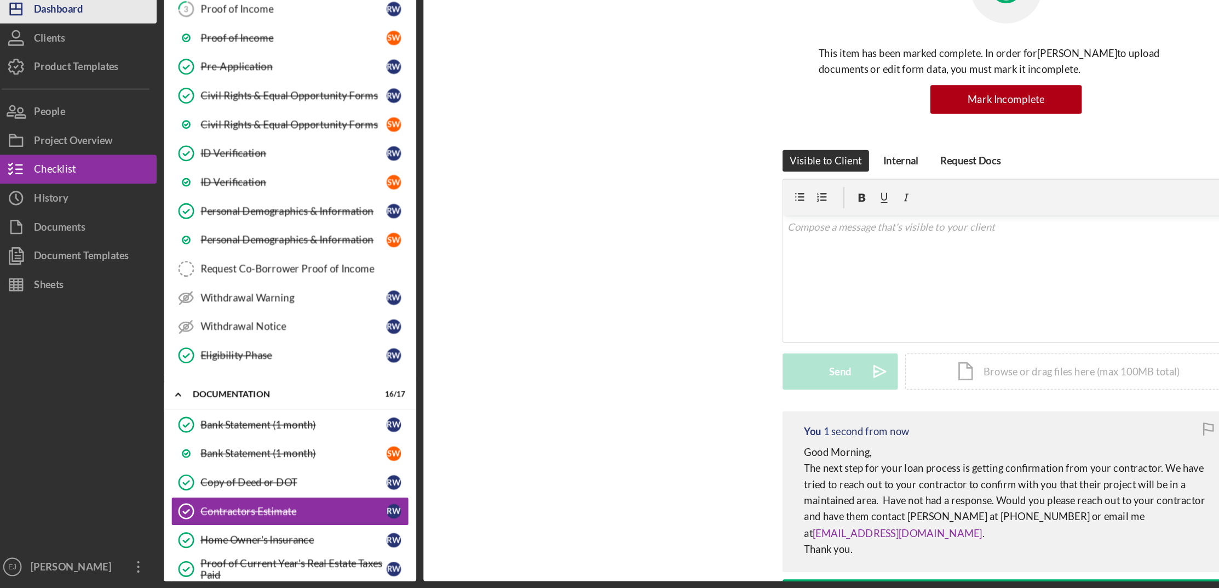
click at [54, 146] on div "Dashboard" at bounding box center [51, 149] width 37 height 25
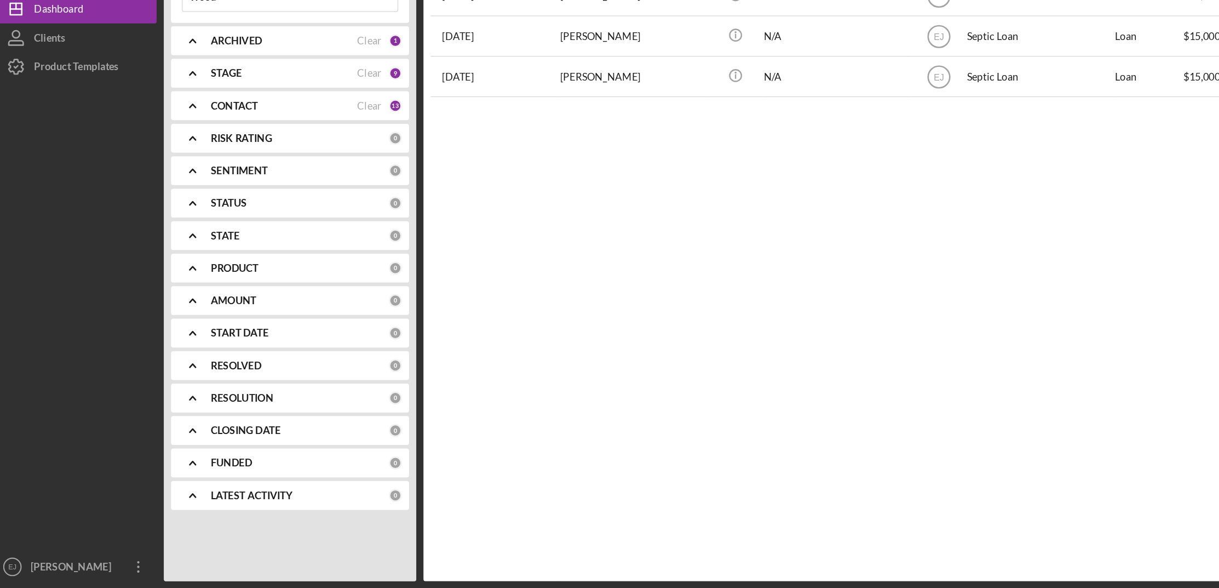
click at [223, 150] on input "Wood" at bounding box center [227, 139] width 163 height 22
click at [426, 254] on div "Activity Icon/Table Sort Arrow Client Overview Business Contact Product Categor…" at bounding box center [771, 304] width 885 height 555
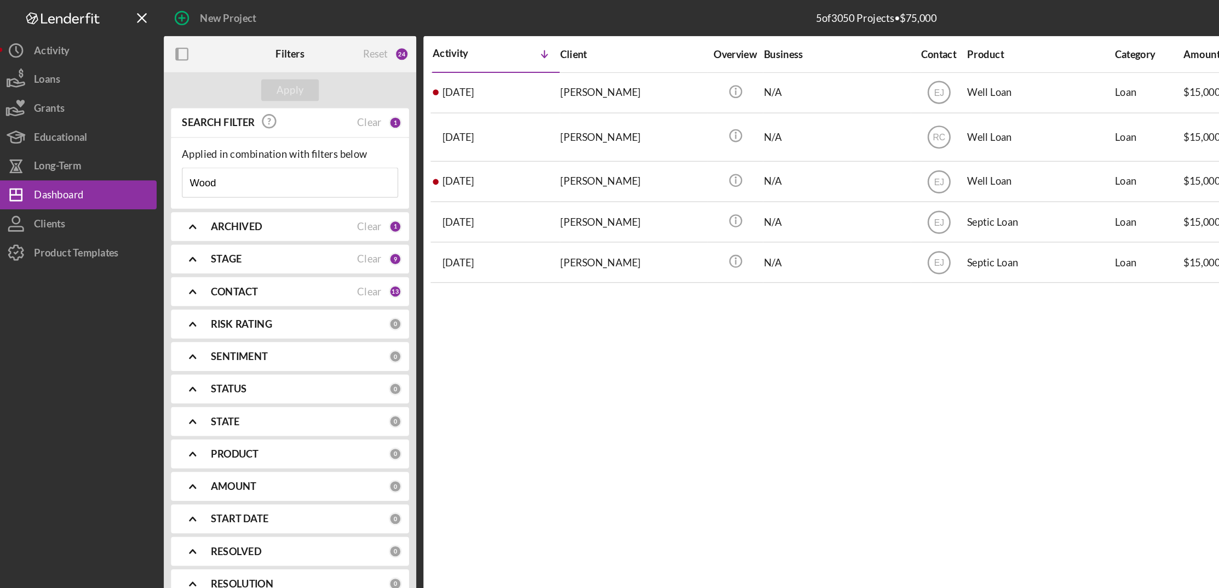
click at [260, 142] on input "Wood" at bounding box center [227, 139] width 163 height 22
type input "W"
type input "[PERSON_NAME]"
click at [238, 64] on button "Apply" at bounding box center [227, 68] width 44 height 16
